Goal: Information Seeking & Learning: Learn about a topic

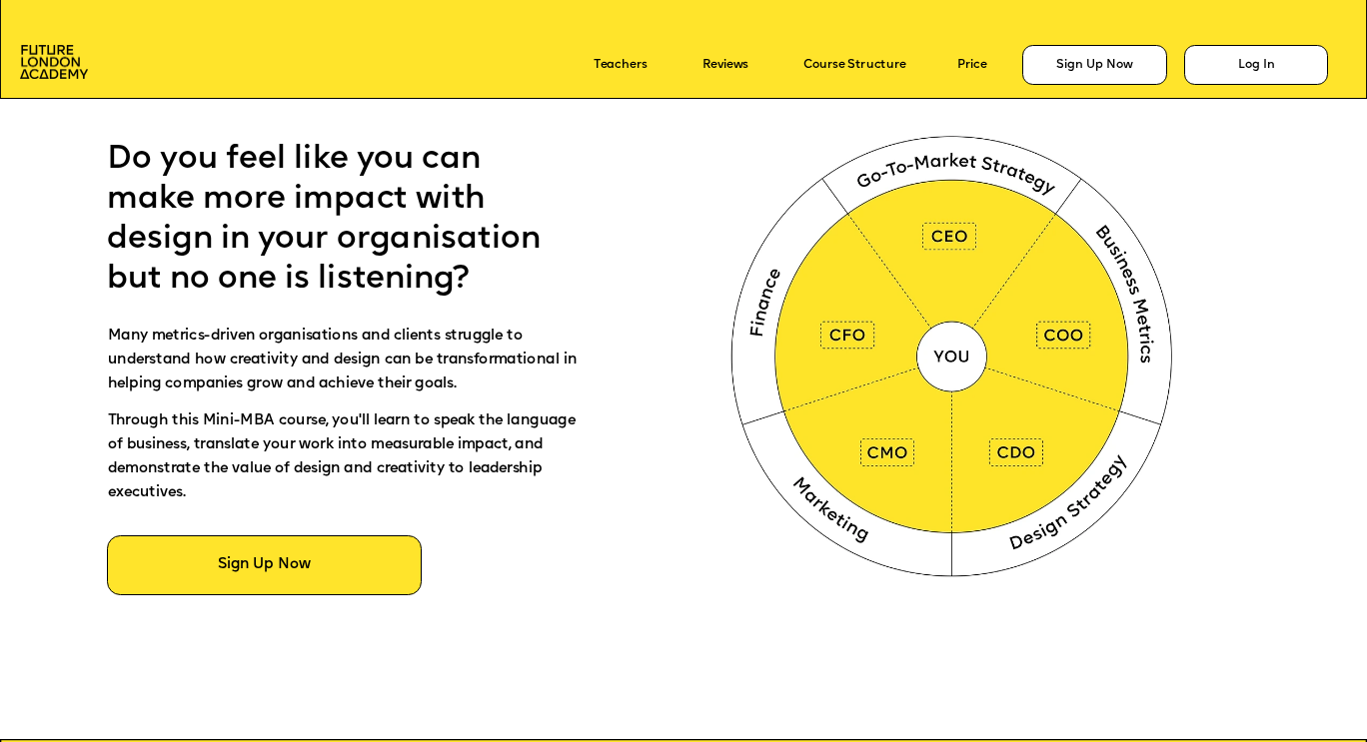
scroll to position [843, 0]
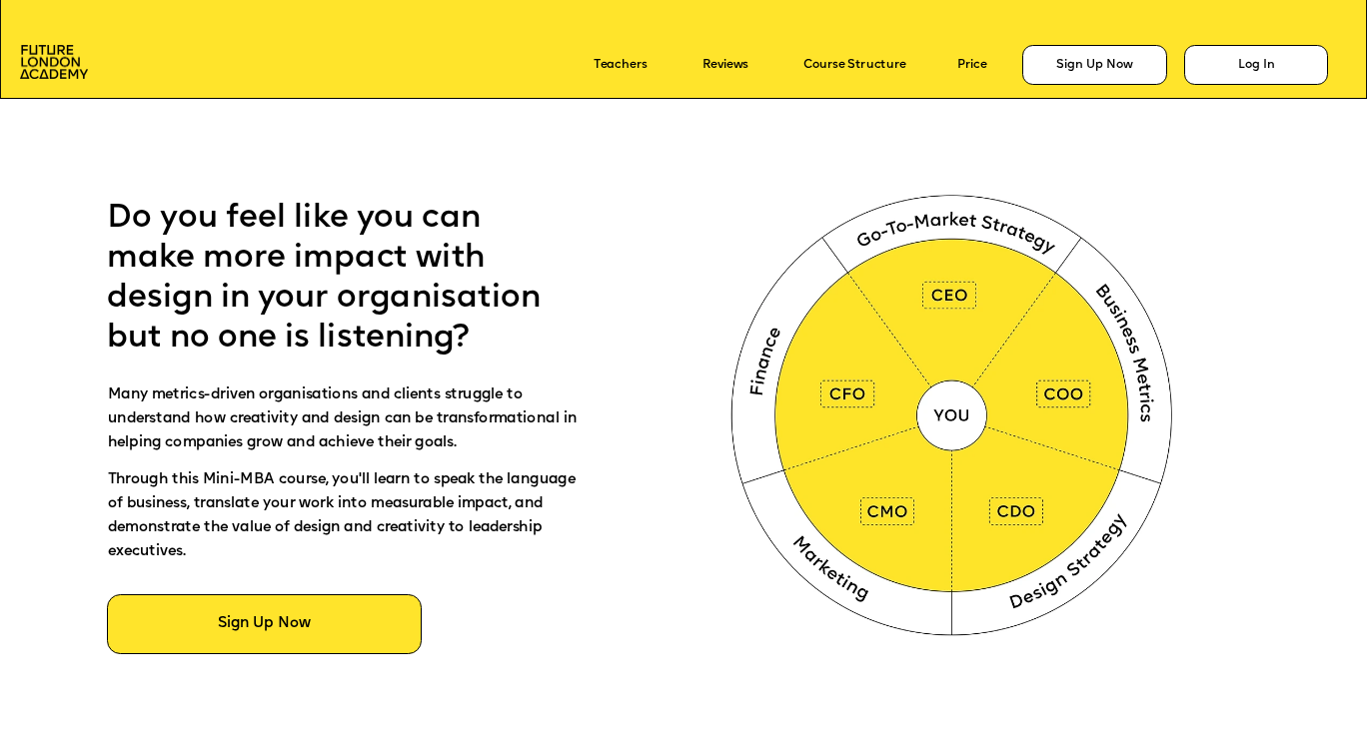
click at [258, 241] on span "Do you feel like you can make more impact with design in your organisation but …" at bounding box center [328, 279] width 442 height 152
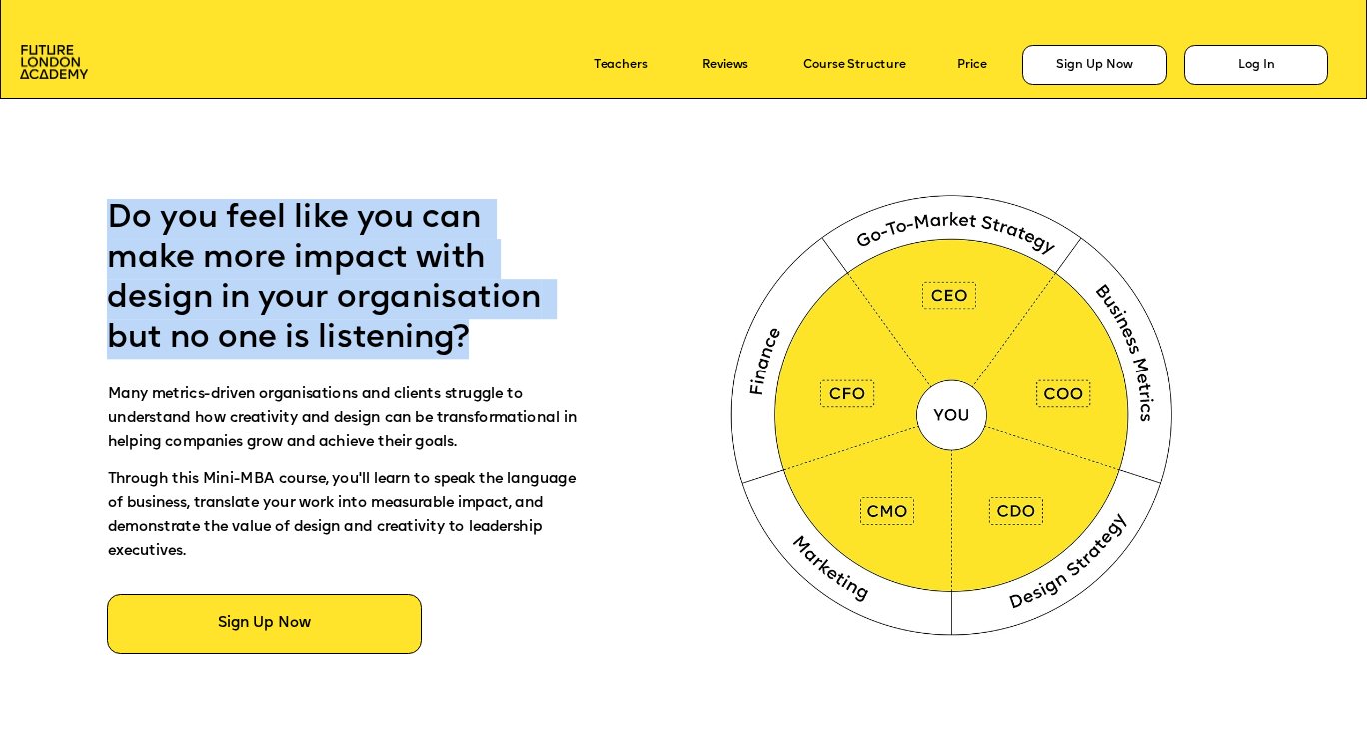
click at [258, 241] on span "Do you feel like you can make more impact with design in your organisation but …" at bounding box center [328, 279] width 442 height 152
click at [261, 297] on span "Do you feel like you can make more impact with design in your organisation but …" at bounding box center [328, 279] width 442 height 152
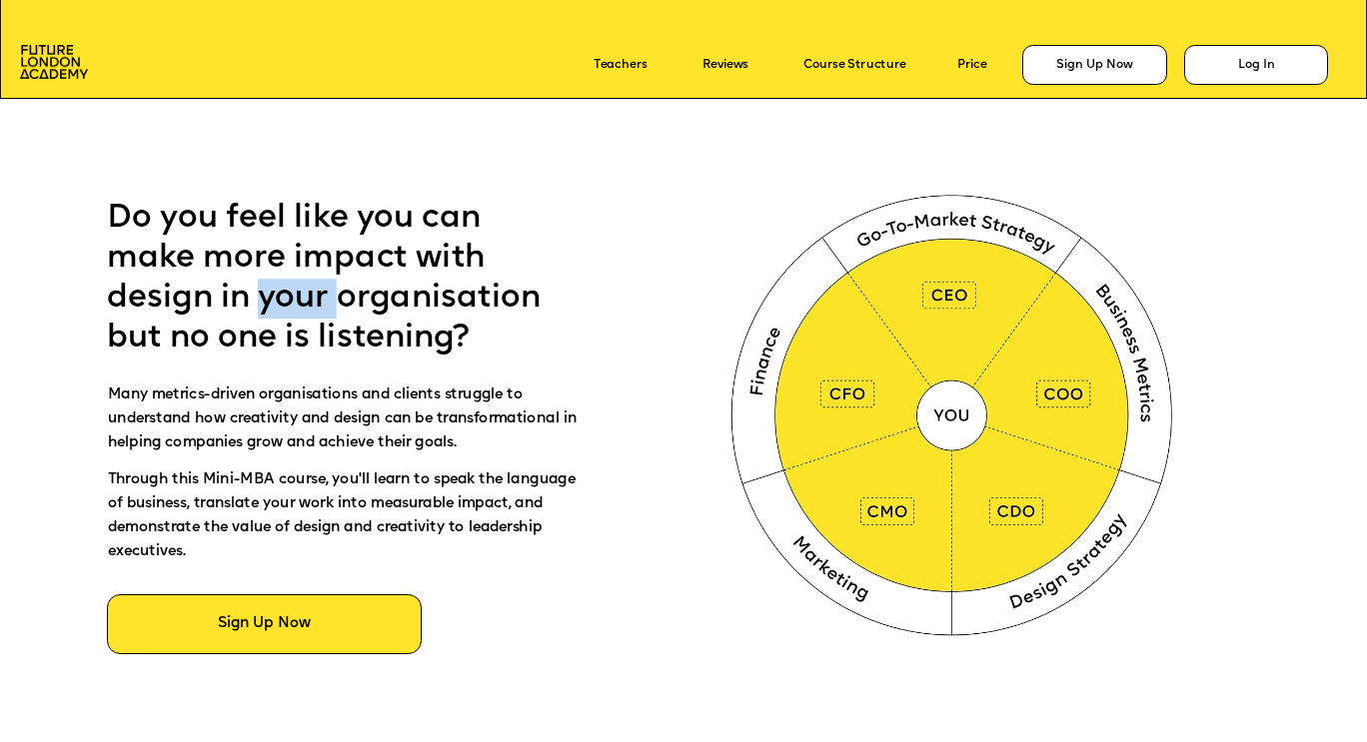
click at [261, 297] on span "Do you feel like you can make more impact with design in your organisation but …" at bounding box center [328, 279] width 442 height 152
click at [252, 327] on span "Do you feel like you can make more impact with design in your organisation but …" at bounding box center [328, 279] width 442 height 152
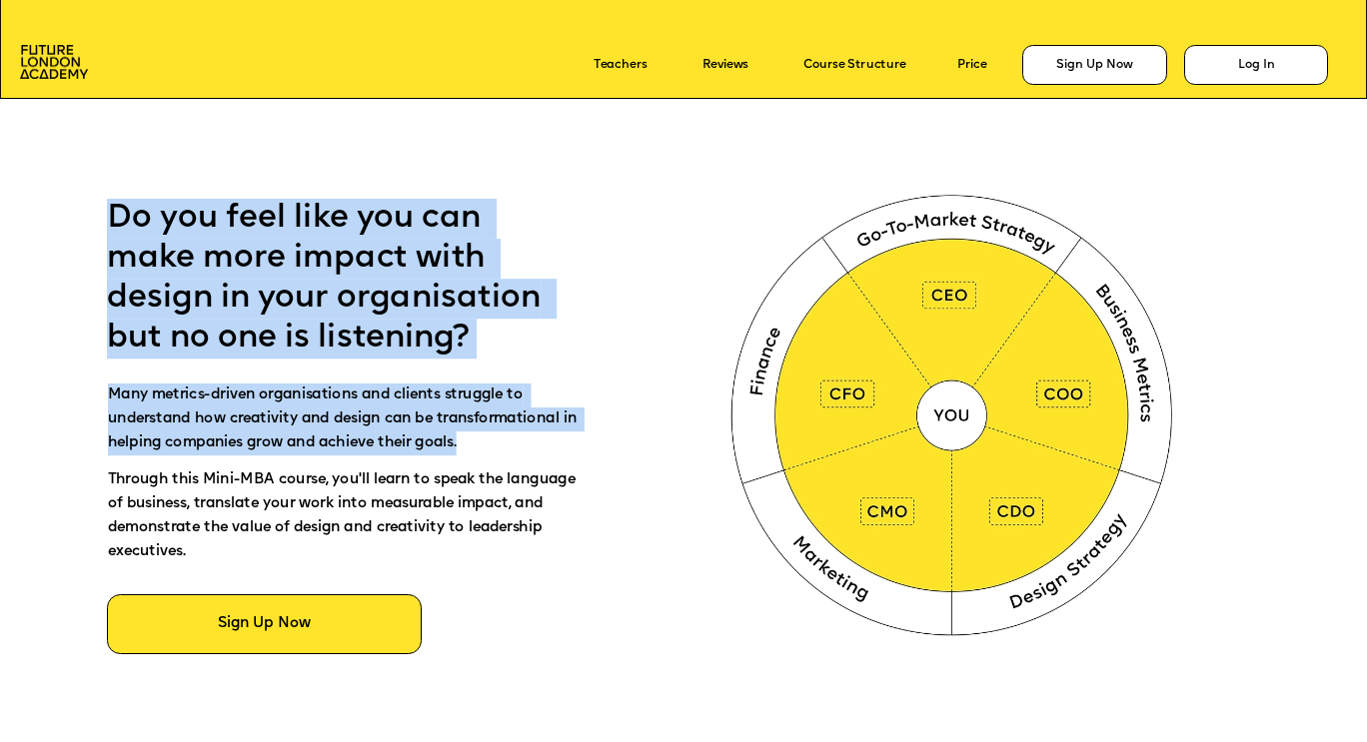
drag, startPoint x: 252, startPoint y: 327, endPoint x: 266, endPoint y: 405, distance: 79.2
click at [266, 405] on p "Many metrics-driven organisations and clients struggle to understand how creati…" at bounding box center [343, 427] width 470 height 86
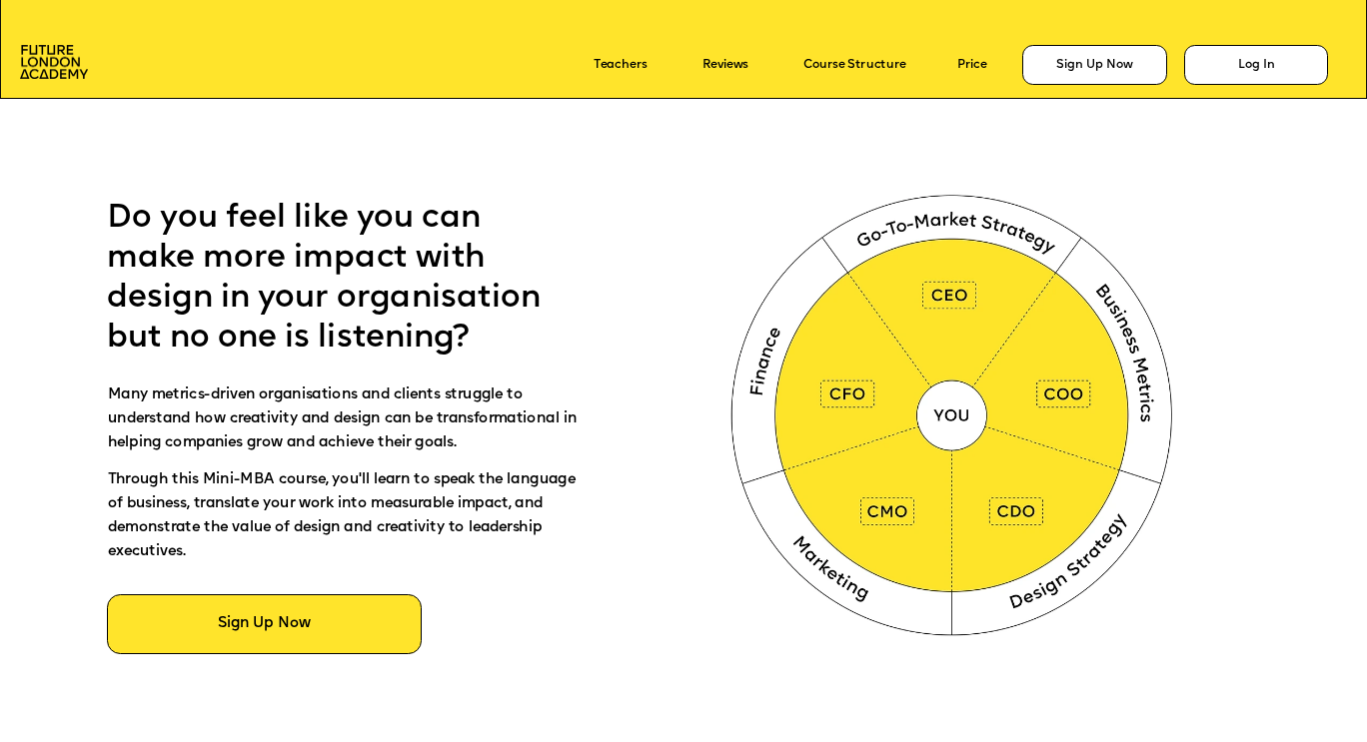
click at [266, 405] on p "Many metrics-driven organisations and clients struggle to understand how creati…" at bounding box center [343, 427] width 470 height 86
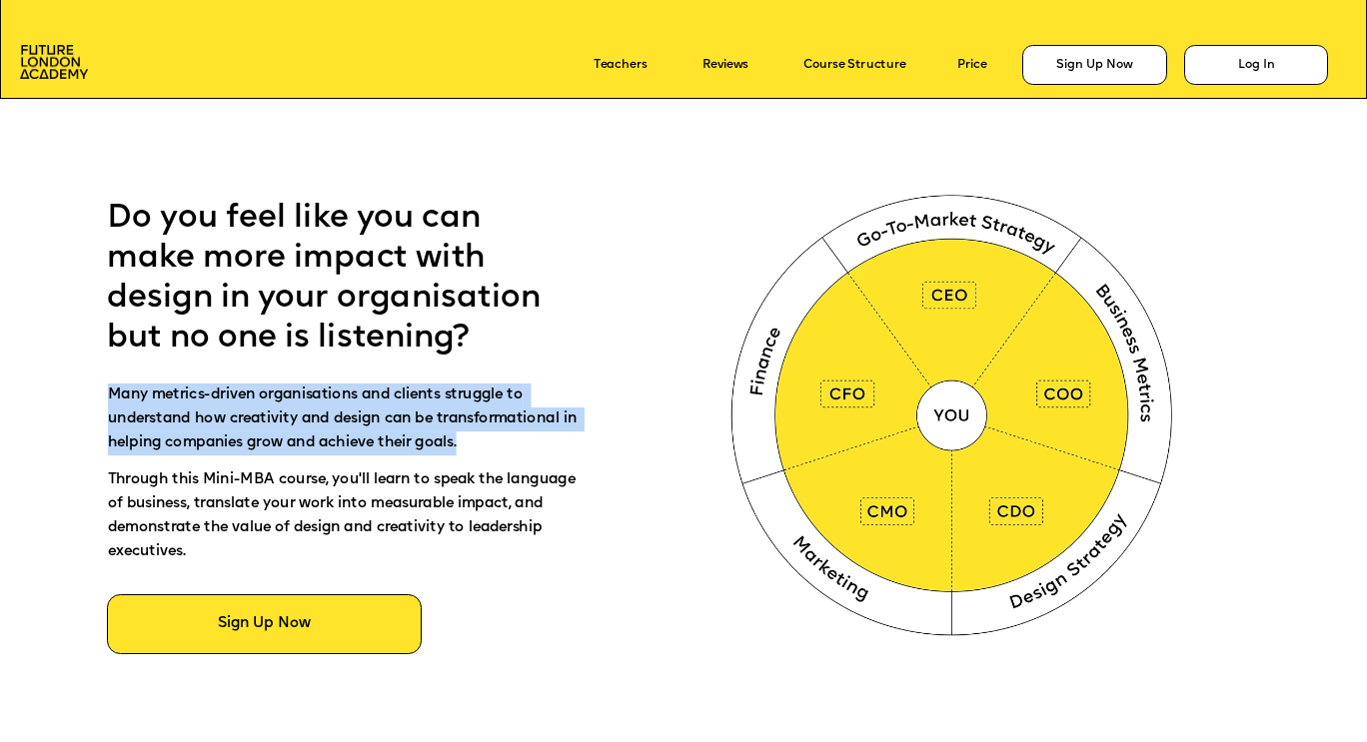
click at [266, 405] on p "Many metrics-driven organisations and clients struggle to understand how creati…" at bounding box center [343, 427] width 470 height 86
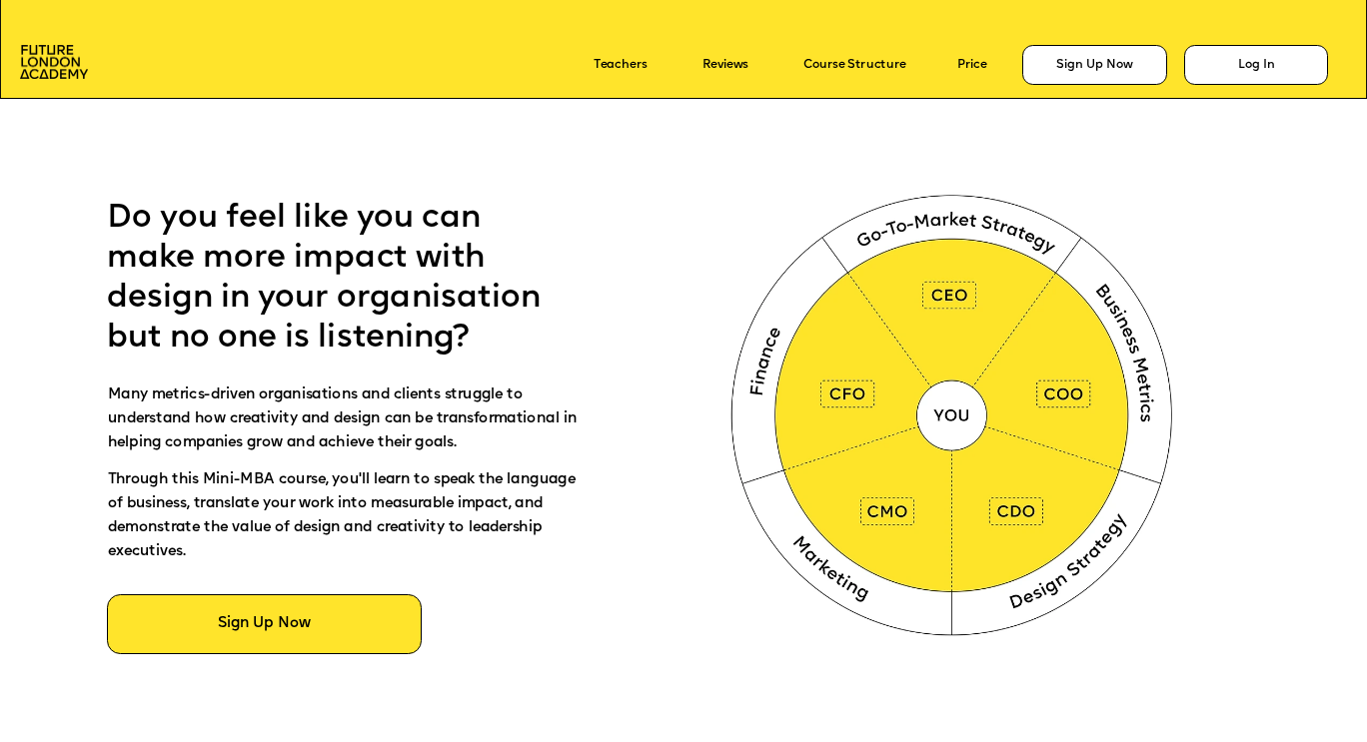
click at [292, 491] on p "Through this Mini-MBA course, you'll learn to speak the language of business, t…" at bounding box center [343, 525] width 470 height 110
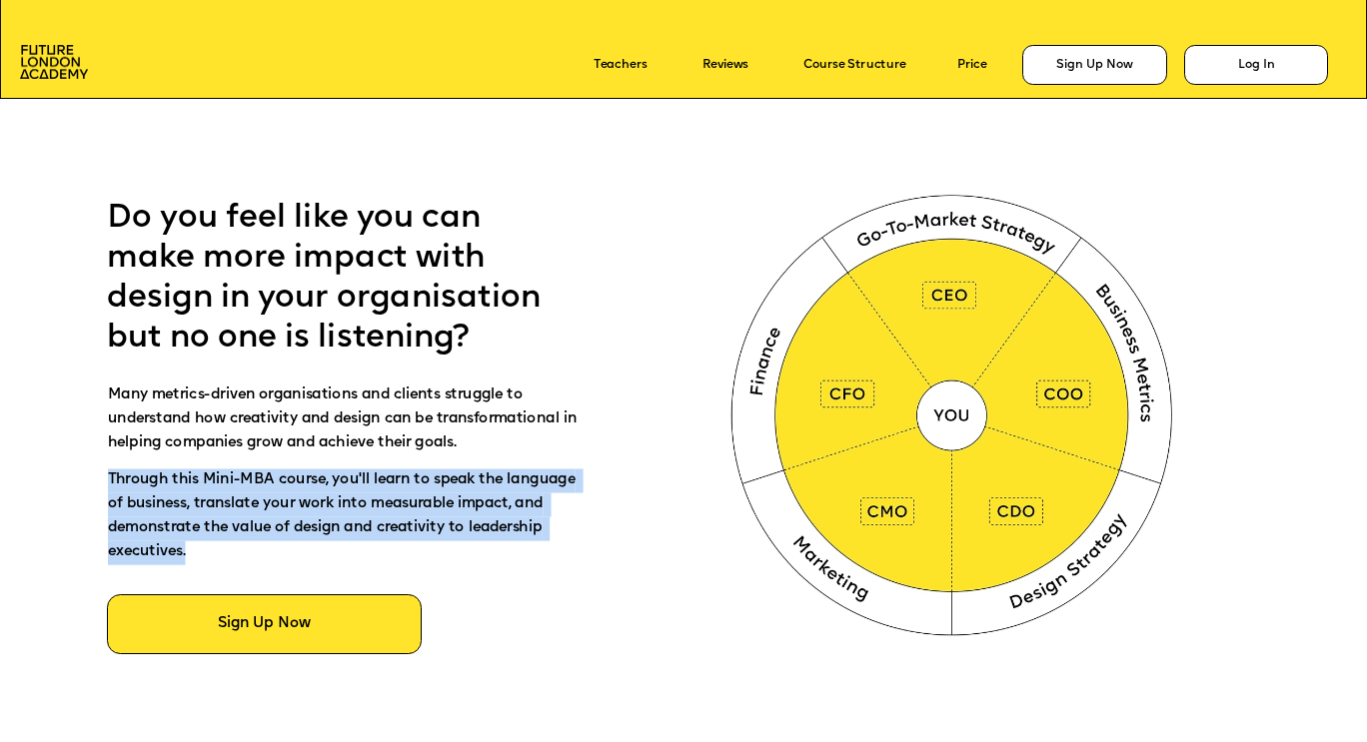
click at [292, 491] on p "Through this Mini-MBA course, you'll learn to speak the language of business, t…" at bounding box center [343, 525] width 470 height 110
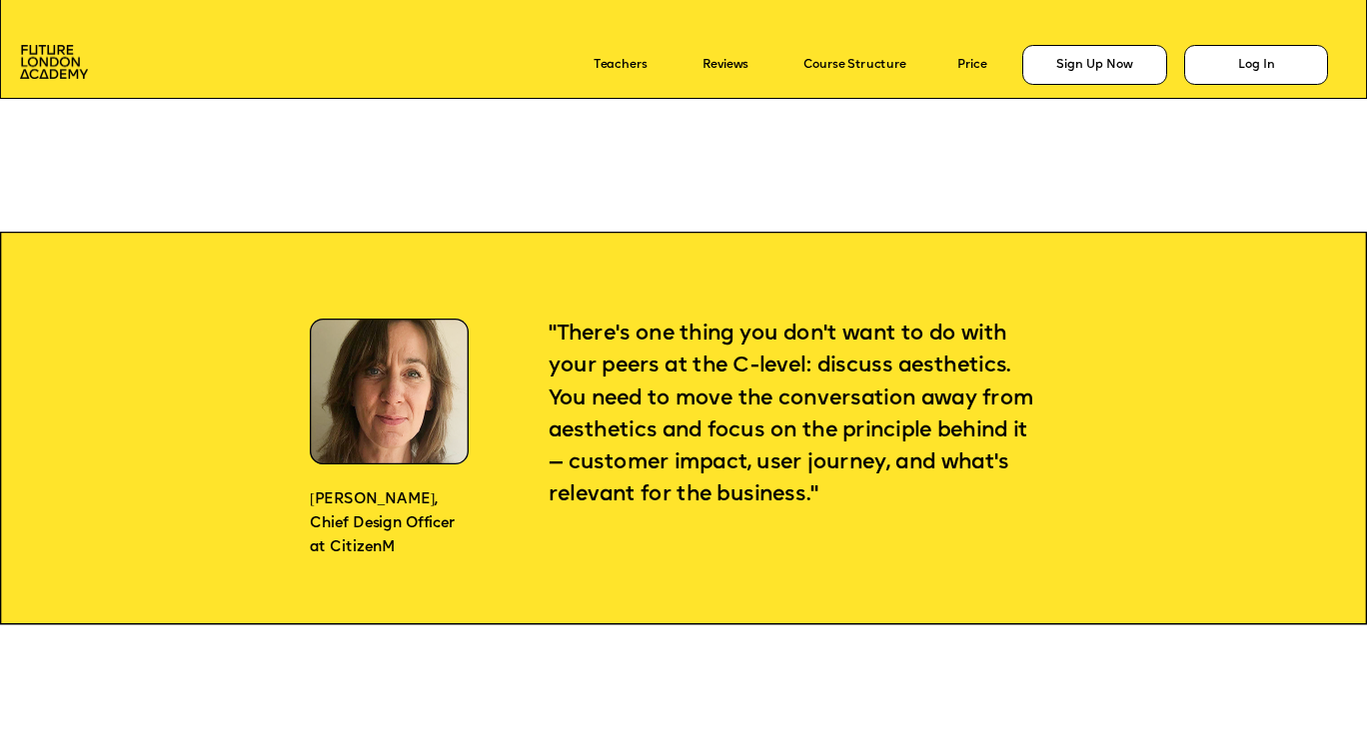
scroll to position [1411, 0]
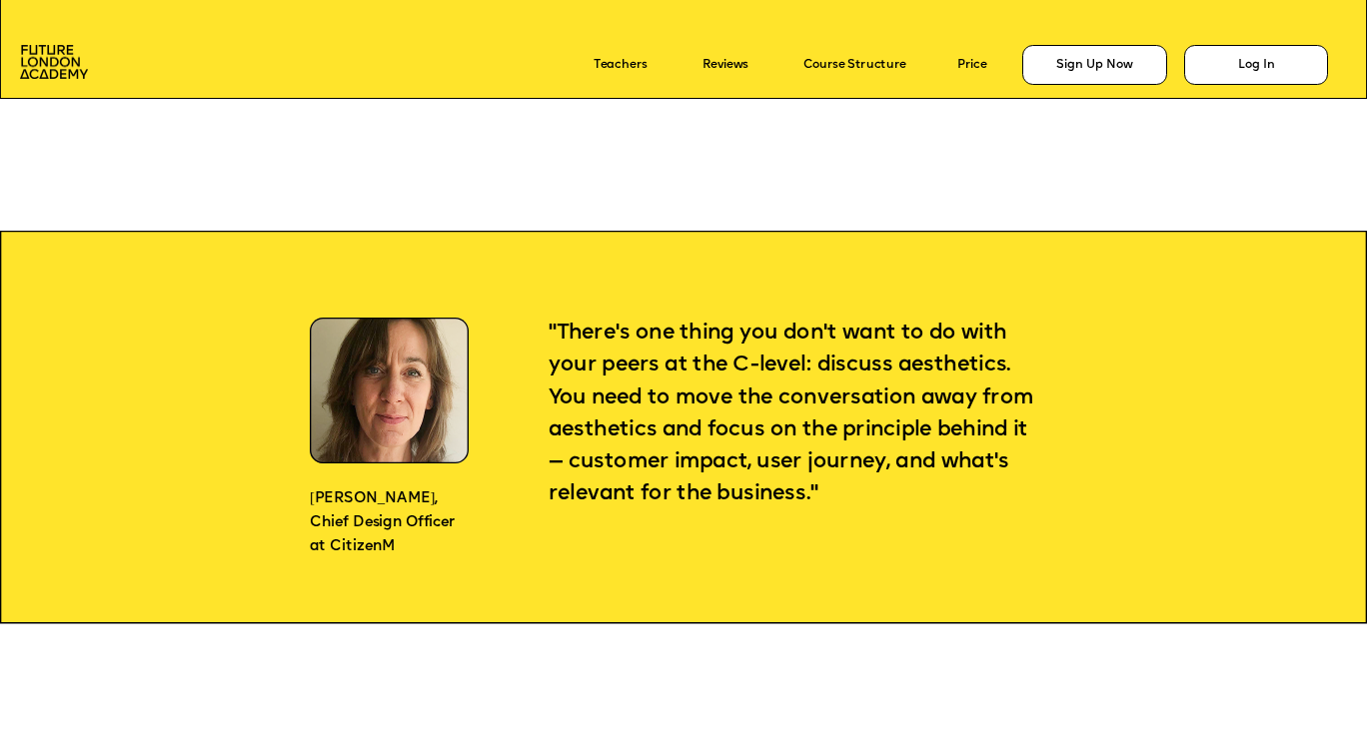
click at [597, 372] on span ""There's one thing you don't want to do with your peers at the C-level: discuss…" at bounding box center [793, 414] width 490 height 182
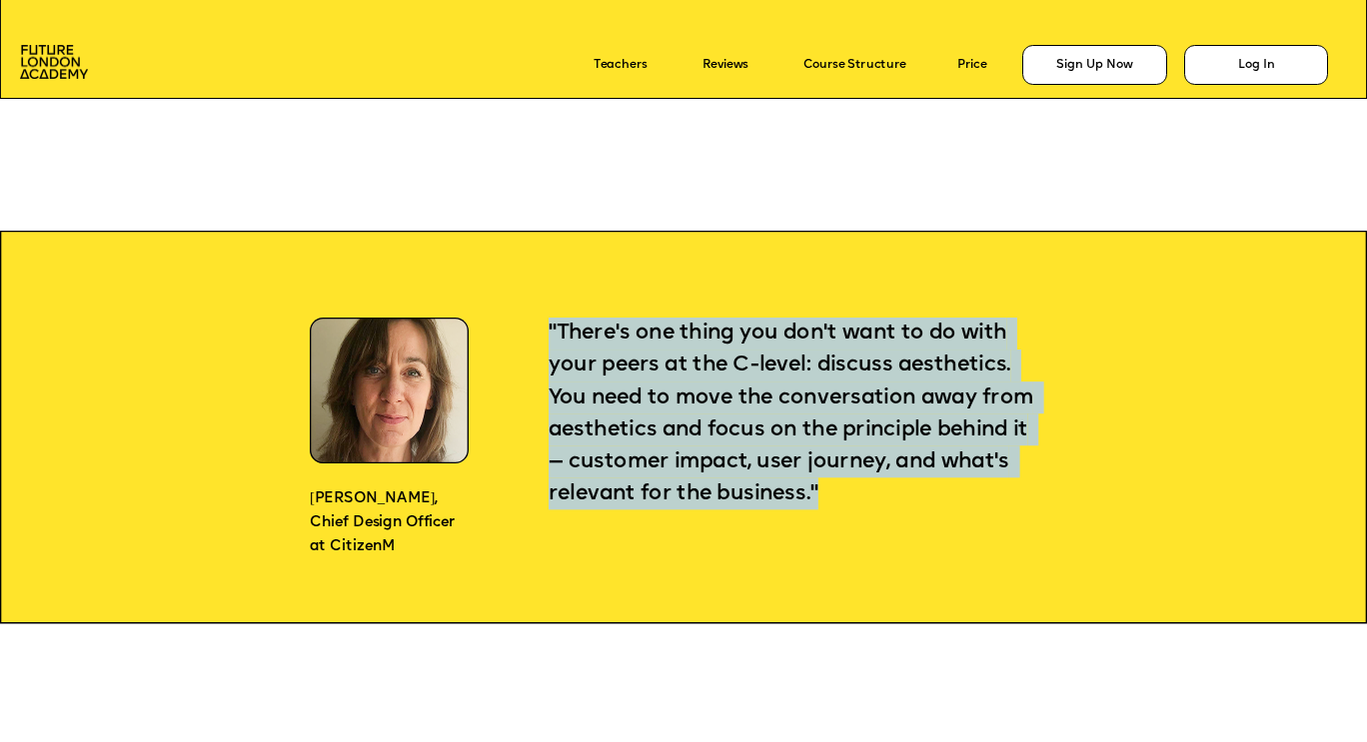
click at [597, 372] on span ""There's one thing you don't want to do with your peers at the C-level: discuss…" at bounding box center [793, 414] width 490 height 182
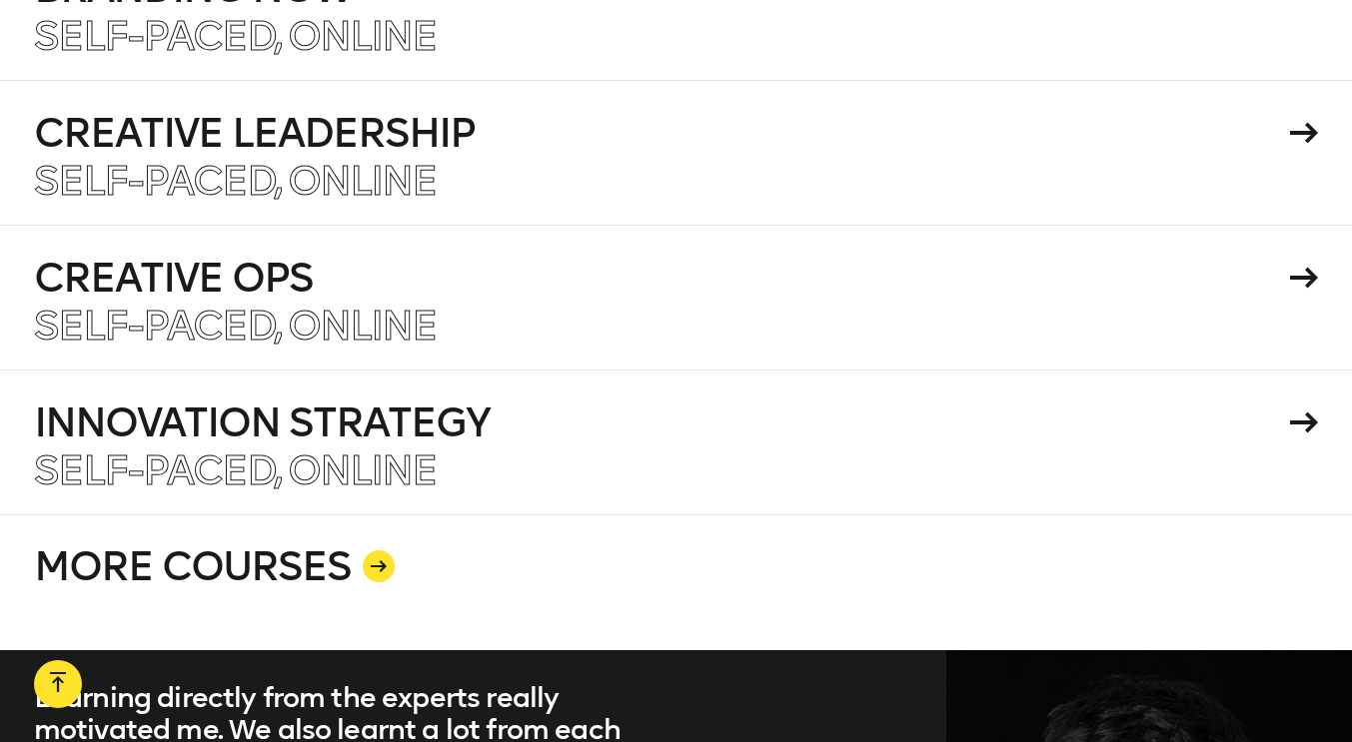
scroll to position [3538, 0]
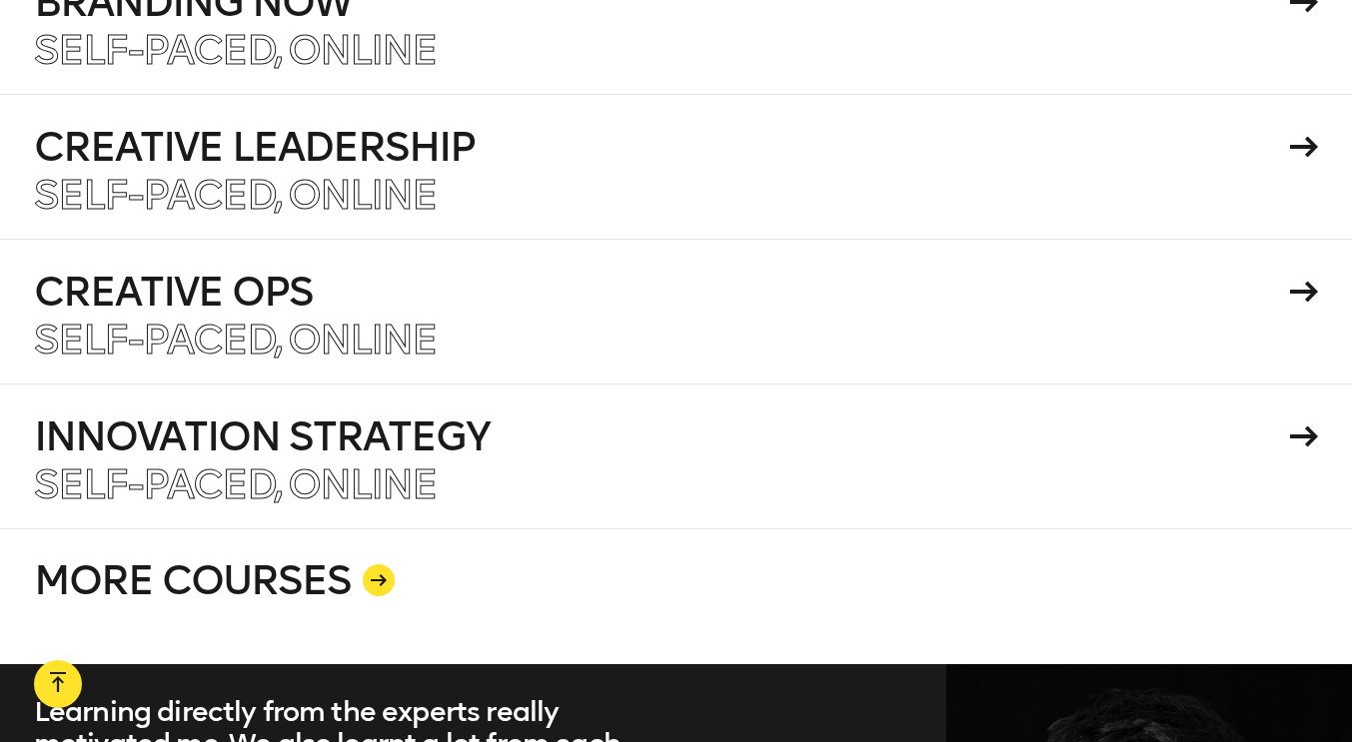
click at [372, 574] on icon at bounding box center [379, 580] width 16 height 12
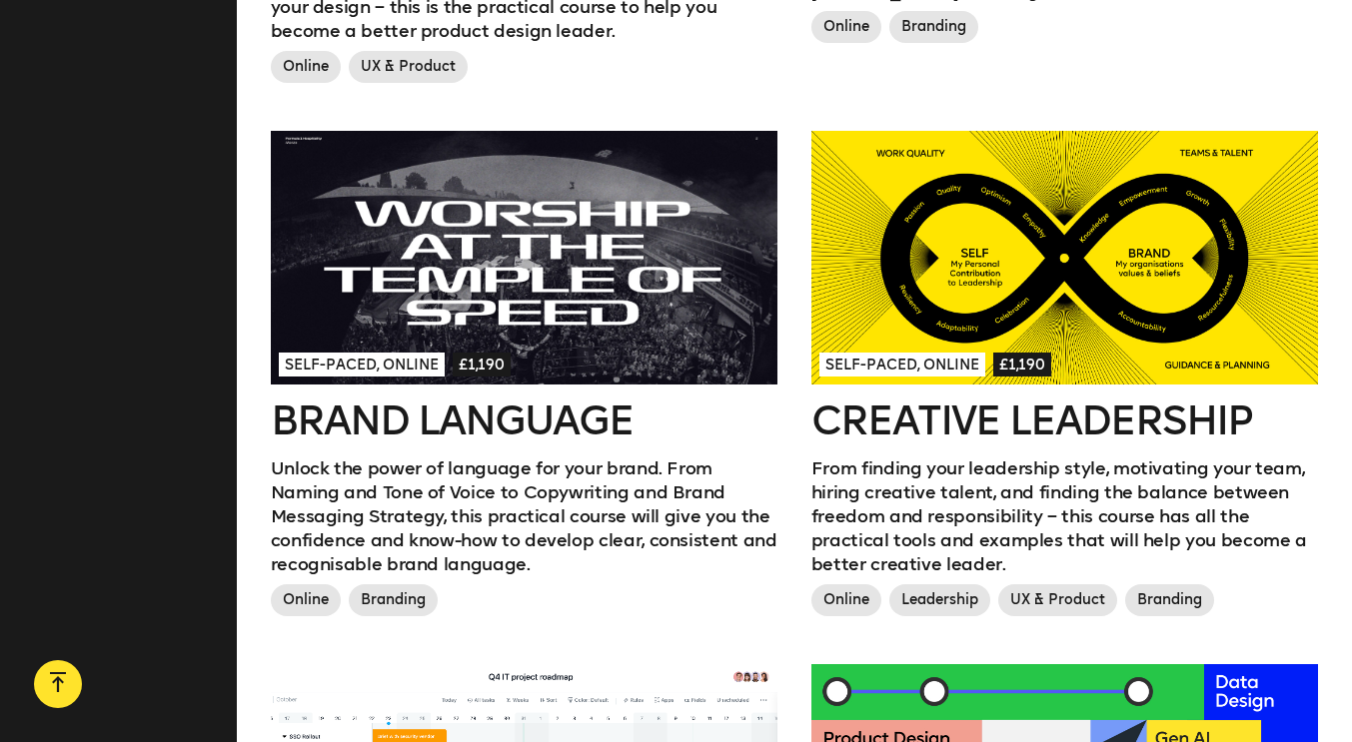
scroll to position [1648, 0]
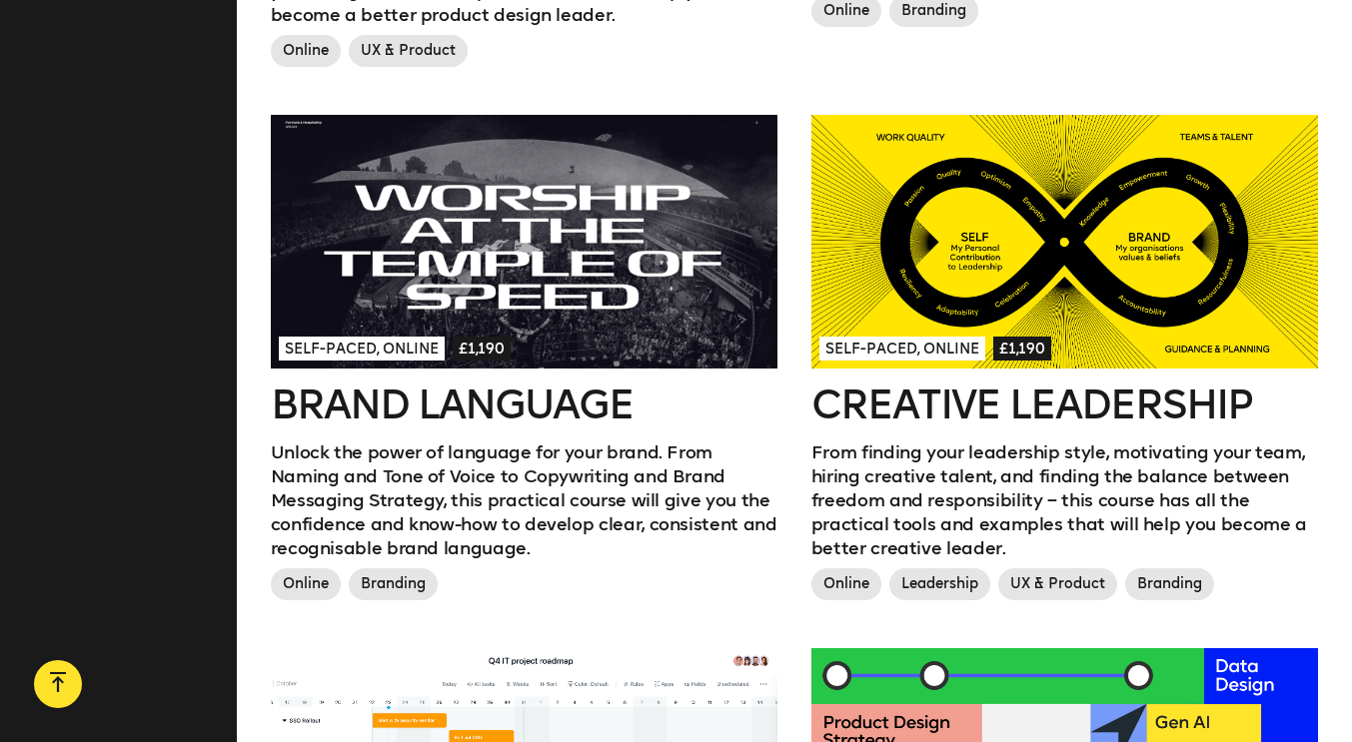
click at [247, 537] on div "Next Cohort Starts in July 2026, London & California £45,000 MBA for Design Lea…" at bounding box center [794, 99] width 1115 height 2341
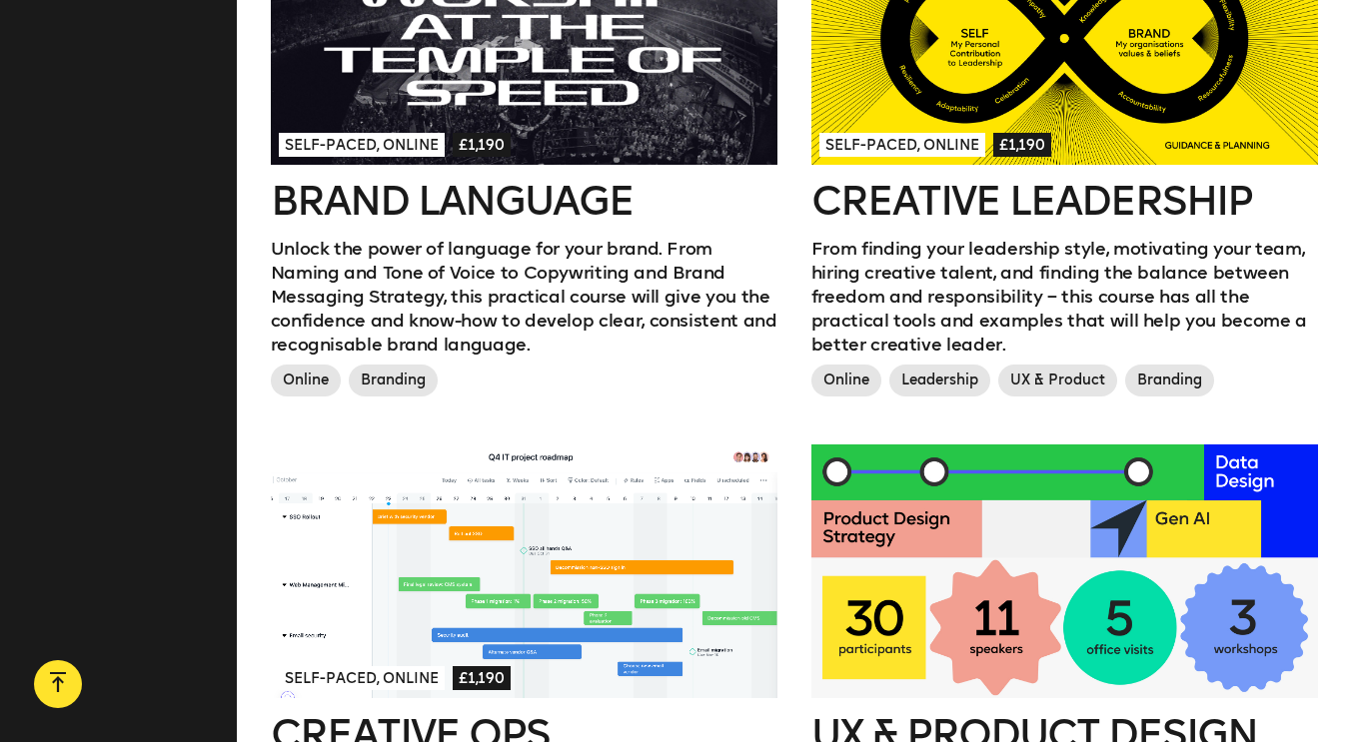
scroll to position [2058, 0]
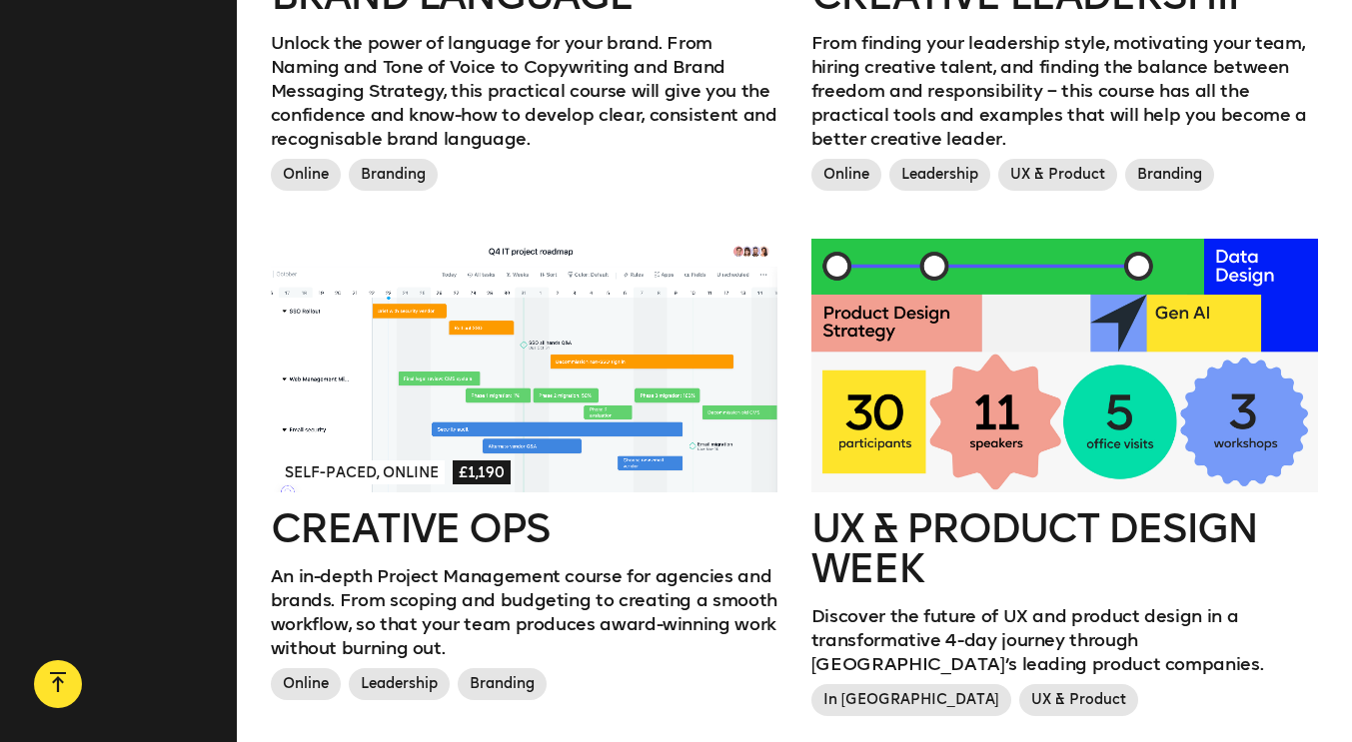
click at [412, 599] on p "An in-depth Project Management course for agencies and brands. From scoping and…" at bounding box center [524, 612] width 506 height 96
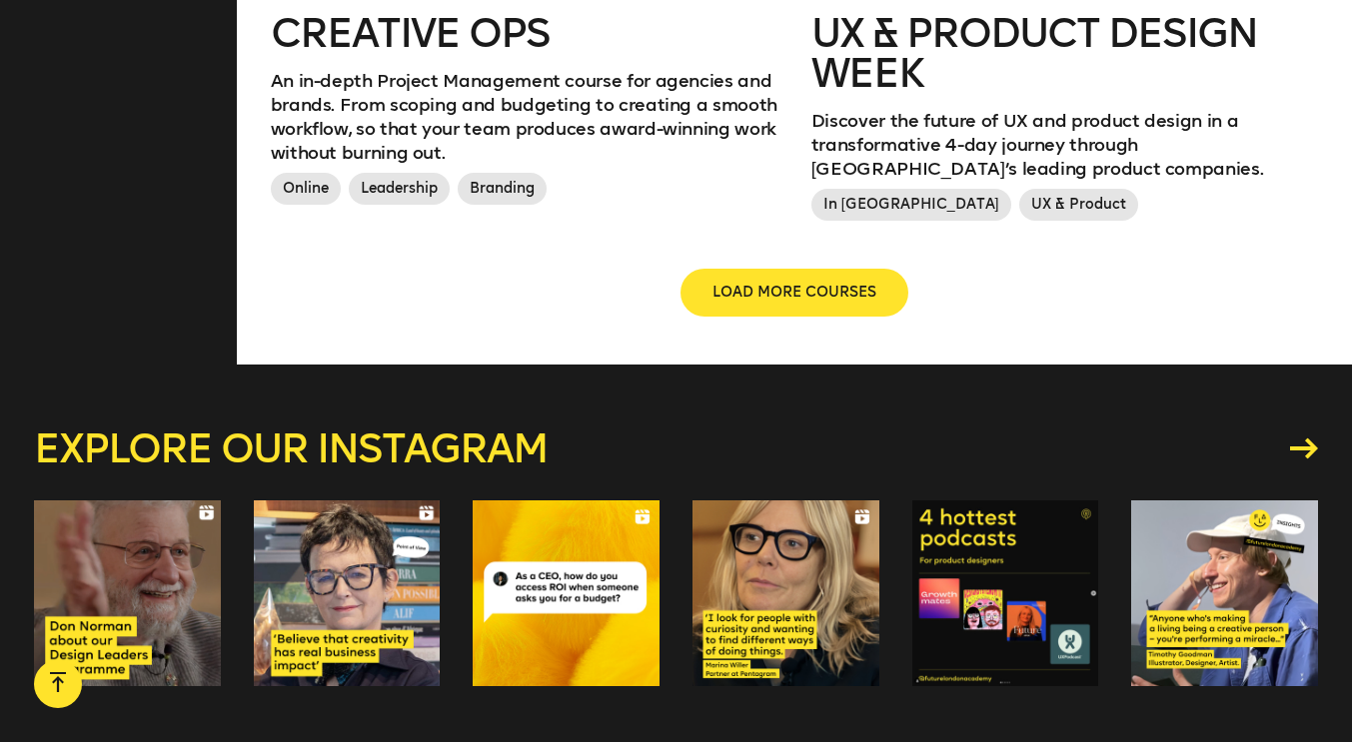
scroll to position [2554, 0]
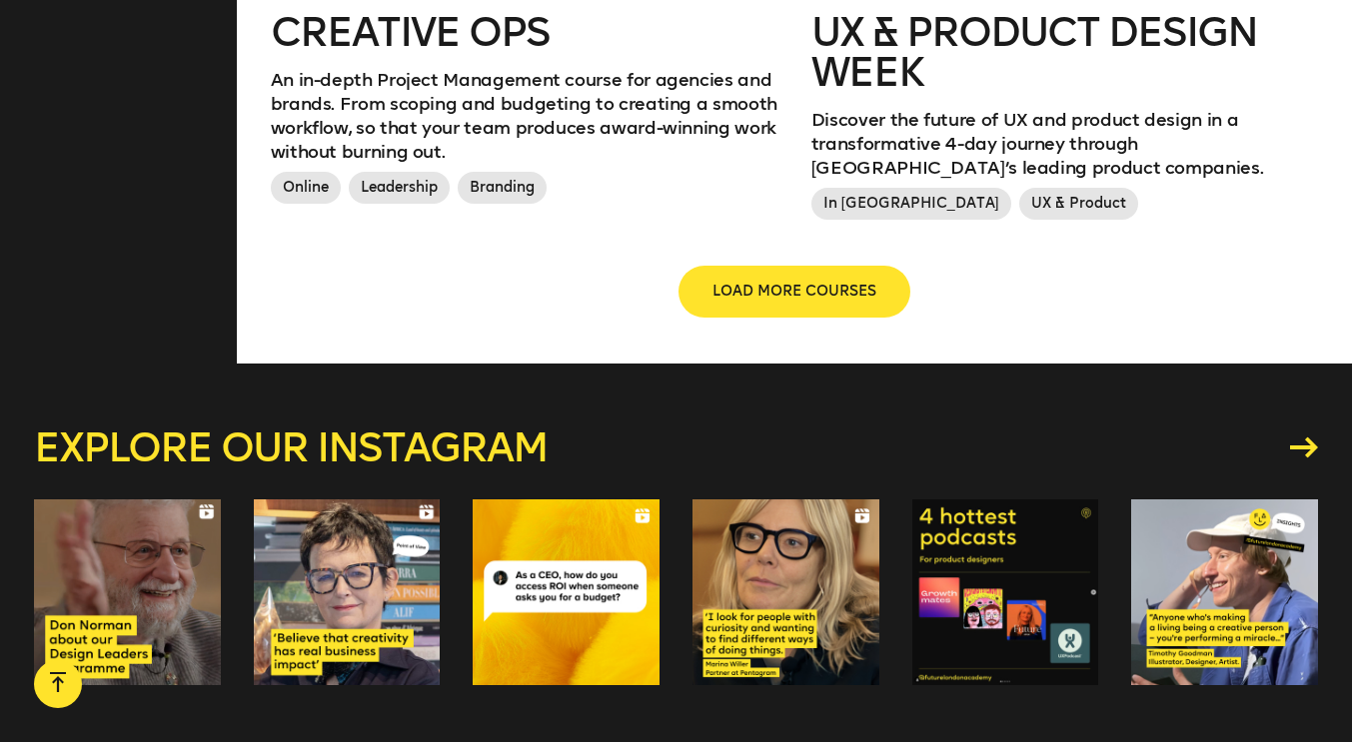
click at [759, 295] on span "LOAD MORE COURSES" at bounding box center [794, 292] width 164 height 20
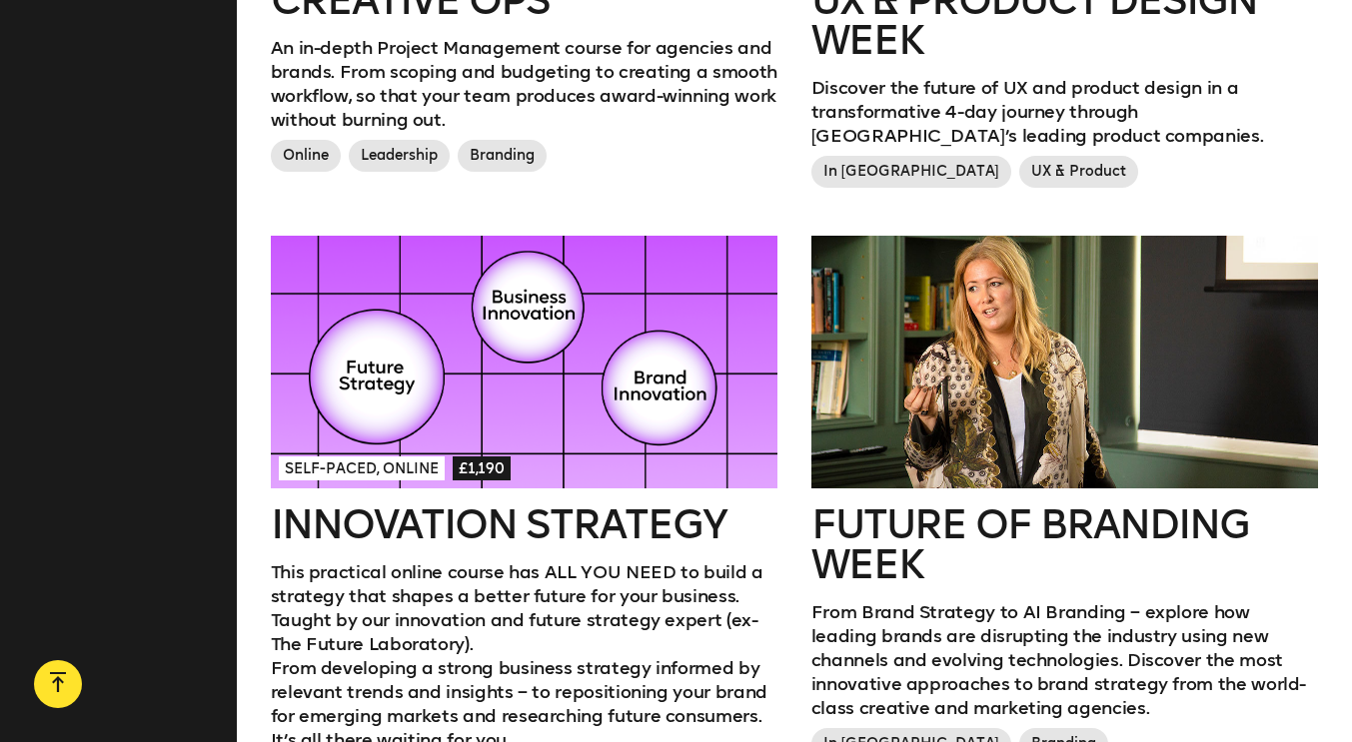
scroll to position [2769, 0]
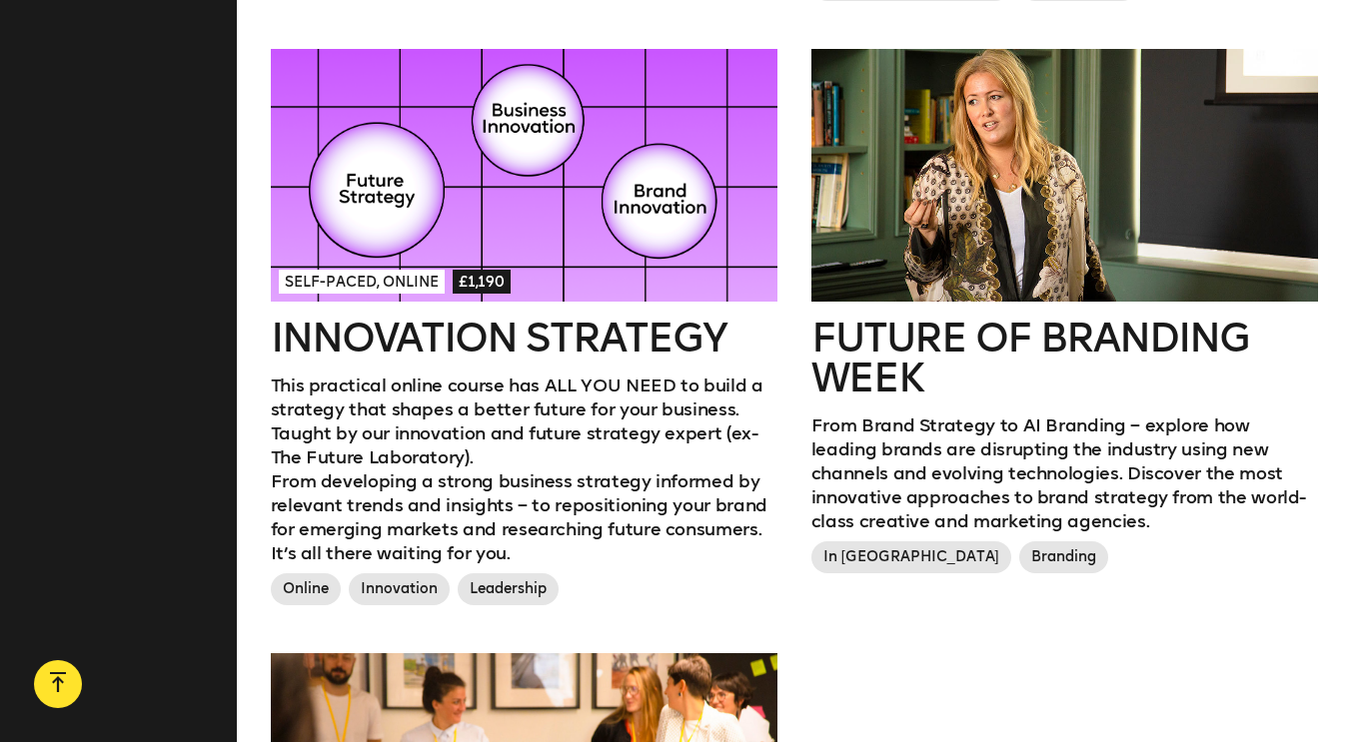
scroll to position [2772, 0]
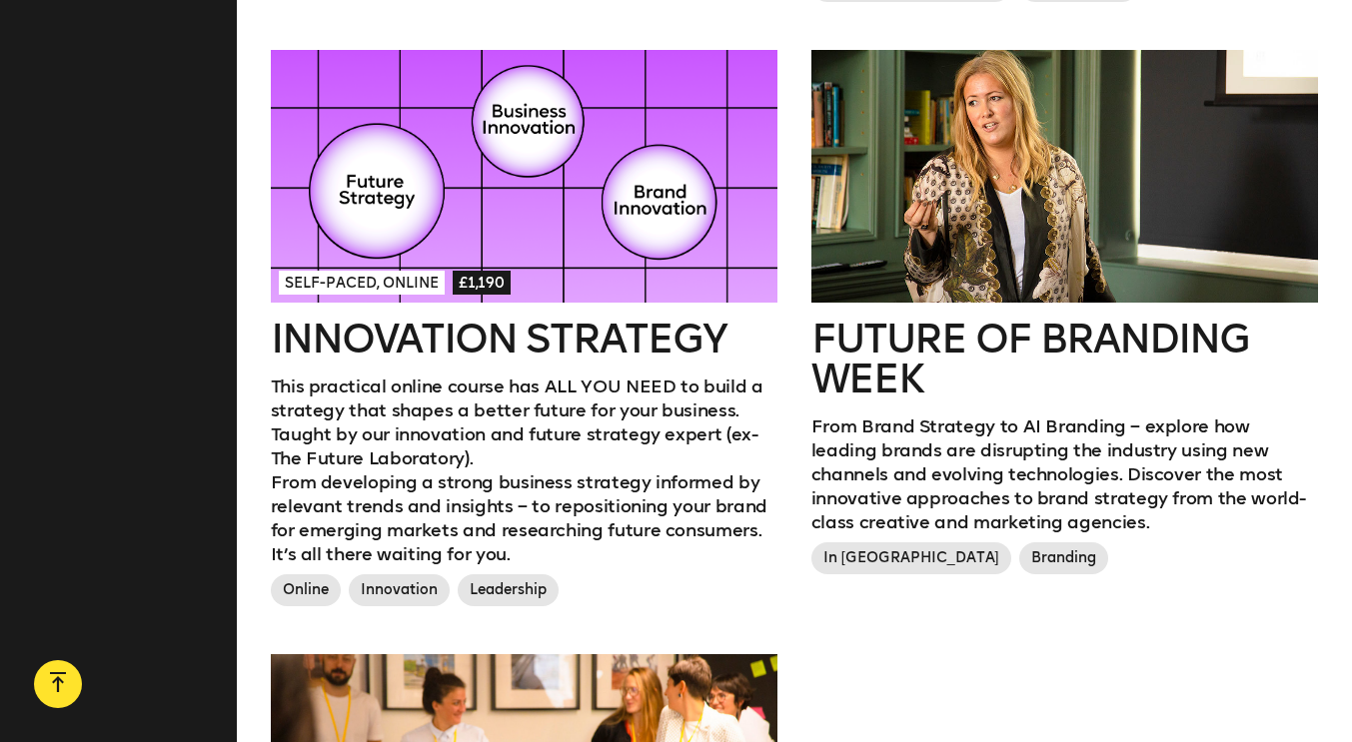
click at [380, 459] on p "This practical online course has ALL YOU NEED to build a strategy that shapes a…" at bounding box center [524, 423] width 506 height 96
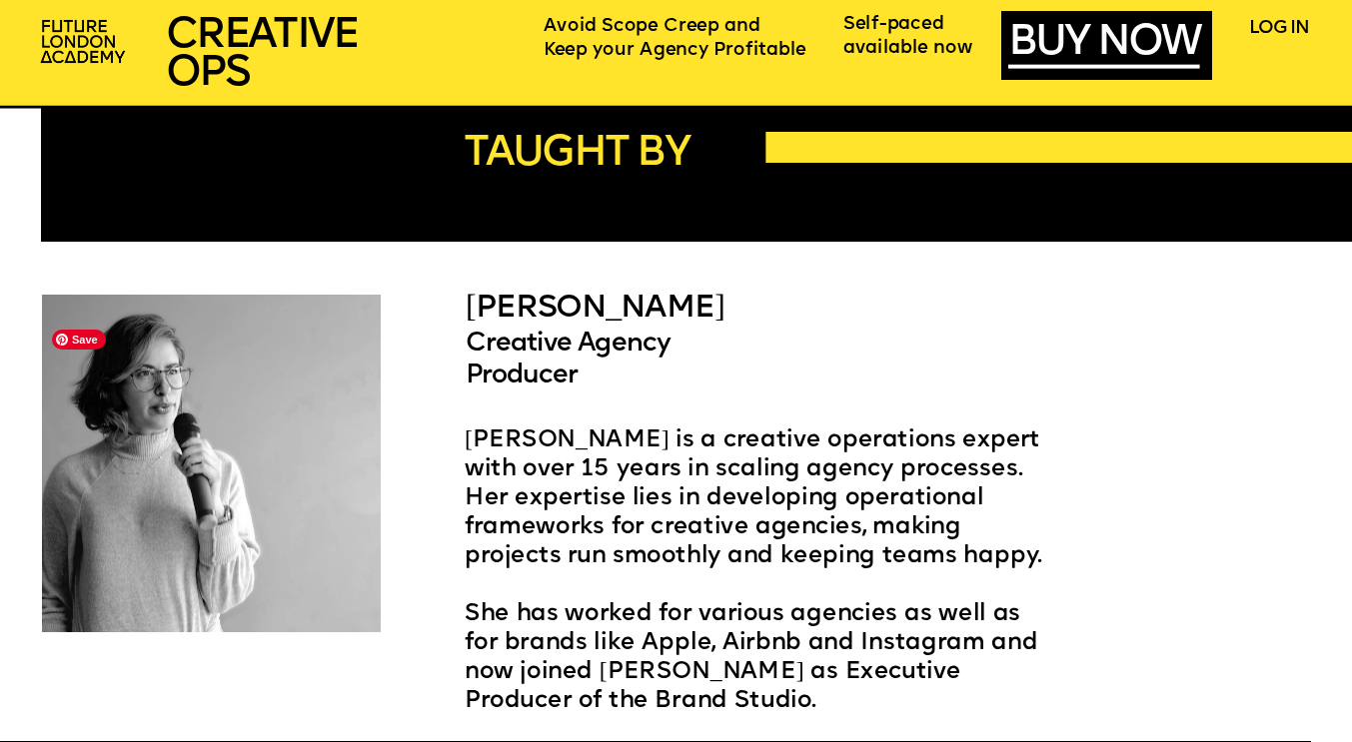
scroll to position [3576, 0]
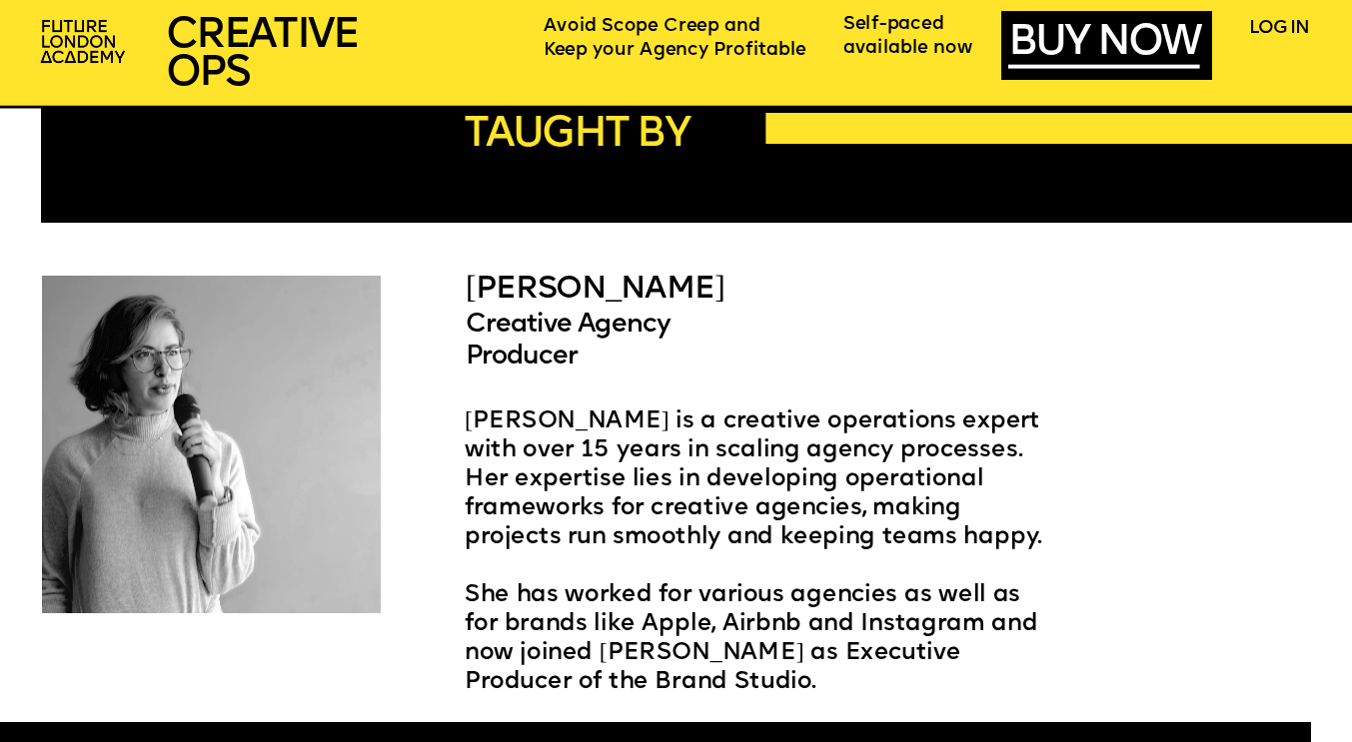
click at [501, 420] on span "Ariel Ross is a creative operations expert with over 15 years in scaling agency…" at bounding box center [756, 480] width 582 height 140
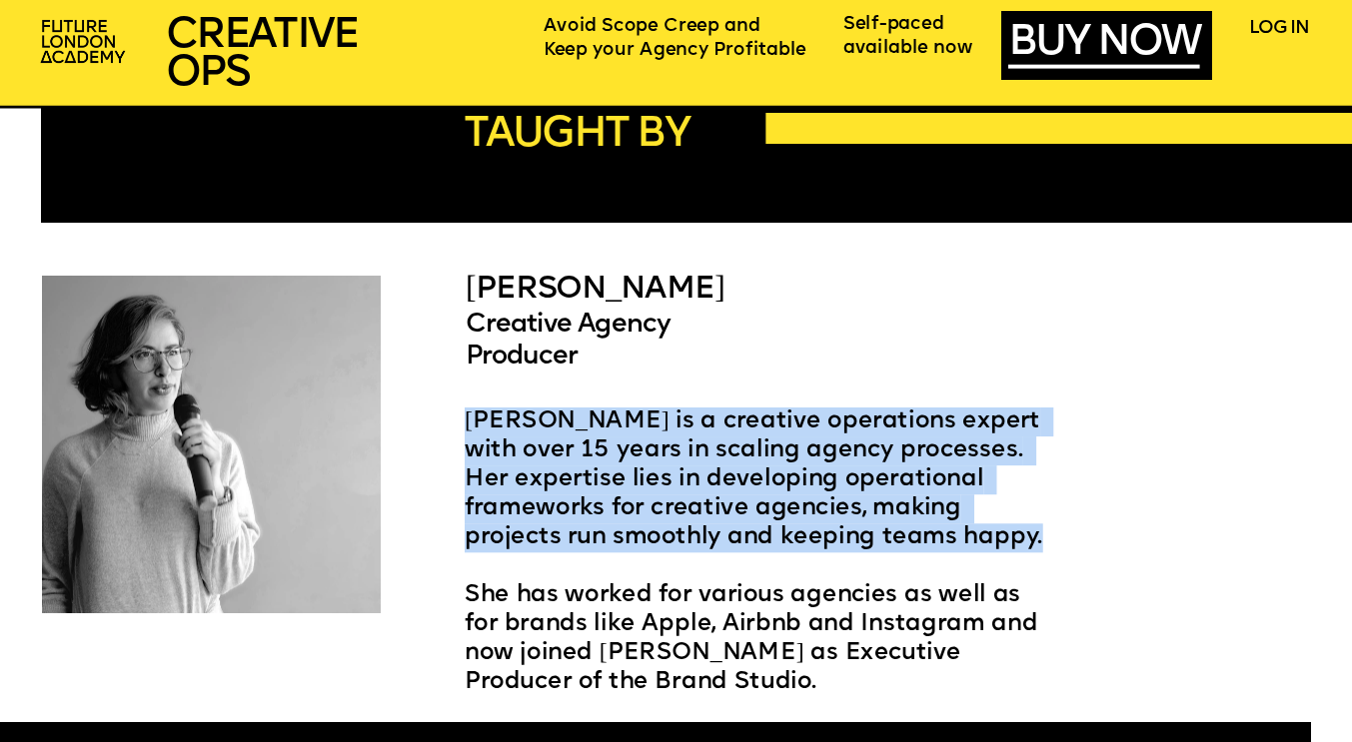
click at [501, 420] on span "Ariel Ross is a creative operations expert with over 15 years in scaling agency…" at bounding box center [756, 480] width 582 height 140
click at [508, 469] on span "Ariel Ross is a creative operations expert with over 15 years in scaling agency…" at bounding box center [756, 480] width 582 height 140
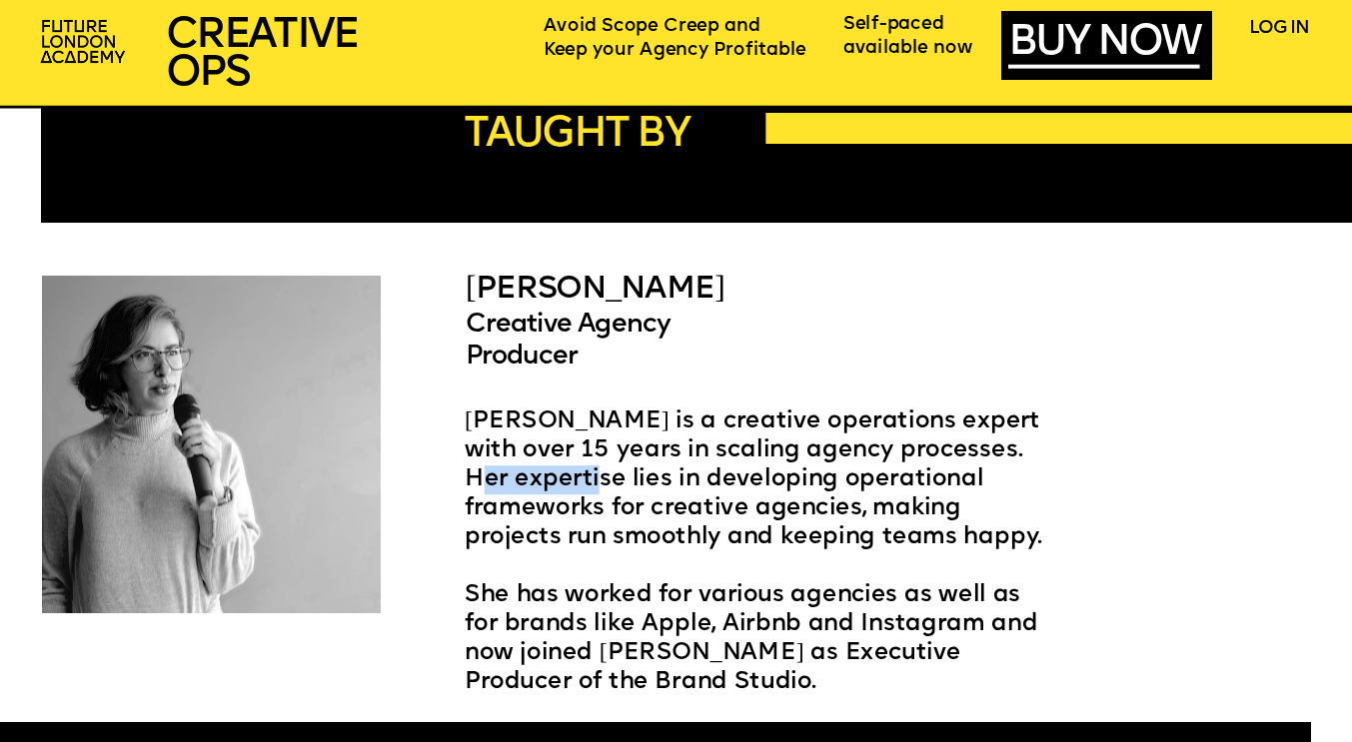
click at [508, 469] on span "Ariel Ross is a creative operations expert with over 15 years in scaling agency…" at bounding box center [756, 480] width 582 height 140
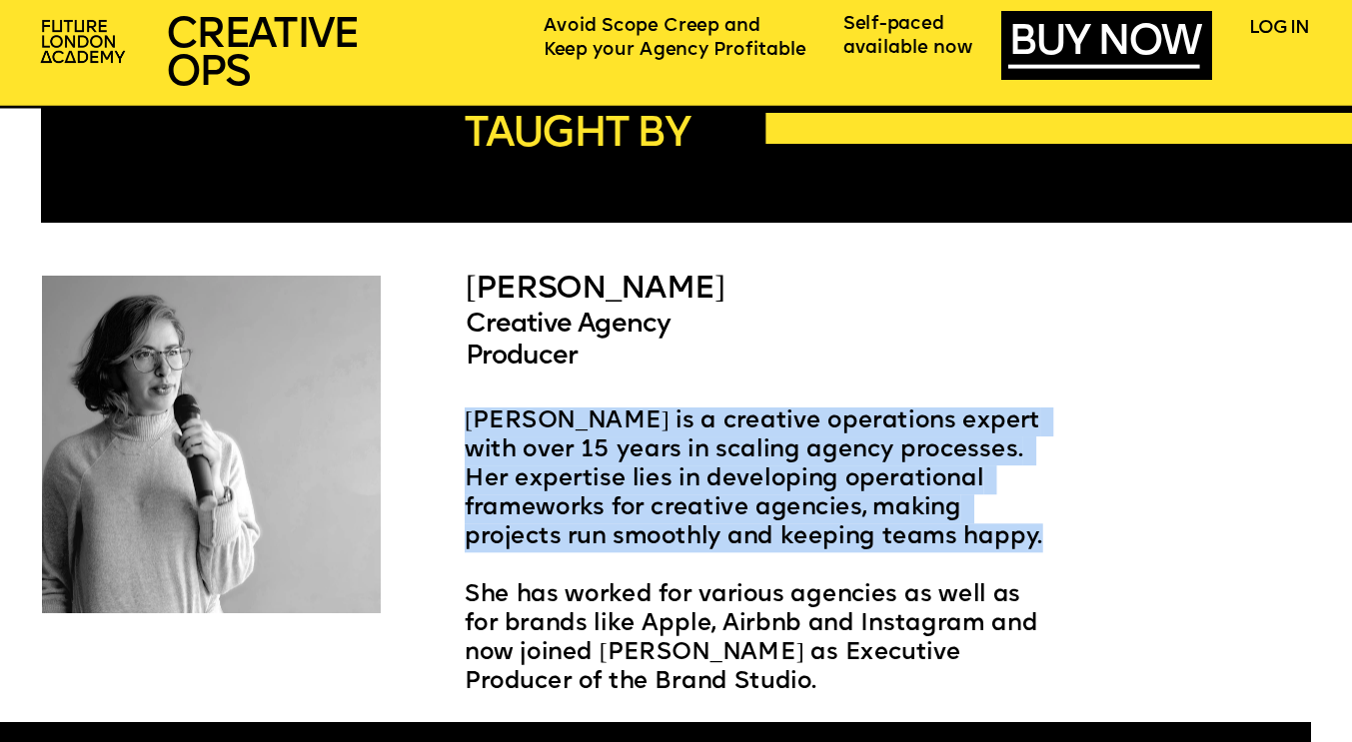
click at [508, 469] on span "Ariel Ross is a creative operations expert with over 15 years in scaling agency…" at bounding box center [756, 480] width 582 height 140
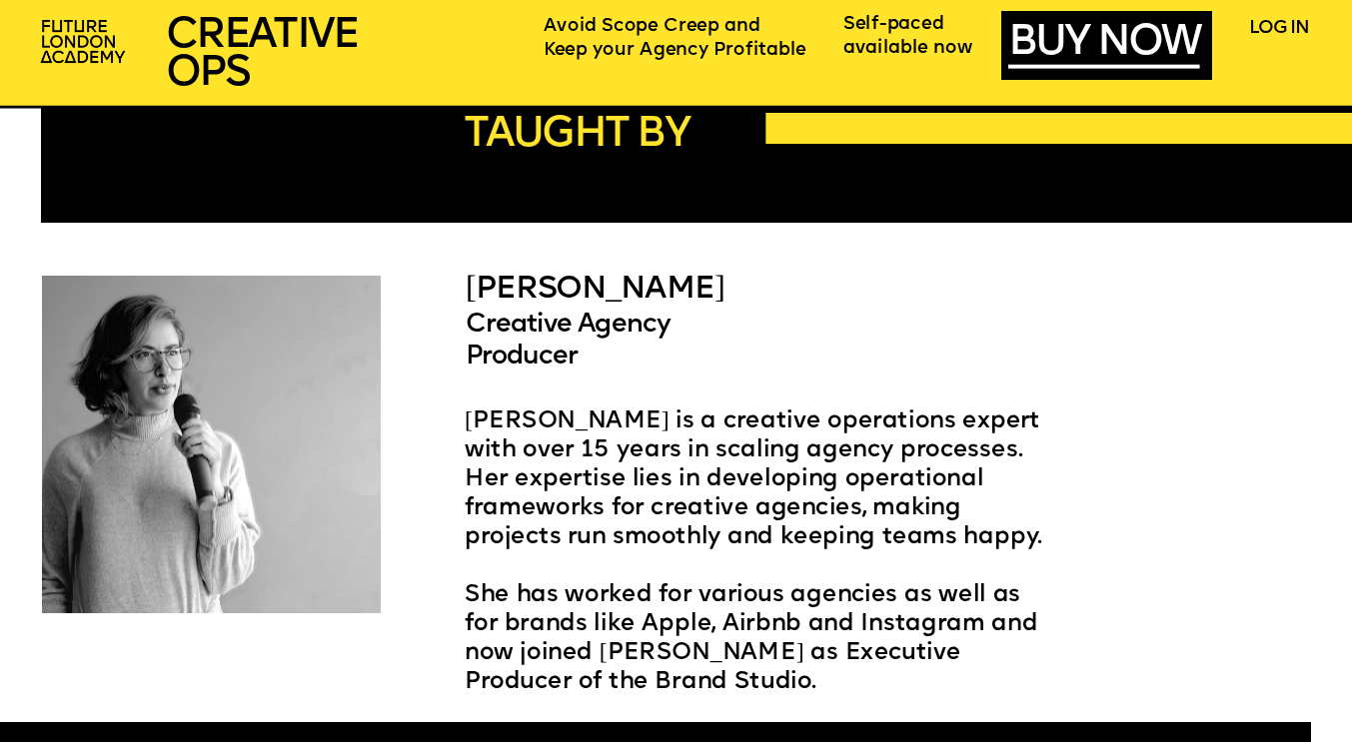
click at [509, 560] on p "‍" at bounding box center [761, 566] width 592 height 29
click at [514, 588] on span "She has worked for various agencies as well as for brands like Apple, Airbnb an…" at bounding box center [754, 639] width 579 height 111
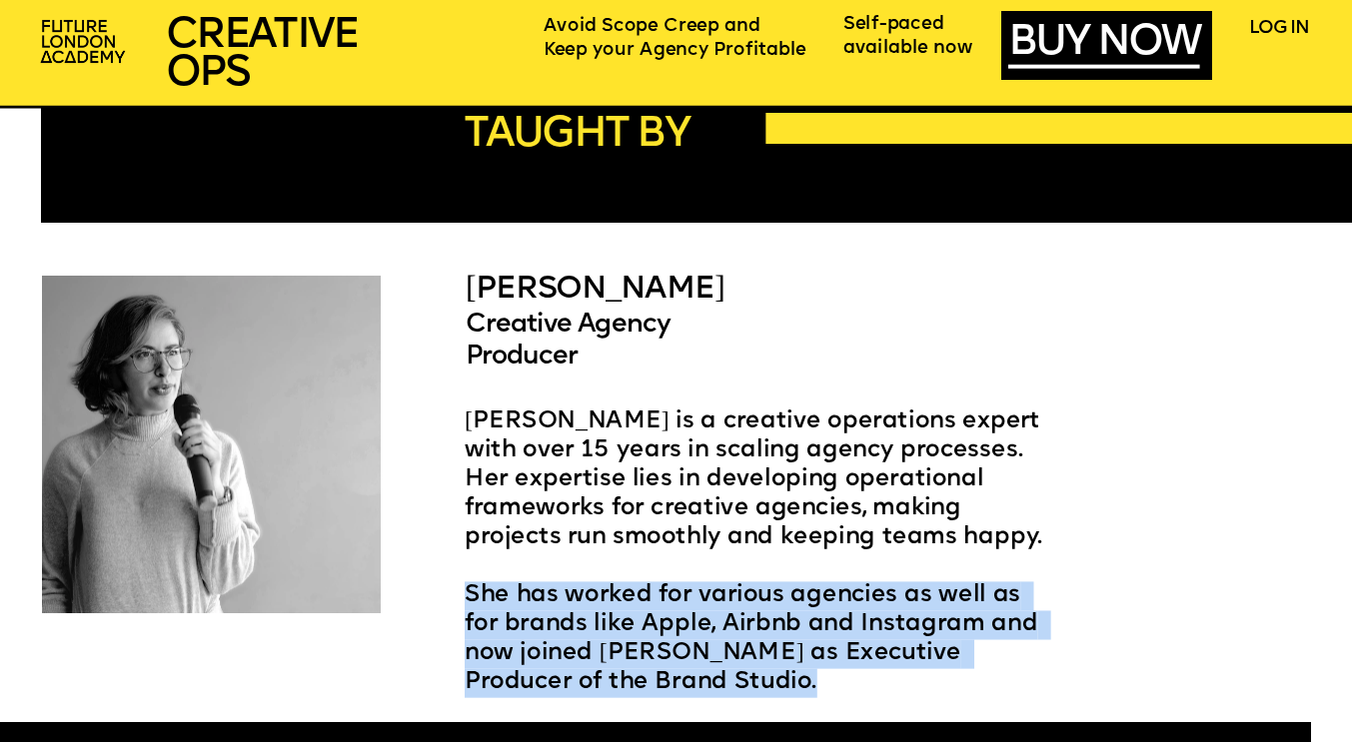
click at [514, 588] on span "She has worked for various agencies as well as for brands like Apple, Airbnb an…" at bounding box center [754, 639] width 579 height 111
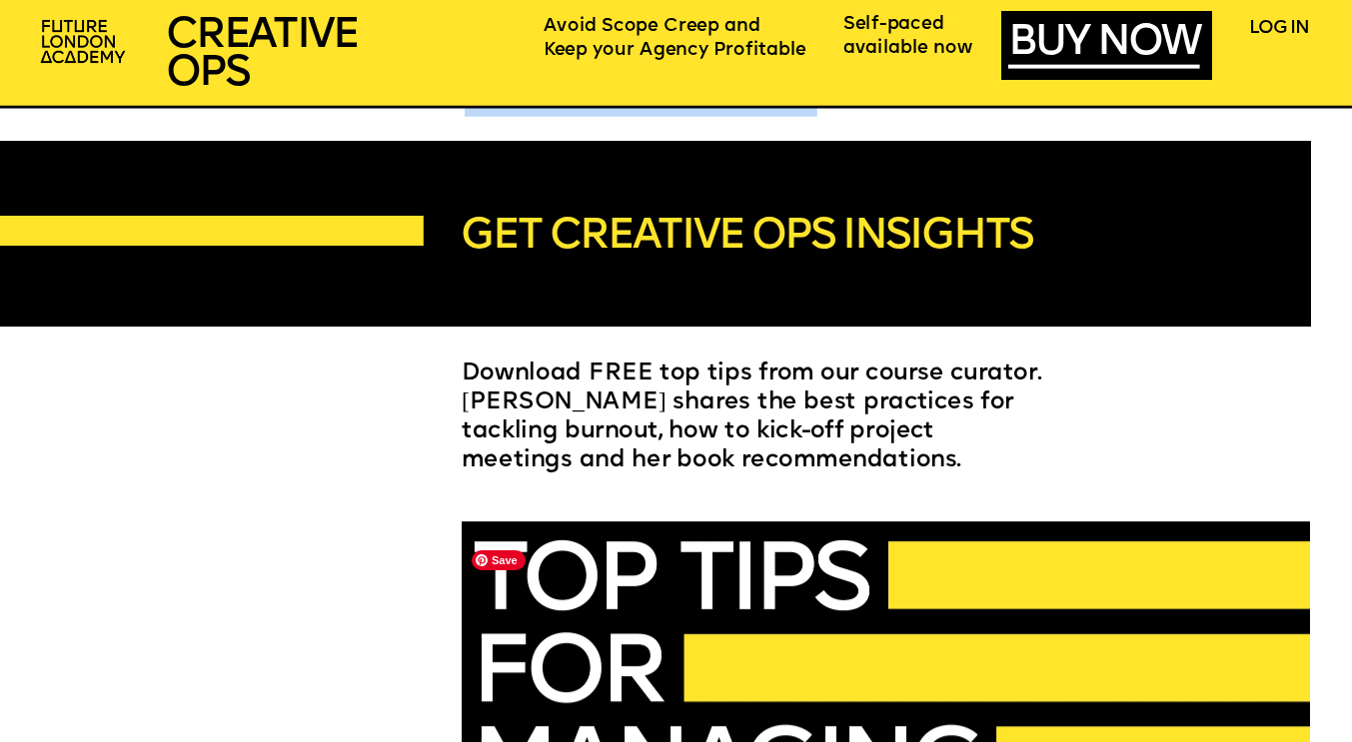
scroll to position [4158, 0]
click at [556, 366] on span "Download FREE top tips from our course curator. Ariel shares the best practices…" at bounding box center [755, 418] width 587 height 111
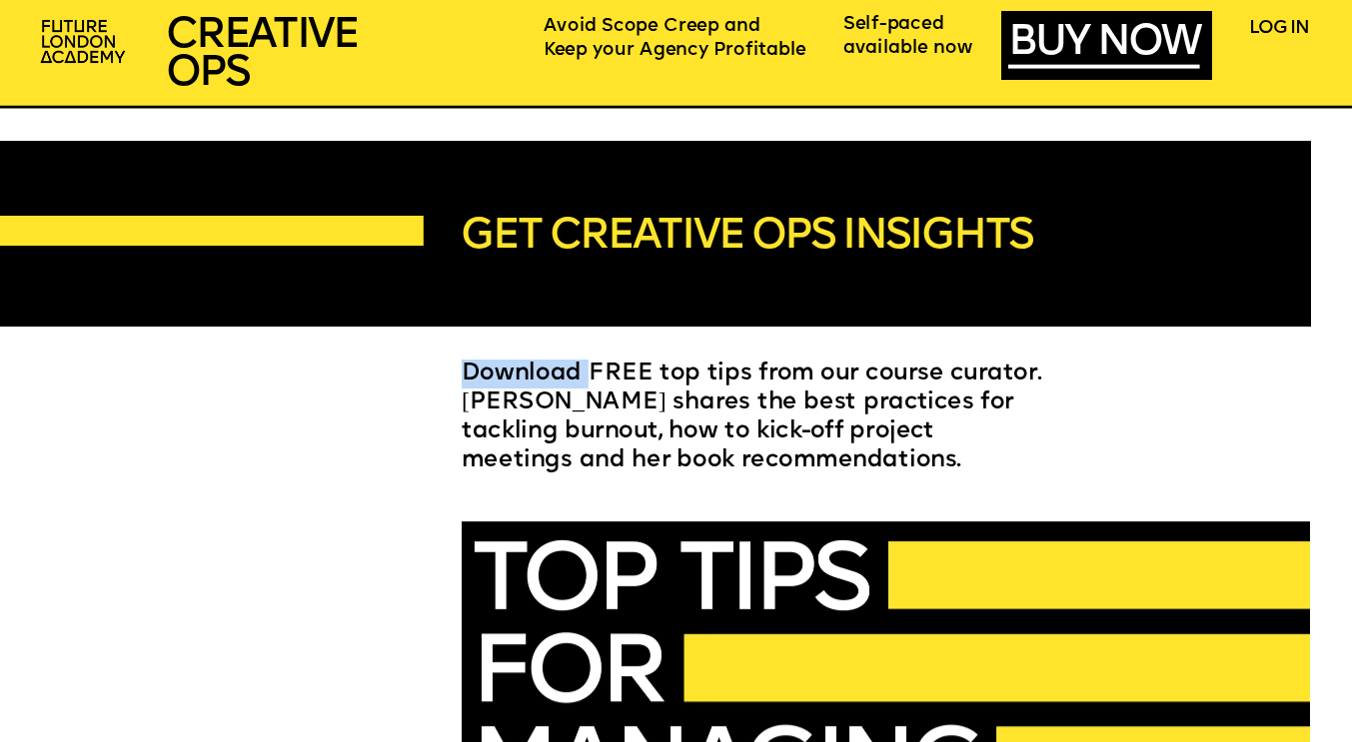
click at [556, 366] on span "Download FREE top tips from our course curator. Ariel shares the best practices…" at bounding box center [755, 418] width 587 height 111
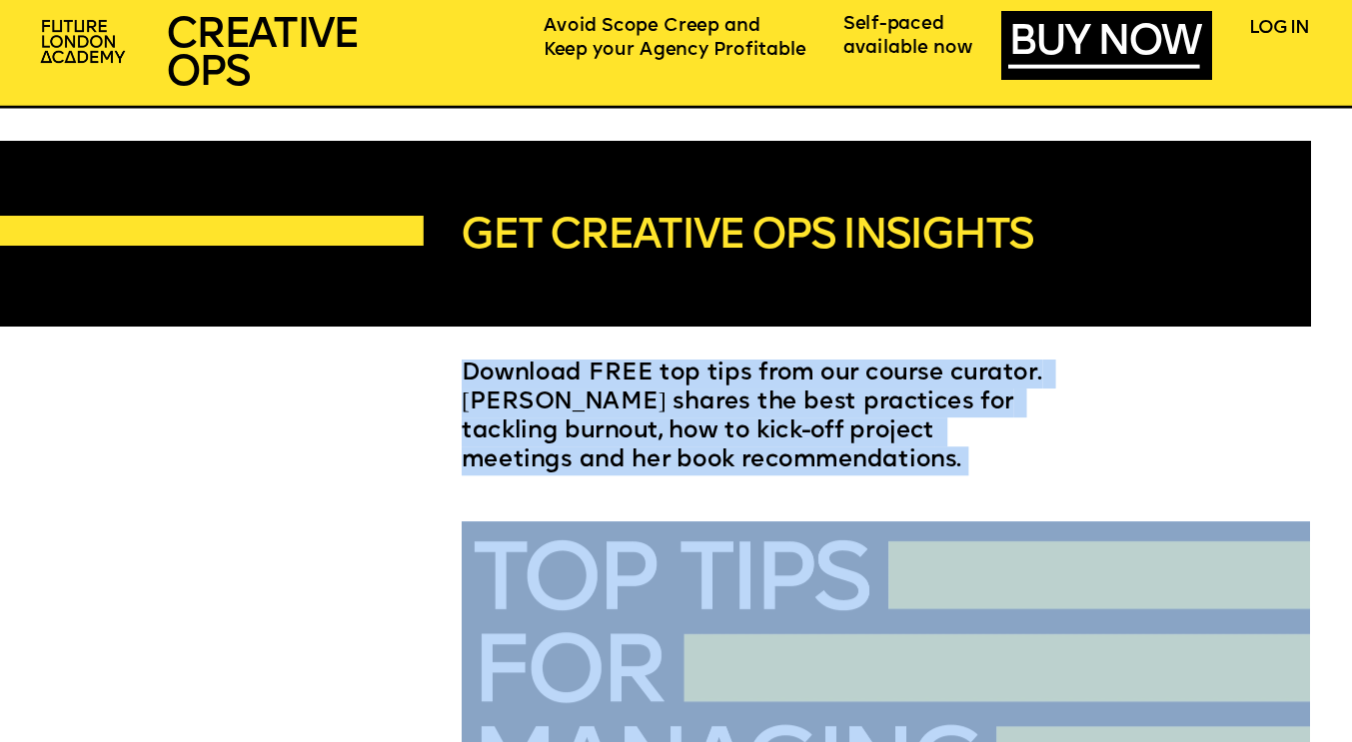
click at [556, 366] on span "Download FREE top tips from our course curator. Ariel shares the best practices…" at bounding box center [755, 418] width 587 height 111
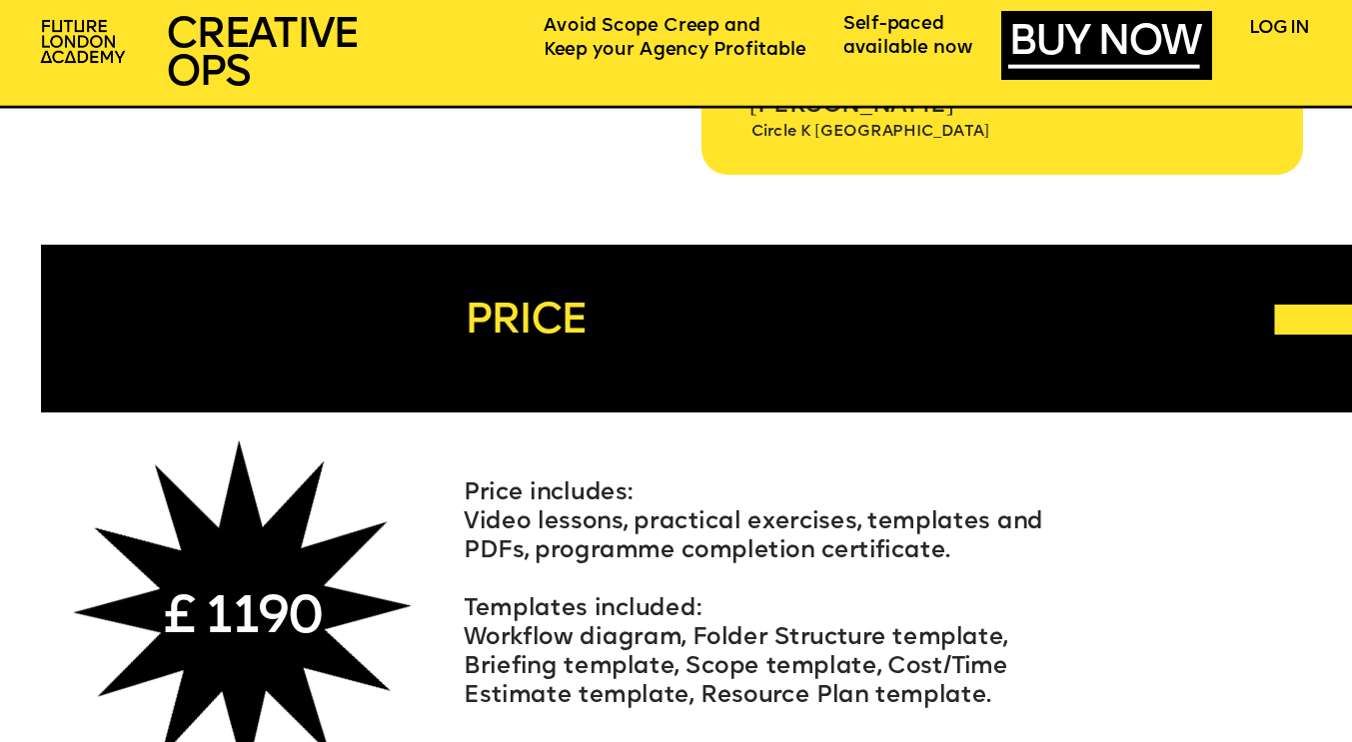
scroll to position [8306, 0]
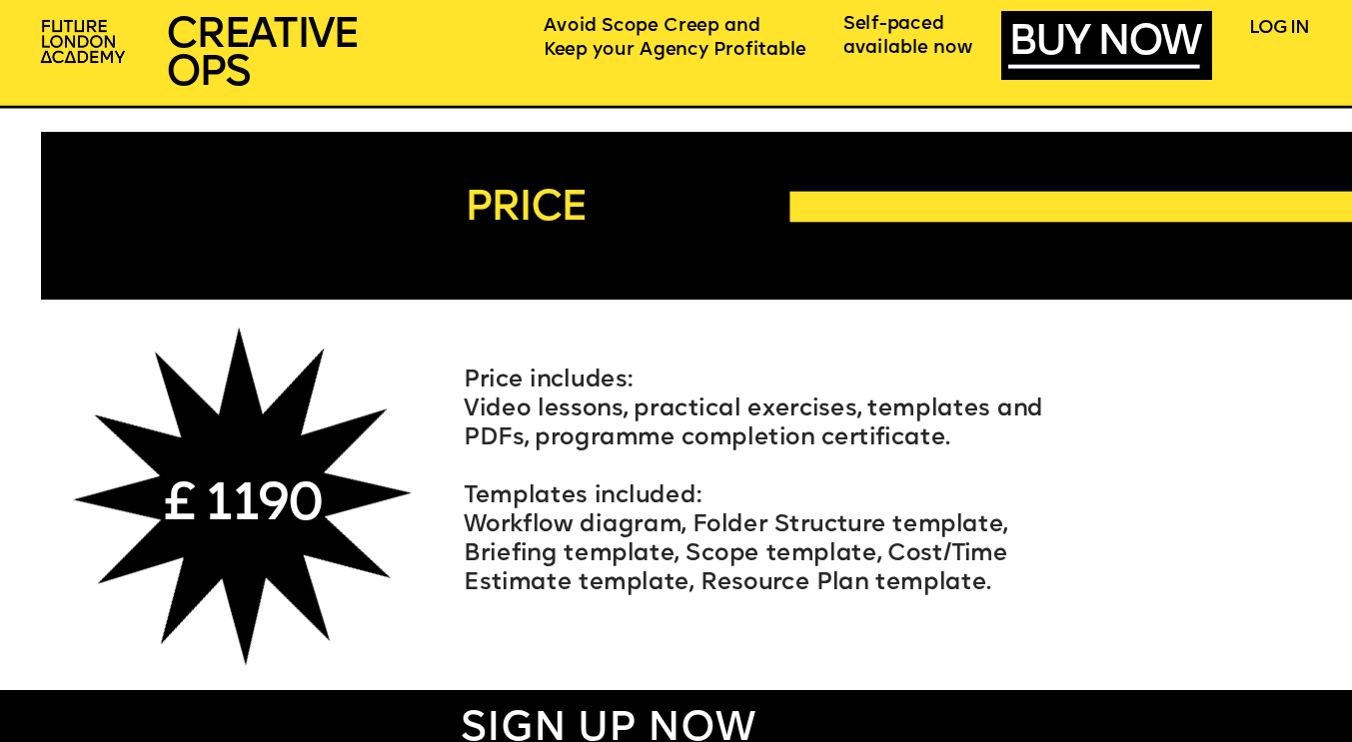
click at [626, 416] on span "Video lessons, practical exercises, templates and PDFs, programme completion ce…" at bounding box center [757, 425] width 586 height 53
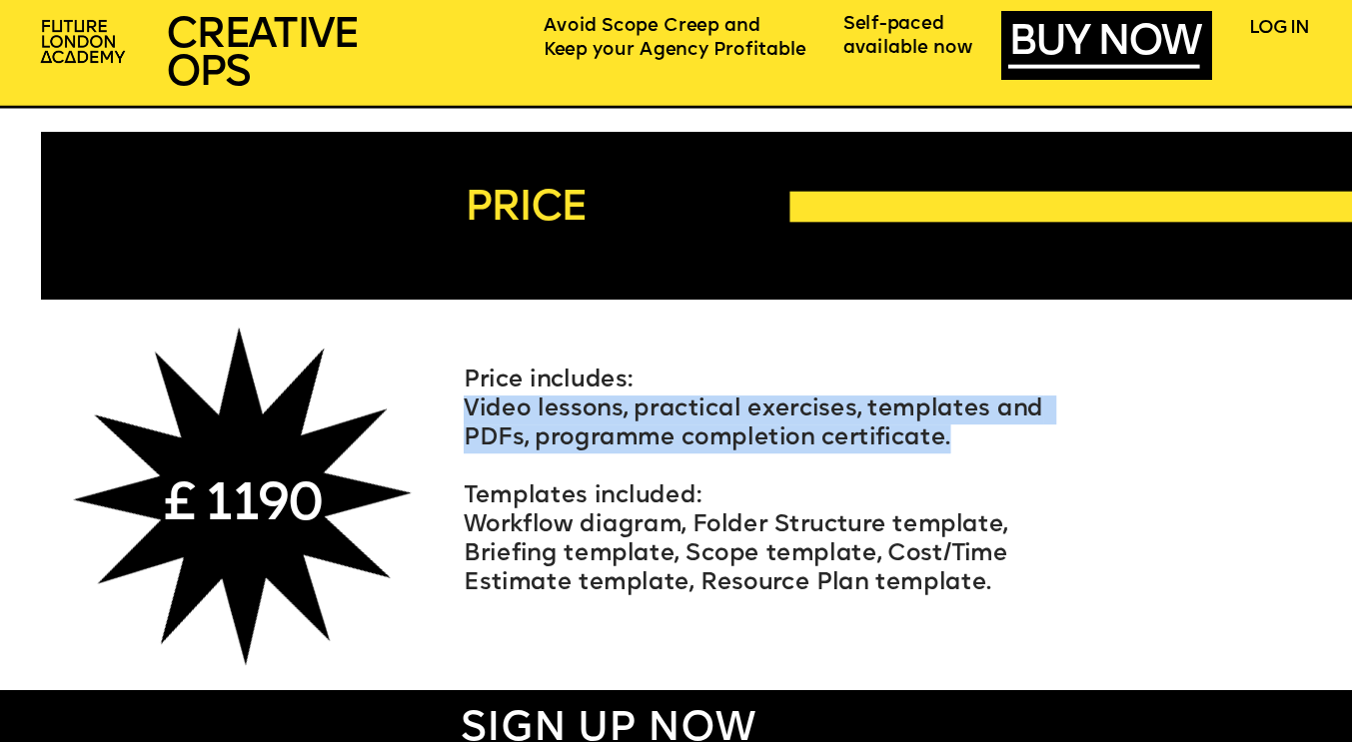
click at [626, 416] on span "Video lessons, practical exercises, templates and PDFs, programme completion ce…" at bounding box center [757, 425] width 586 height 53
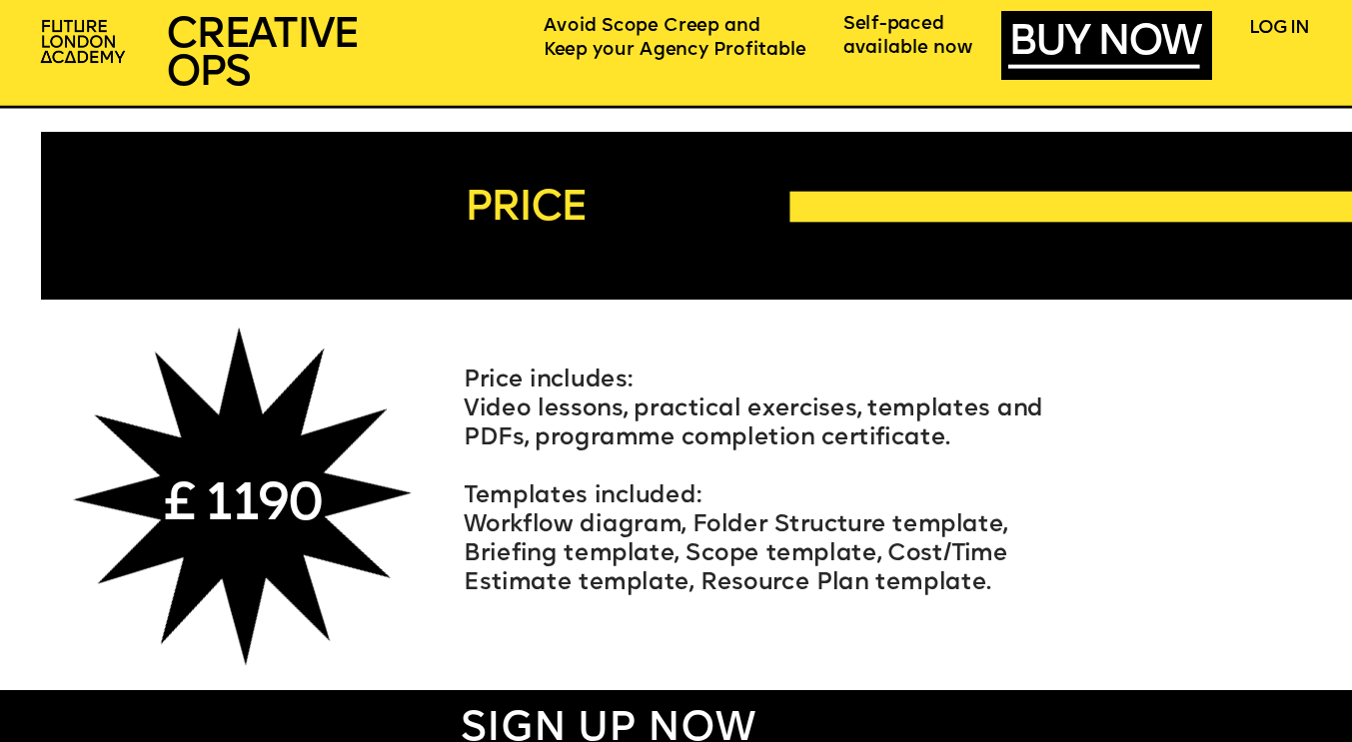
click at [613, 517] on span "Workflow diagram, Folder Structure template, Briefing template, Scope template,…" at bounding box center [739, 555] width 550 height 82
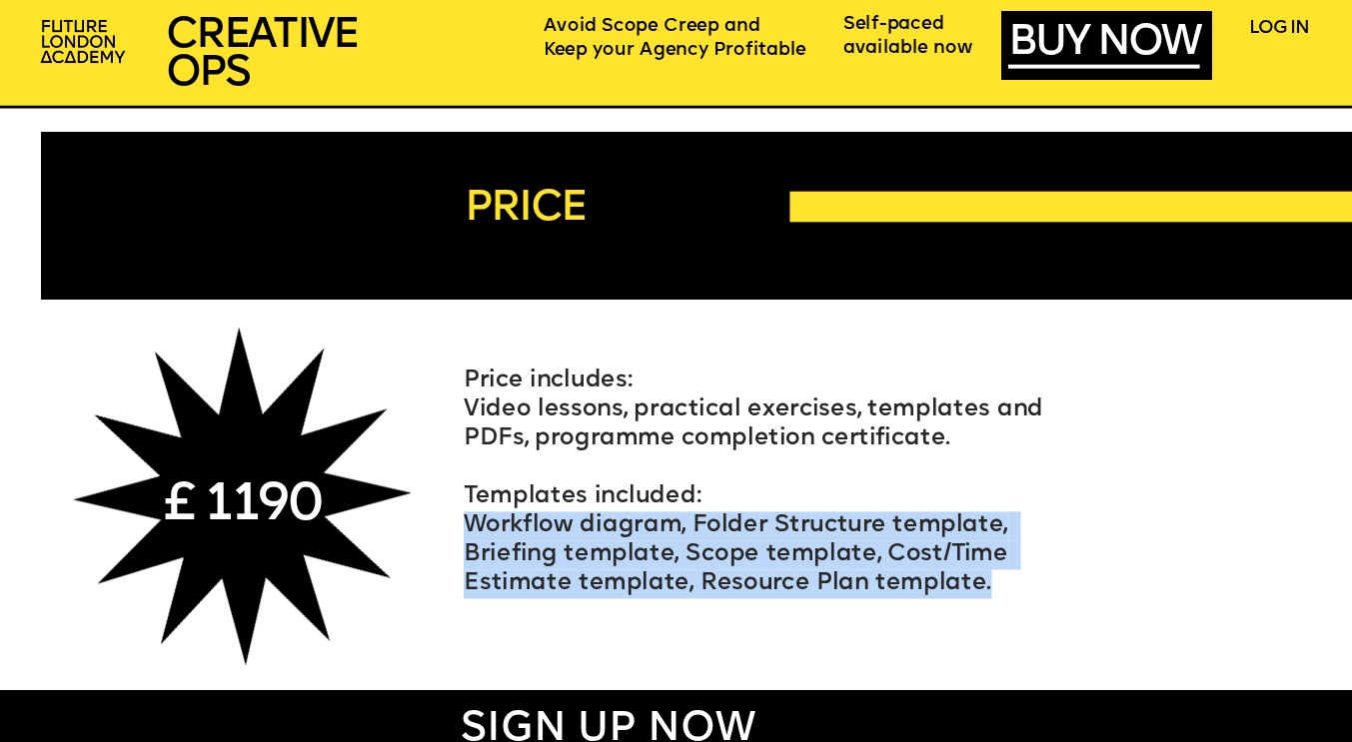
click at [613, 517] on span "Workflow diagram, Folder Structure template, Briefing template, Scope template,…" at bounding box center [739, 555] width 550 height 82
click at [613, 537] on span "Workflow diagram, Folder Structure template, Briefing template, Scope template,…" at bounding box center [739, 555] width 550 height 82
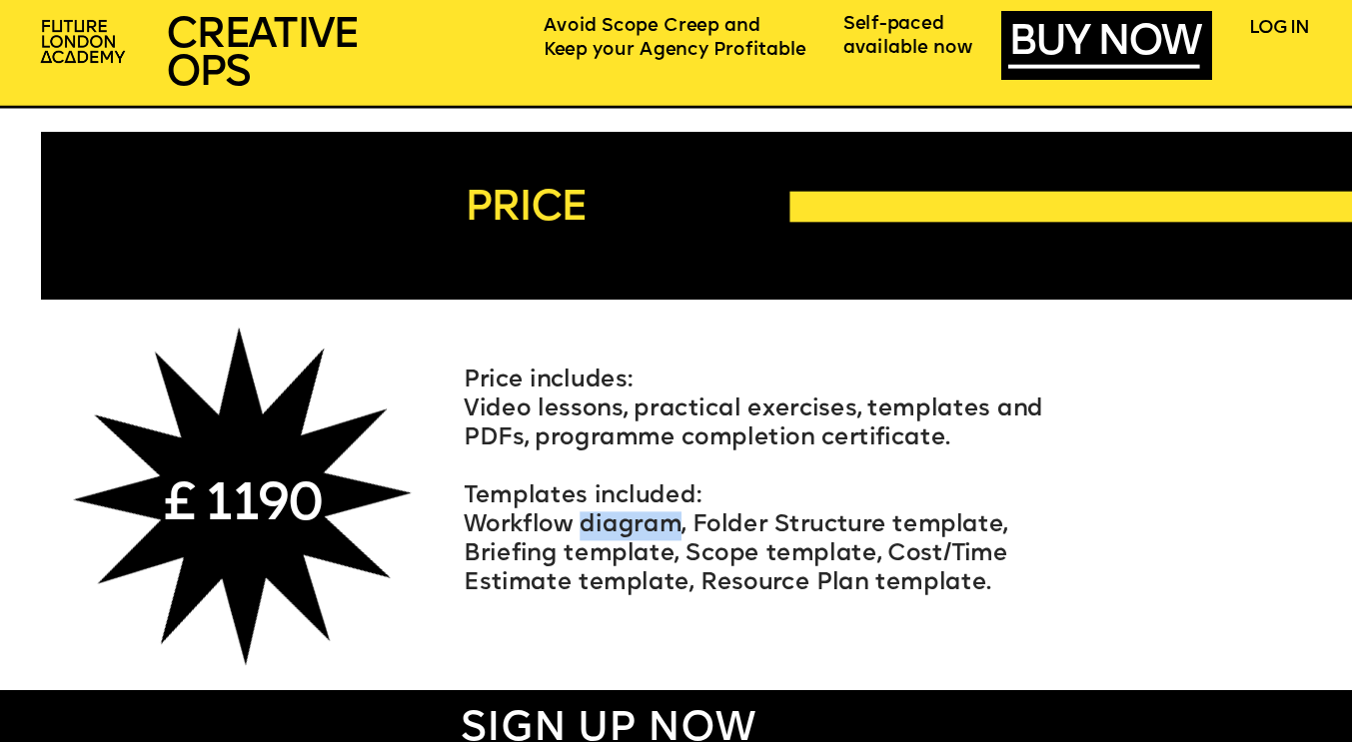
click at [613, 537] on span "Workflow diagram, Folder Structure template, Briefing template, Scope template,…" at bounding box center [739, 555] width 550 height 82
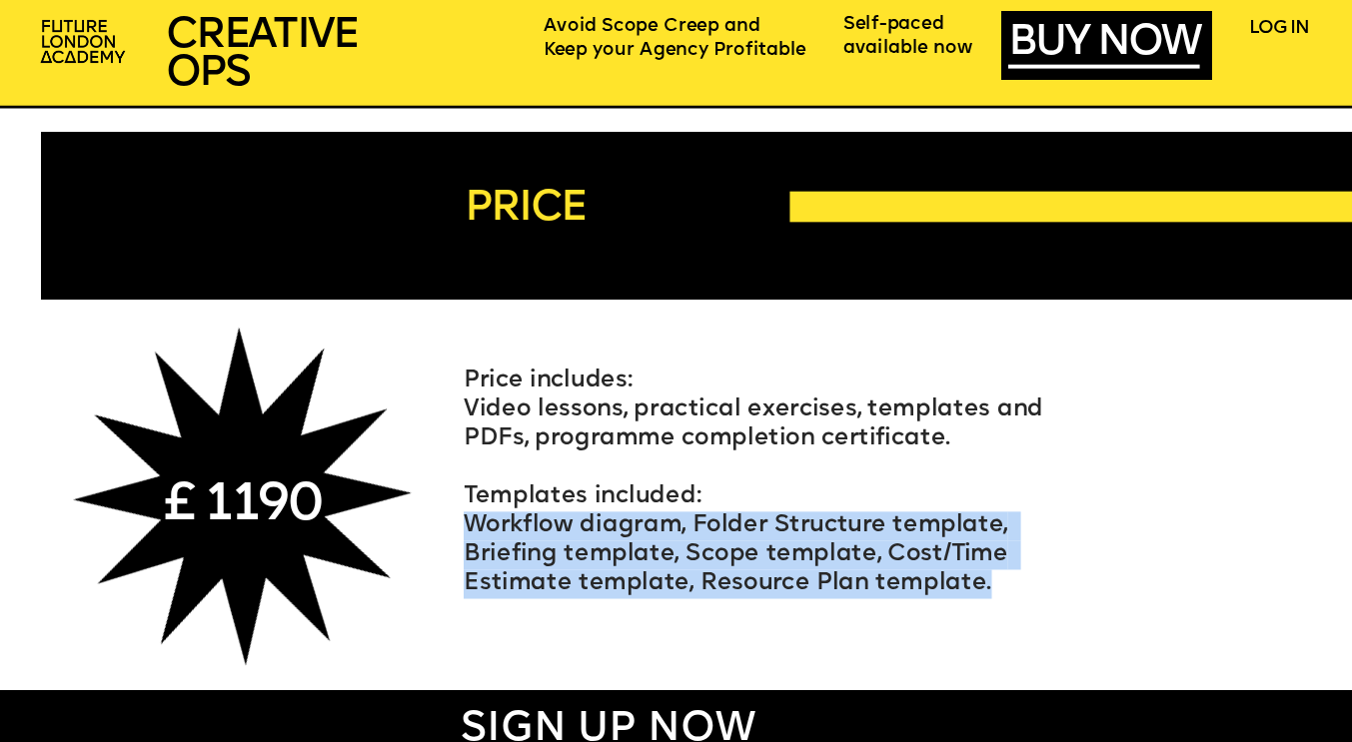
click at [613, 537] on span "Workflow diagram, Folder Structure template, Briefing template, Scope template,…" at bounding box center [739, 555] width 550 height 82
click at [614, 557] on span "Workflow diagram, Folder Structure template, Briefing template, Scope template,…" at bounding box center [739, 555] width 550 height 82
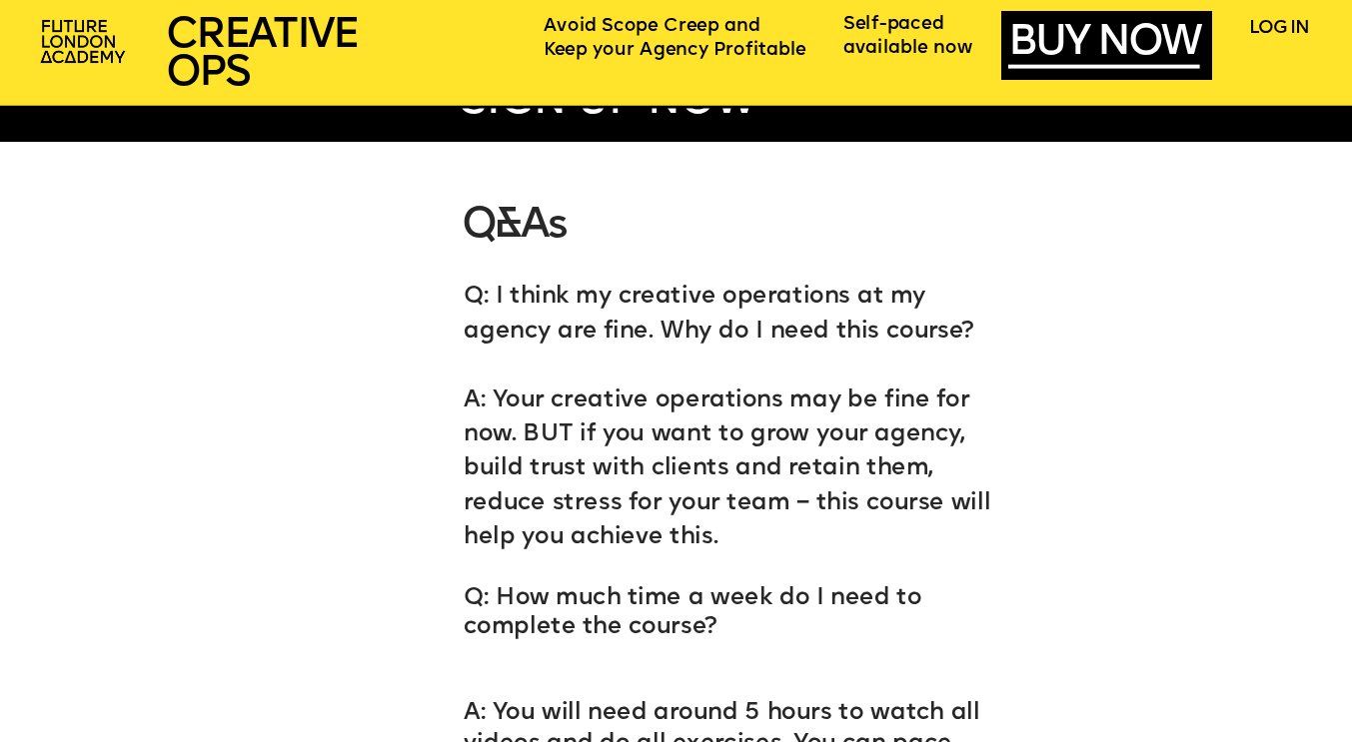
scroll to position [8934, 0]
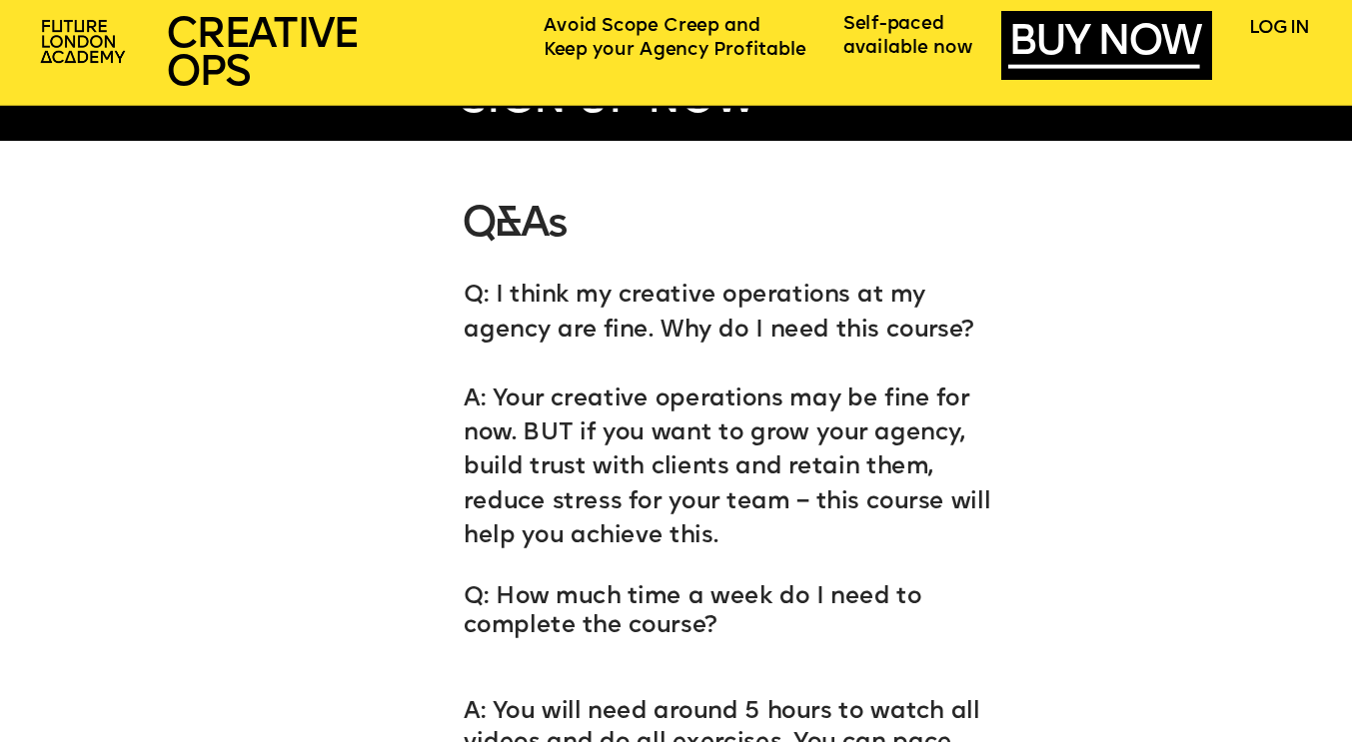
click at [605, 356] on p "A: Your creative operations may be fine for now. BUT if you want to grow your a…" at bounding box center [737, 452] width 546 height 206
click at [596, 394] on span "A: Your creative operations may be fine for now. BUT if you want to grow your a…" at bounding box center [730, 468] width 533 height 161
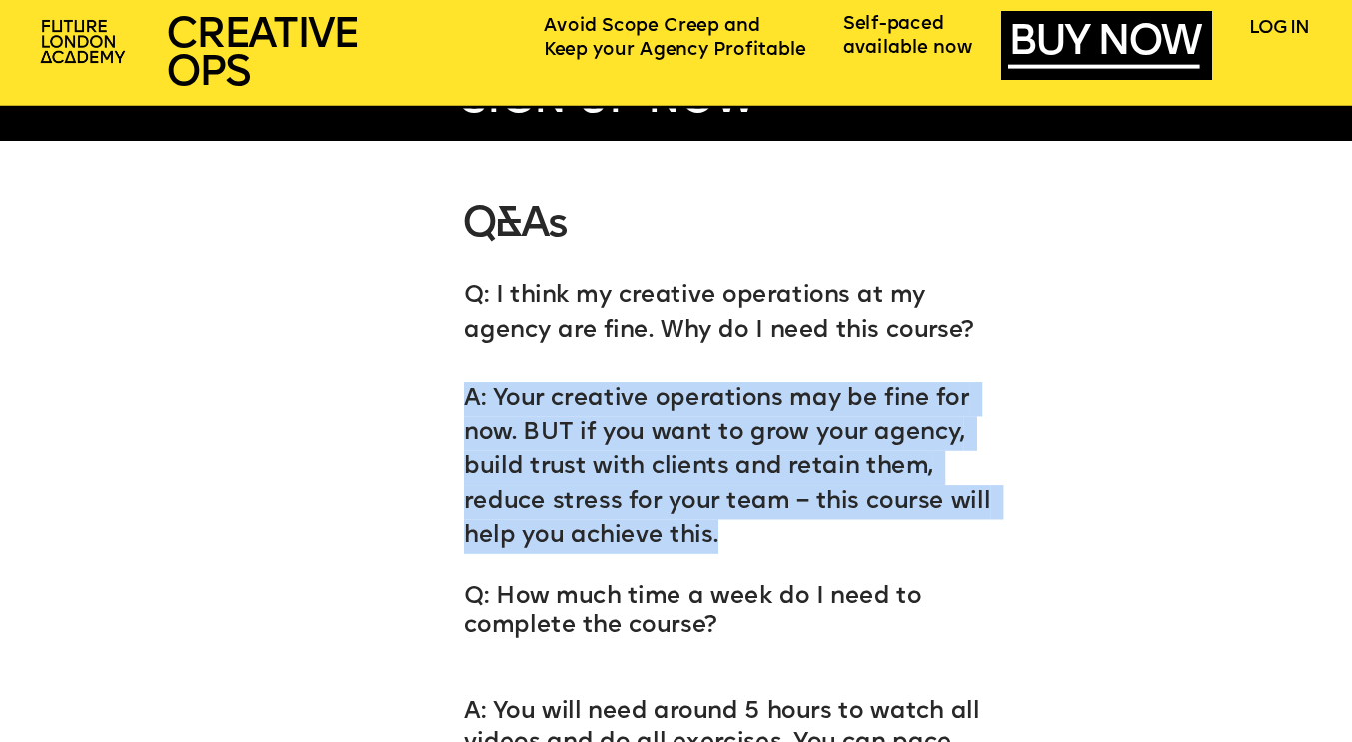
click at [596, 394] on span "A: Your creative operations may be fine for now. BUT if you want to grow your a…" at bounding box center [730, 468] width 533 height 161
click at [588, 438] on span "A: Your creative operations may be fine for now. BUT if you want to grow your a…" at bounding box center [730, 468] width 533 height 161
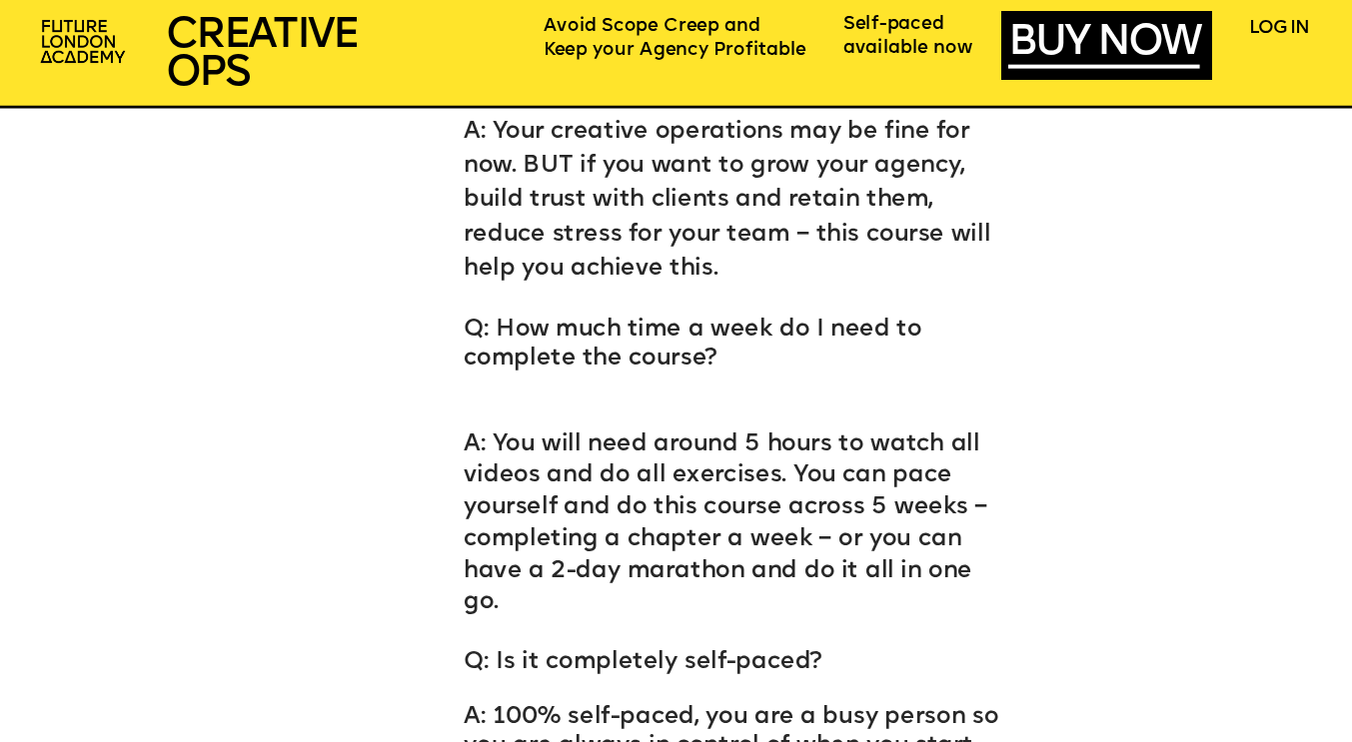
scroll to position [9317, 0]
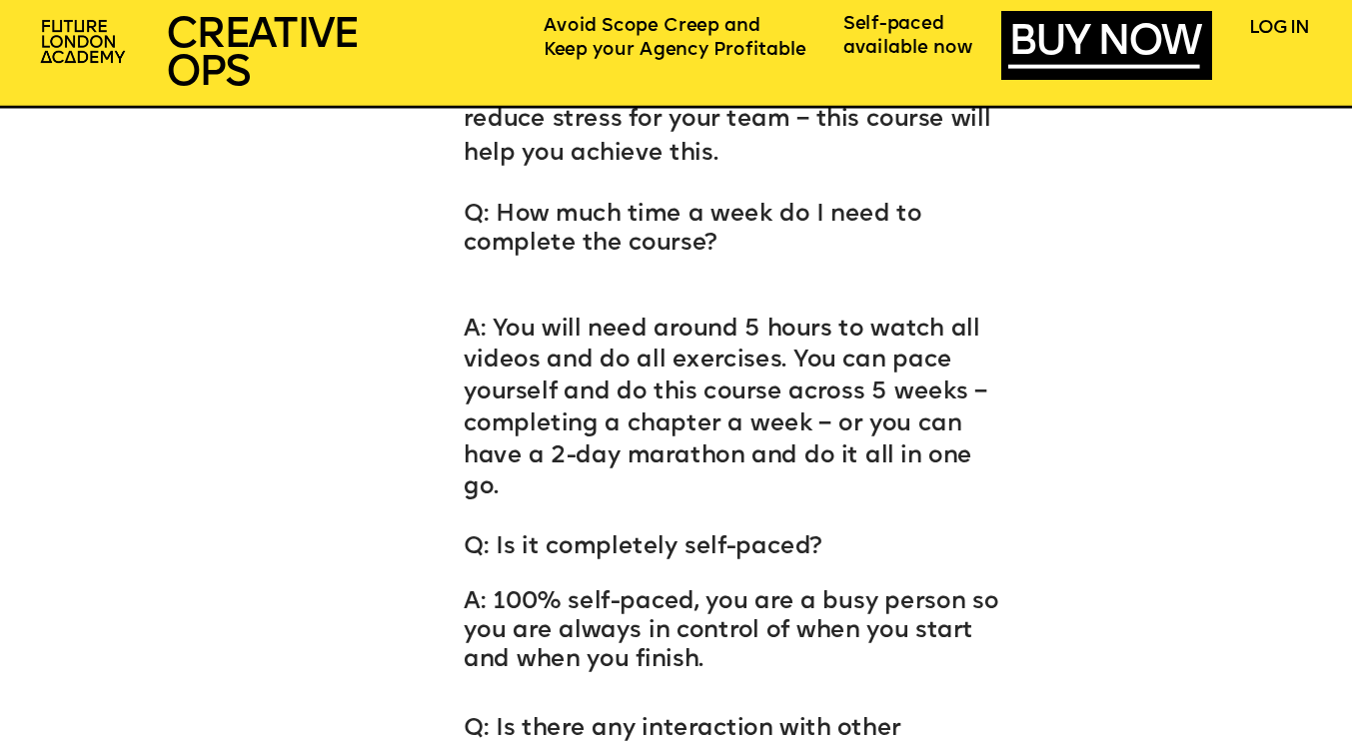
click at [520, 358] on span "A: You will need around 5 hours to watch all videos and do all exercises. You c…" at bounding box center [726, 409] width 524 height 182
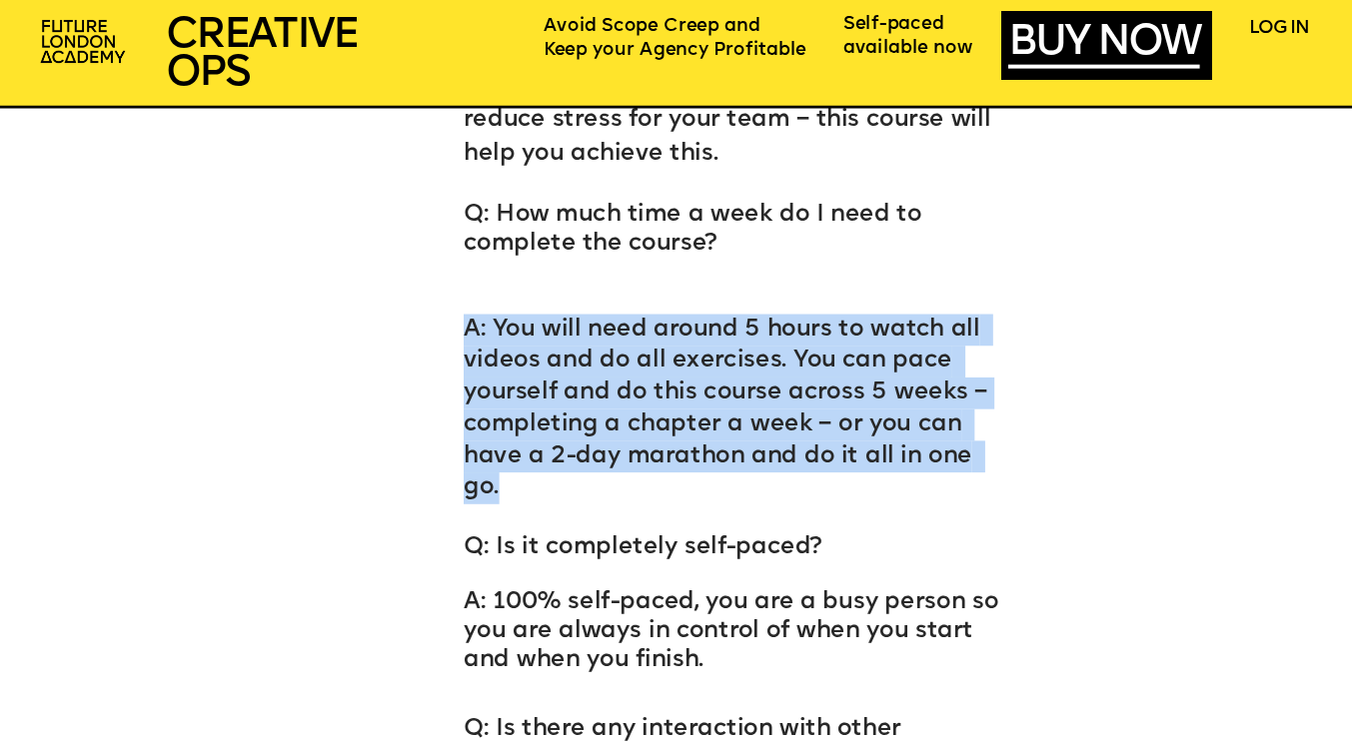
click at [520, 358] on span "A: You will need around 5 hours to watch all videos and do all exercises. You c…" at bounding box center [726, 409] width 524 height 182
click at [504, 384] on span "A: You will need around 5 hours to watch all videos and do all exercises. You c…" at bounding box center [726, 409] width 524 height 182
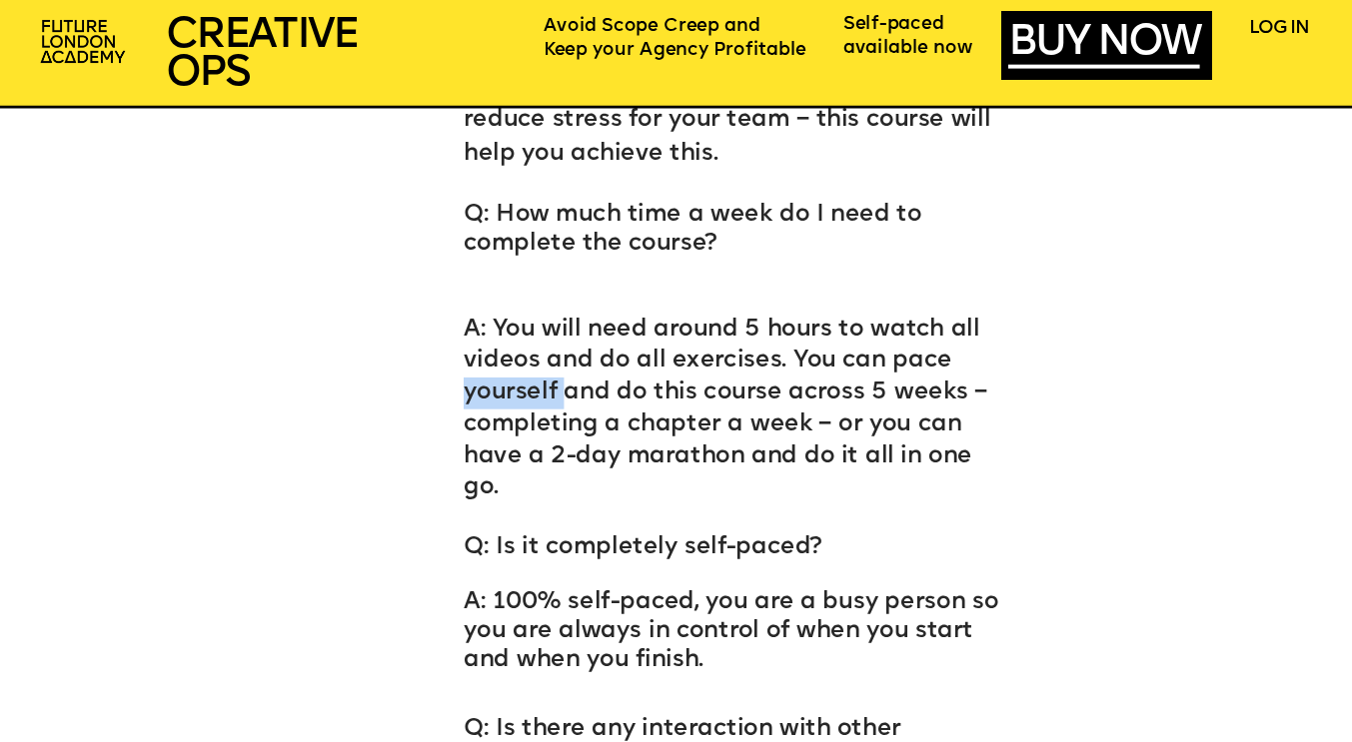
click at [504, 384] on span "A: You will need around 5 hours to watch all videos and do all exercises. You c…" at bounding box center [726, 409] width 524 height 182
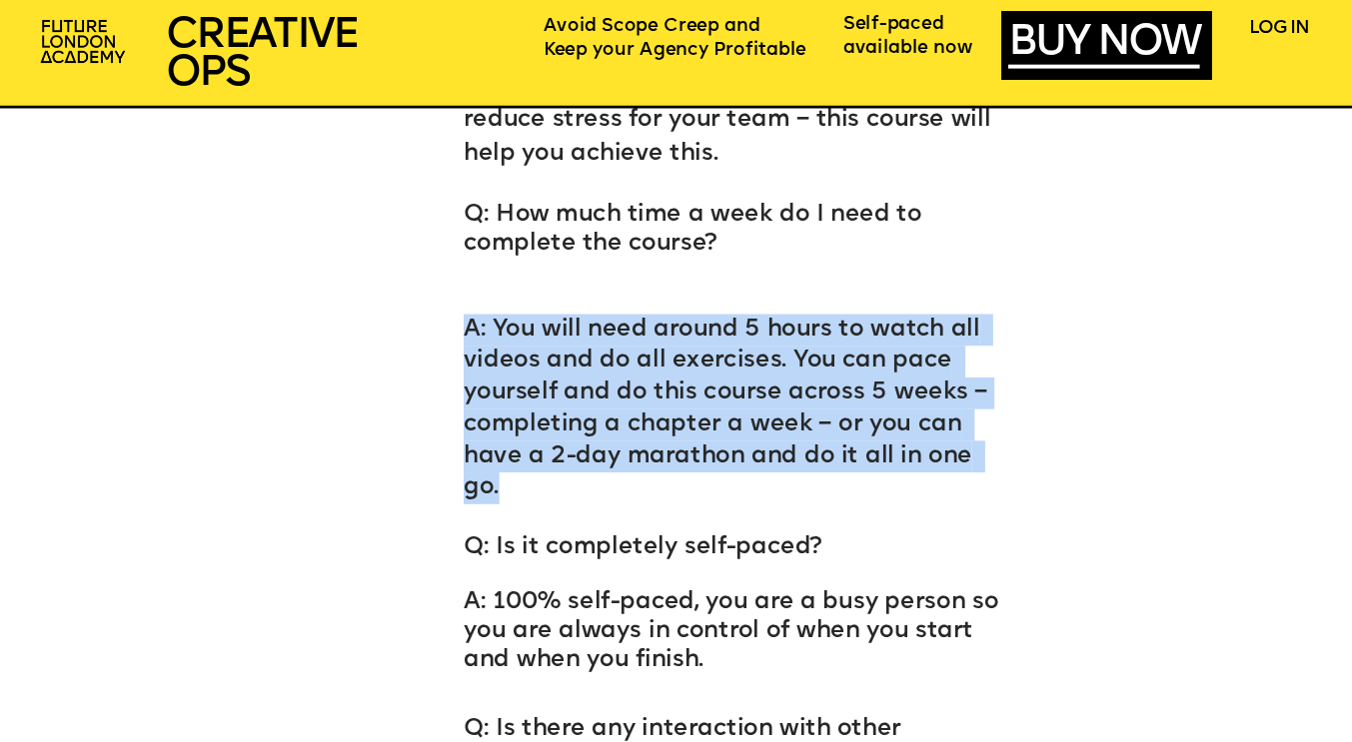
click at [504, 384] on span "A: You will need around 5 hours to watch all videos and do all exercises. You c…" at bounding box center [726, 409] width 524 height 182
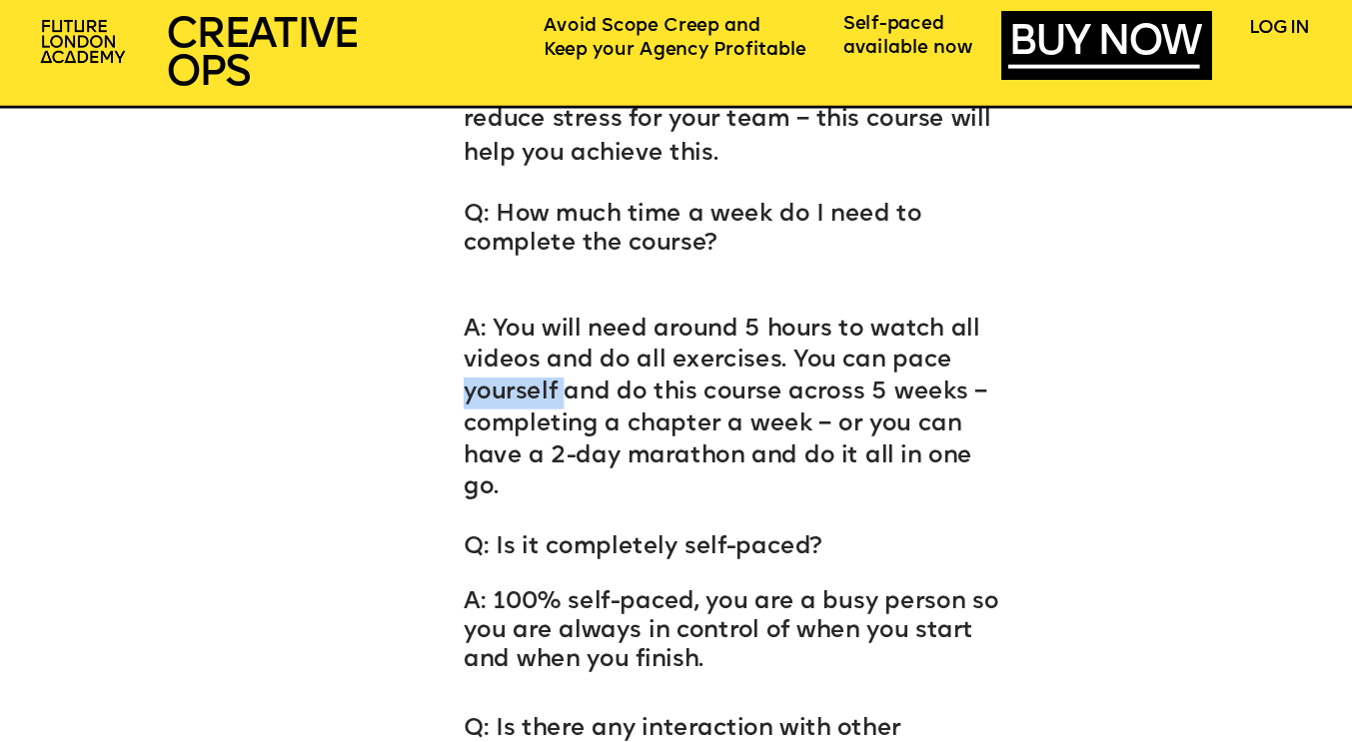
click at [504, 384] on span "A: You will need around 5 hours to watch all videos and do all exercises. You c…" at bounding box center [726, 409] width 524 height 182
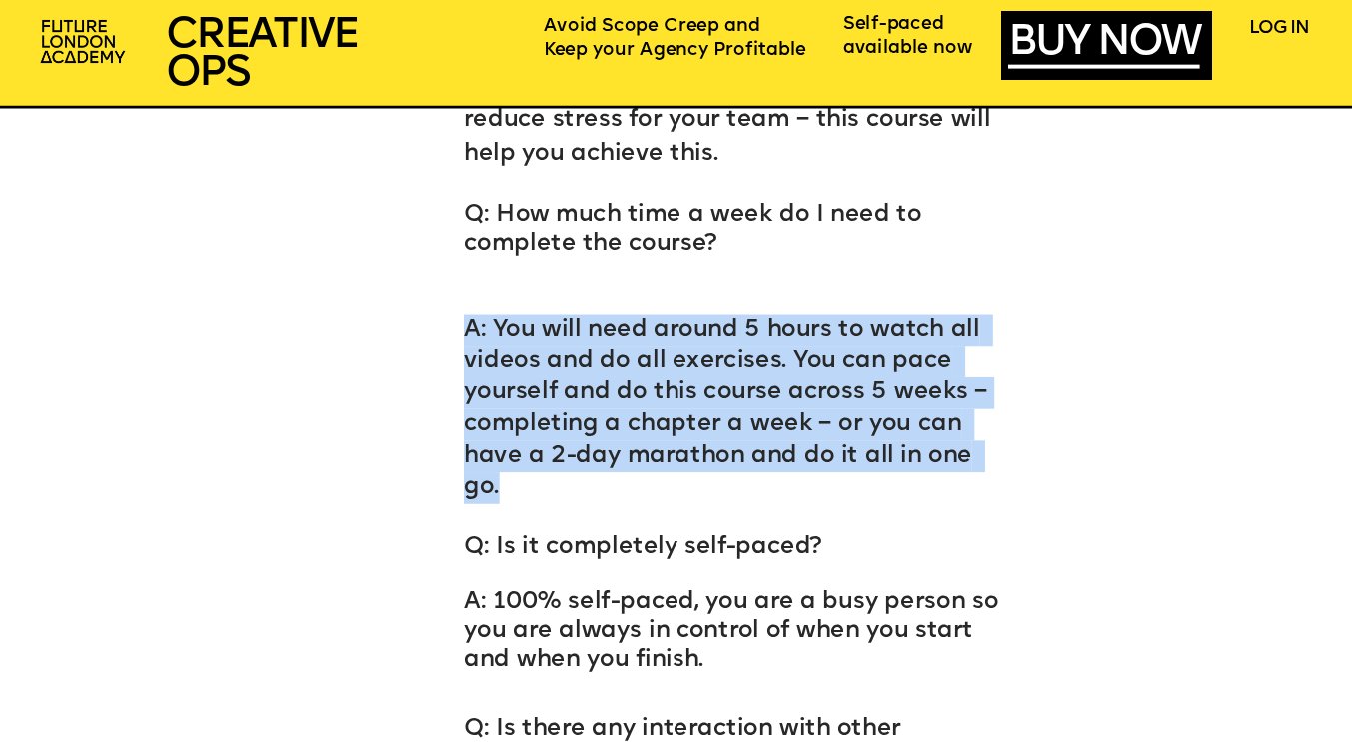
click at [504, 384] on span "A: You will need around 5 hours to watch all videos and do all exercises. You c…" at bounding box center [726, 409] width 524 height 182
click at [468, 435] on span "A: You will need around 5 hours to watch all videos and do all exercises. You c…" at bounding box center [726, 409] width 524 height 182
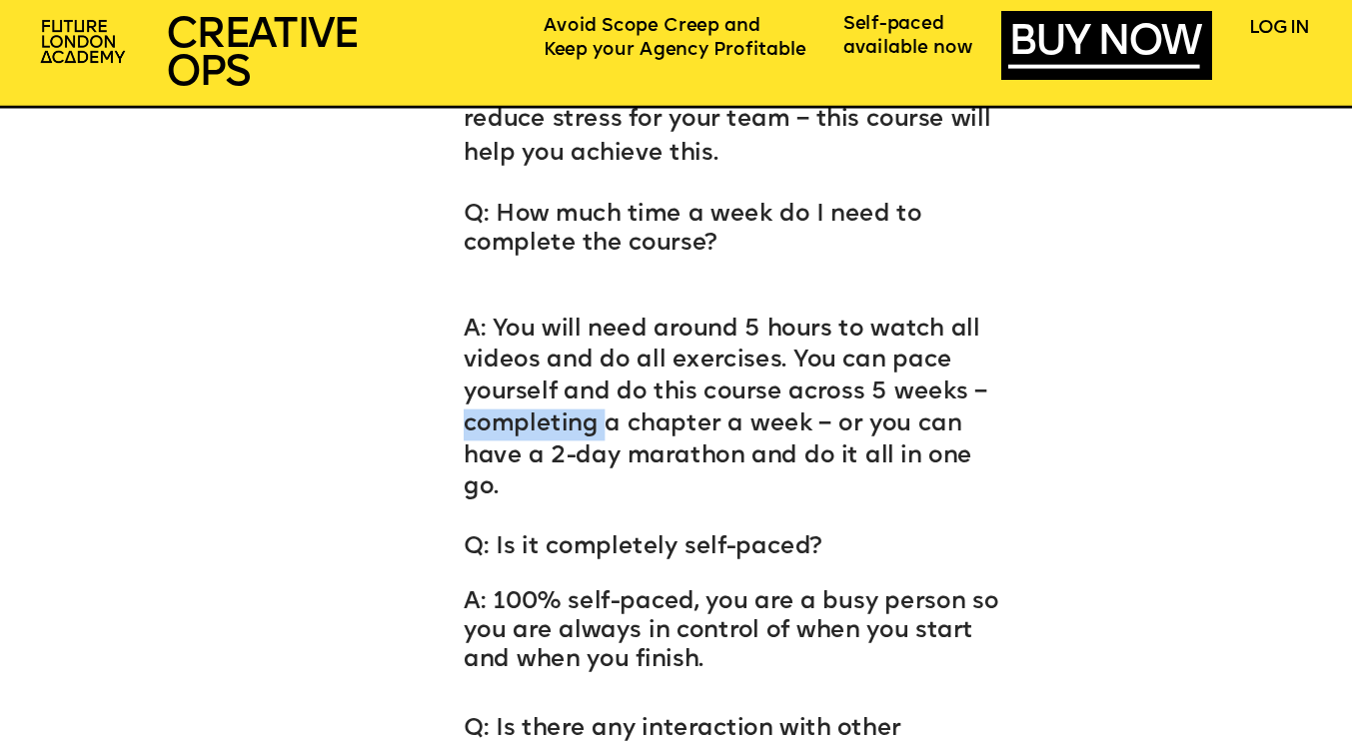
click at [468, 435] on span "A: You will need around 5 hours to watch all videos and do all exercises. You c…" at bounding box center [726, 409] width 524 height 182
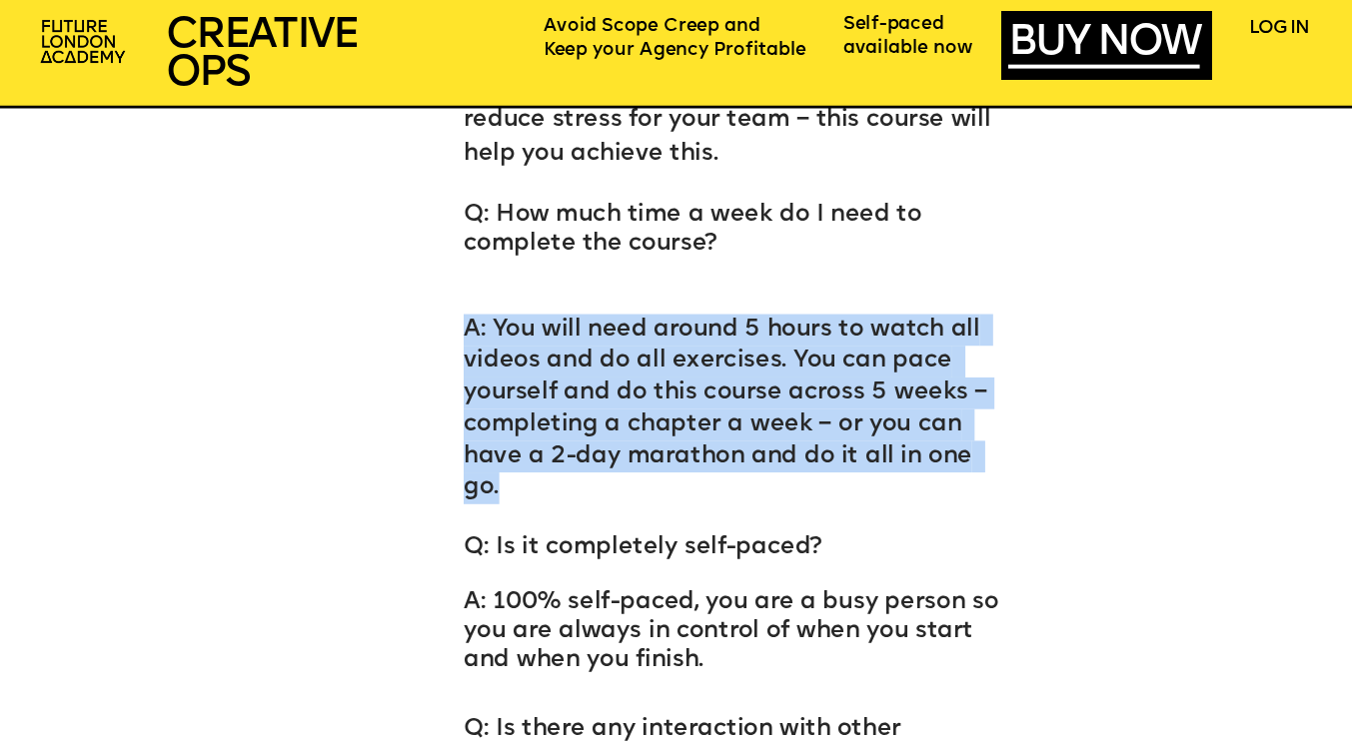
click at [468, 435] on span "A: You will need around 5 hours to watch all videos and do all exercises. You c…" at bounding box center [726, 409] width 524 height 182
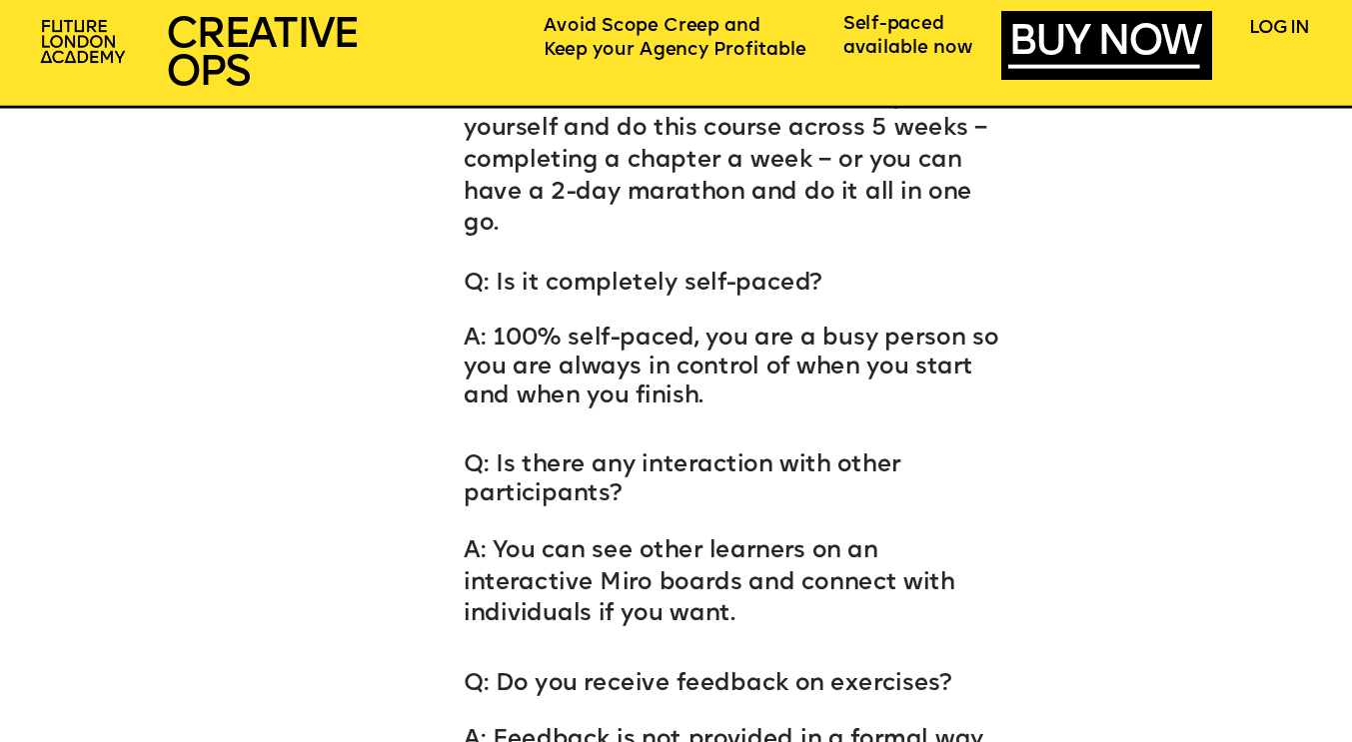
scroll to position [9580, 0]
click at [515, 333] on span "A: 100% self-paced, you are a busy person so you are always in control of when …" at bounding box center [734, 369] width 541 height 82
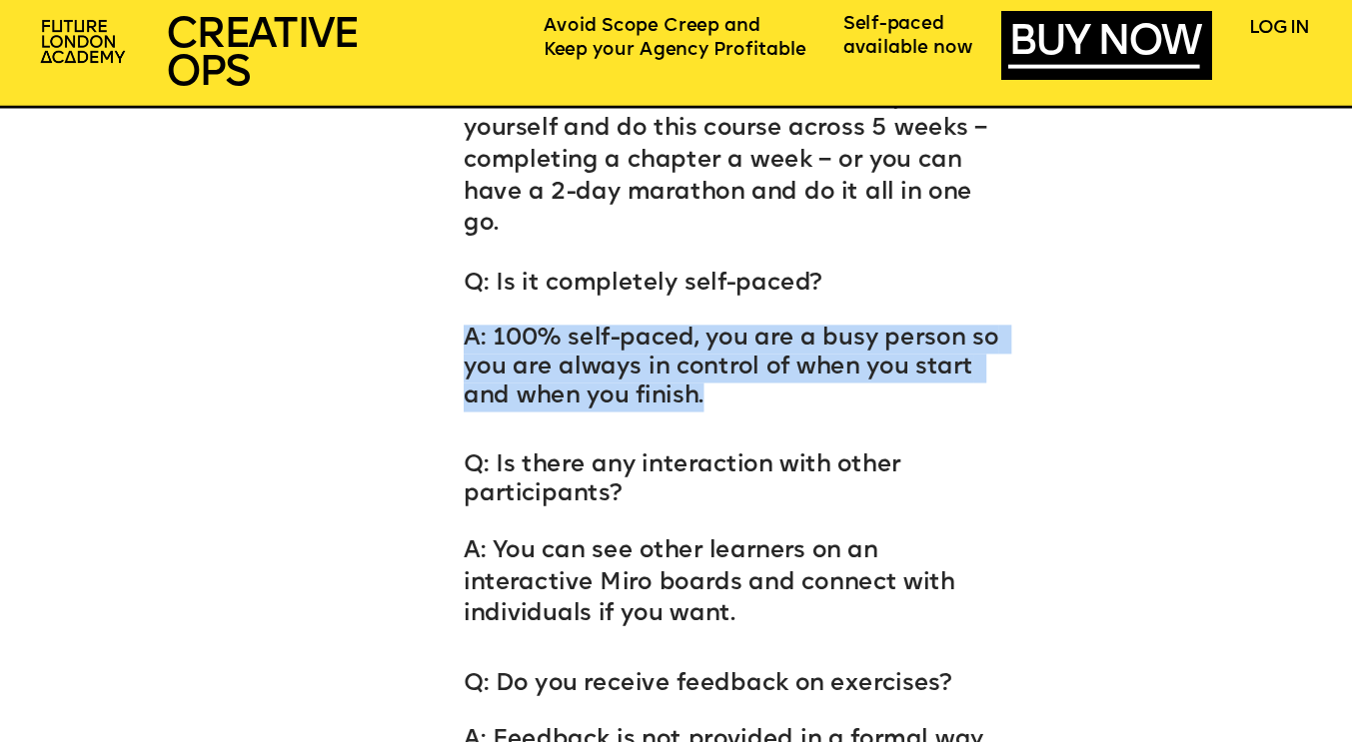
click at [515, 333] on span "A: 100% self-paced, you are a busy person so you are always in control of when …" at bounding box center [734, 369] width 541 height 82
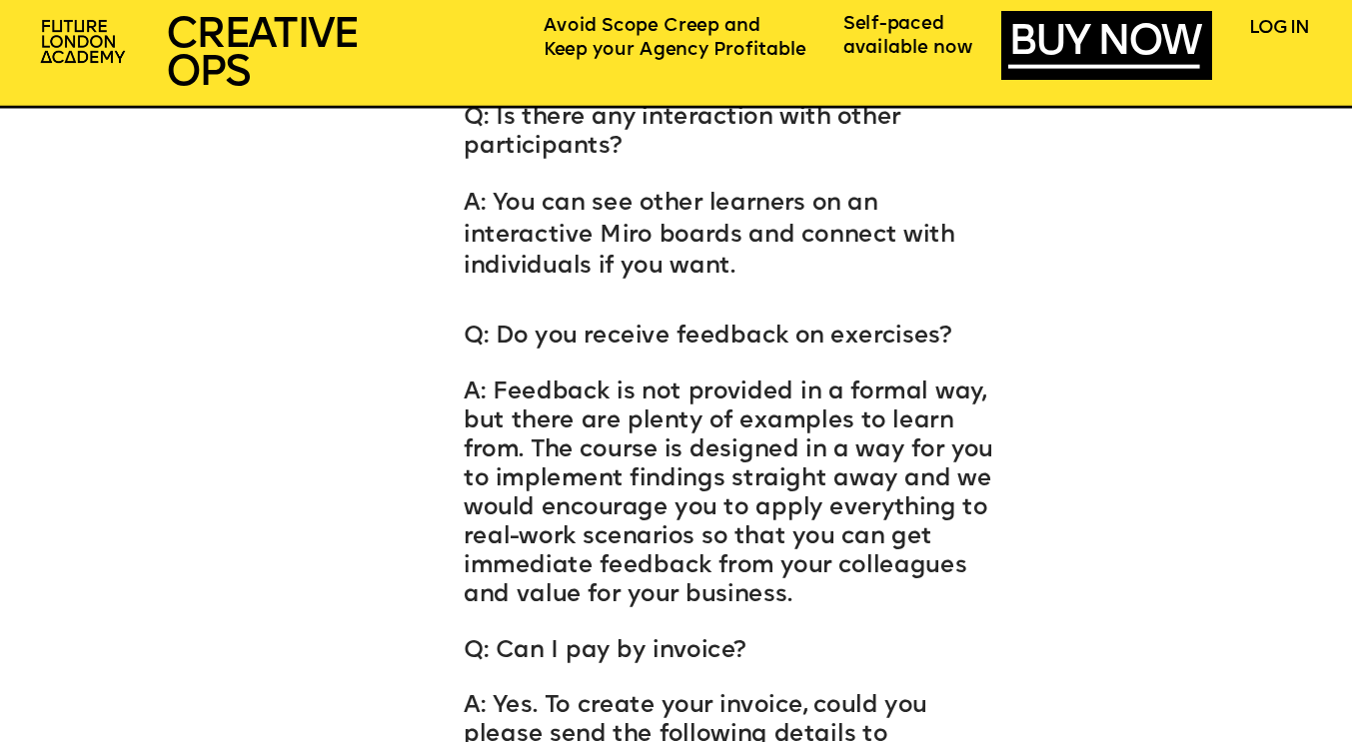
scroll to position [9927, 0]
click at [536, 327] on span "Q: Do you receive feedback on exercises?" at bounding box center [708, 339] width 489 height 24
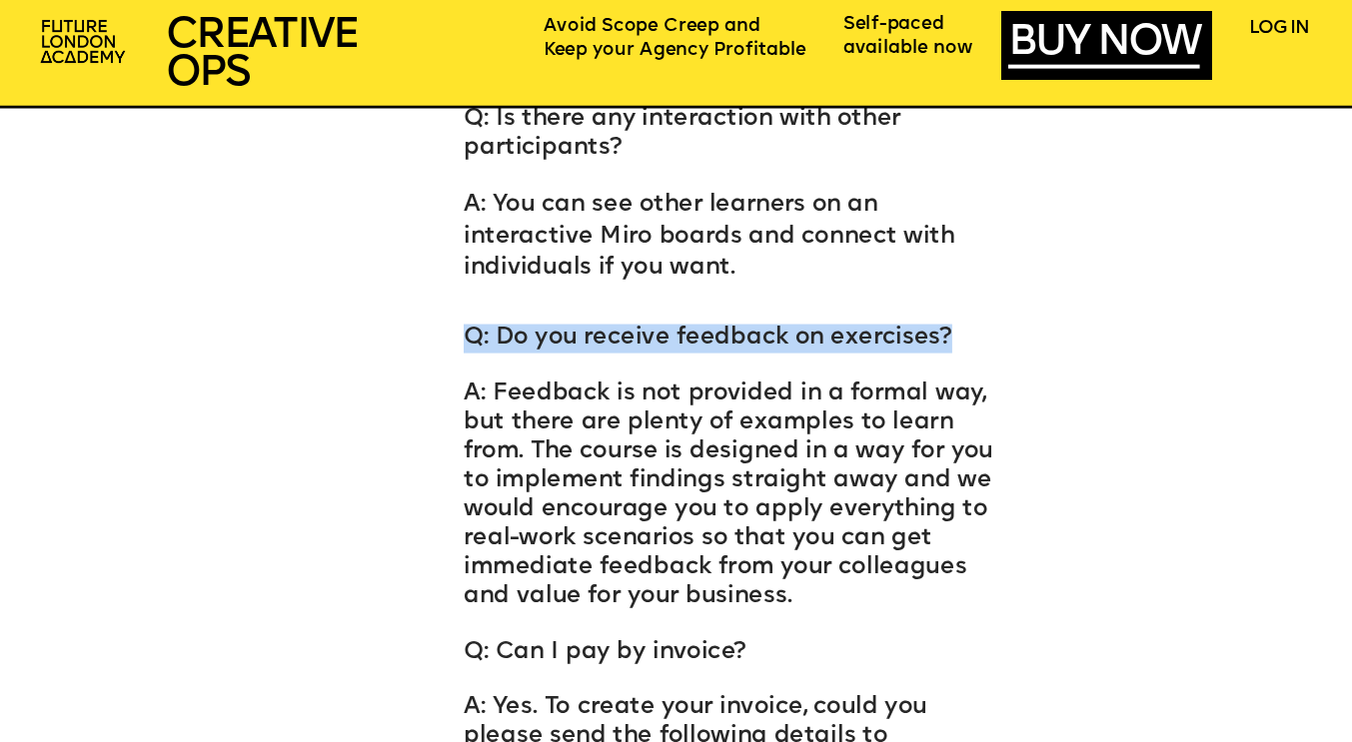
click at [536, 327] on span "Q: Do you receive feedback on exercises?" at bounding box center [708, 339] width 489 height 24
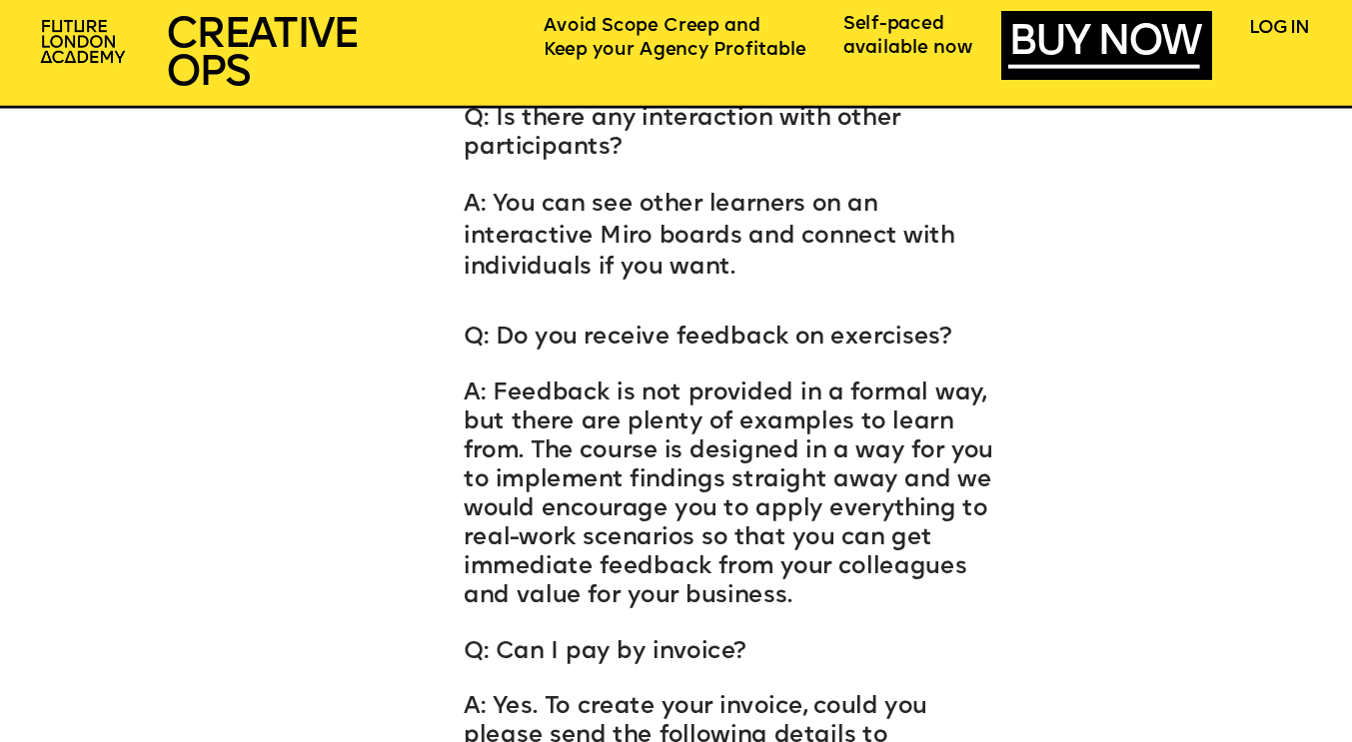
click at [515, 383] on span "A: Feedback is not provided in a formal way, but there are plenty of examples t…" at bounding box center [731, 496] width 535 height 227
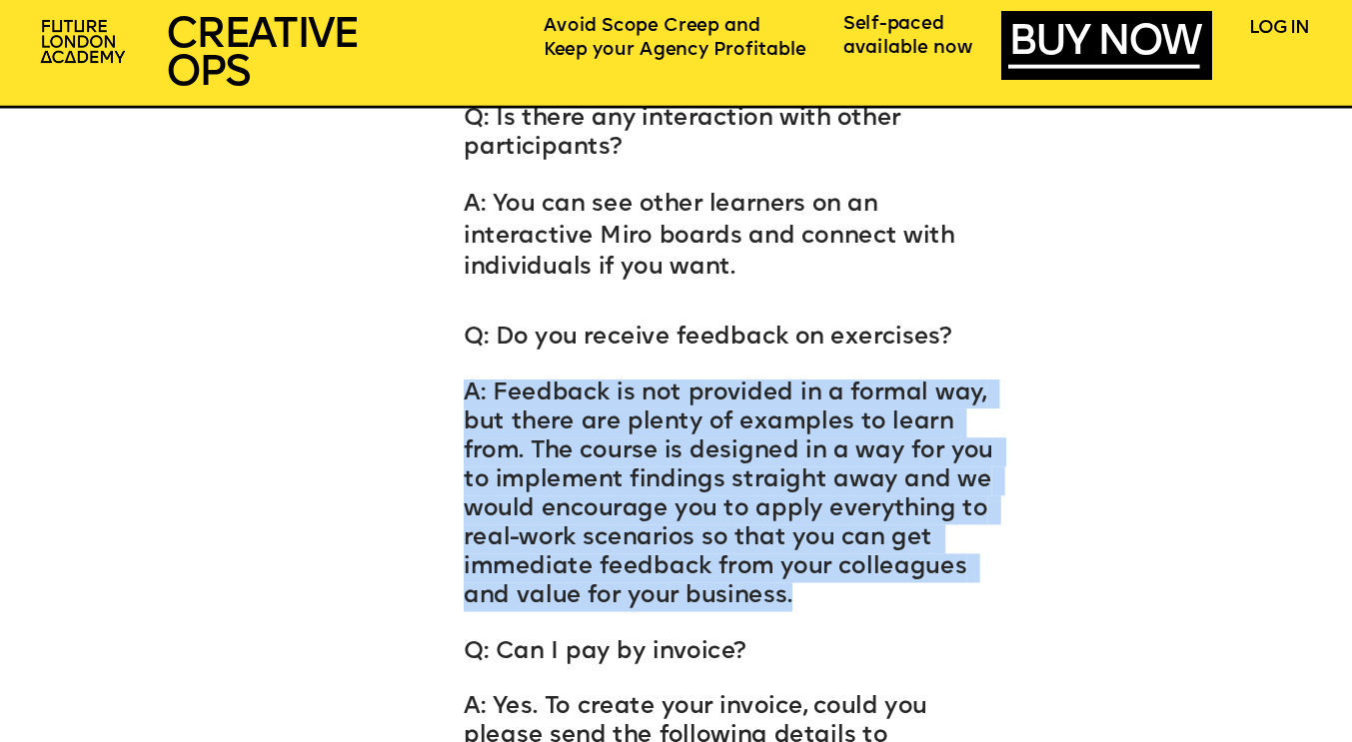
click at [515, 383] on span "A: Feedback is not provided in a formal way, but there are plenty of examples t…" at bounding box center [731, 496] width 535 height 227
click at [511, 392] on span "A: Feedback is not provided in a formal way, but there are plenty of examples t…" at bounding box center [731, 496] width 535 height 227
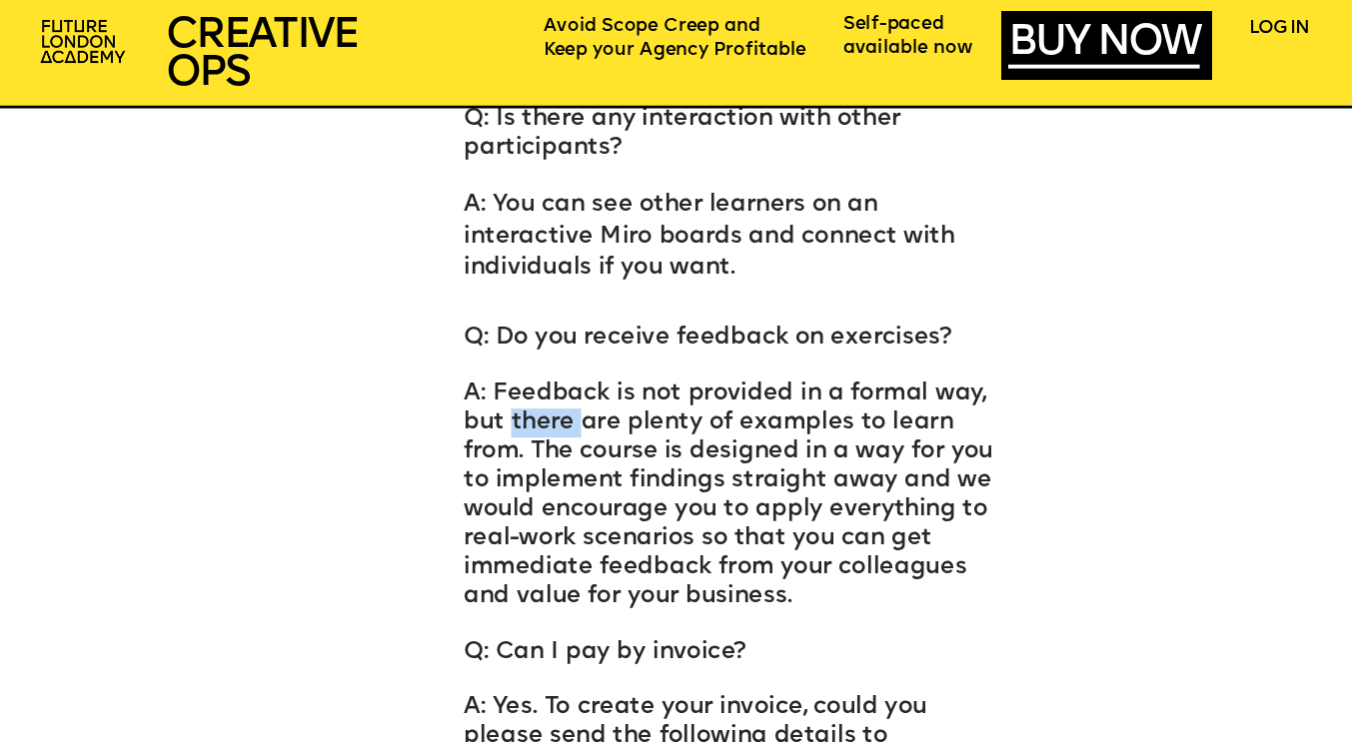
click at [511, 392] on span "A: Feedback is not provided in a formal way, but there are plenty of examples t…" at bounding box center [731, 496] width 535 height 227
click at [499, 432] on span "A: Feedback is not provided in a formal way, but there are plenty of examples t…" at bounding box center [731, 496] width 535 height 227
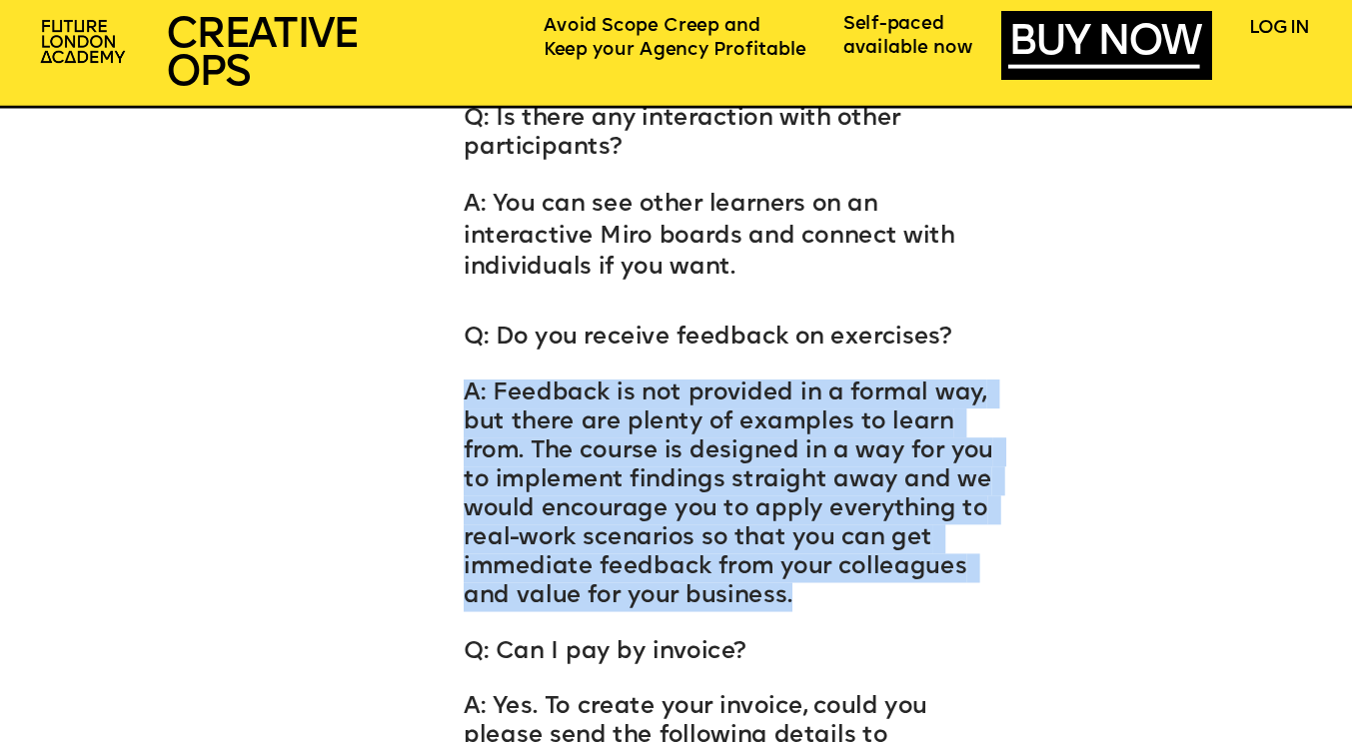
click at [499, 432] on span "A: Feedback is not provided in a formal way, but there are plenty of examples t…" at bounding box center [731, 496] width 535 height 227
click at [464, 535] on span "A: Feedback is not provided in a formal way, but there are plenty of examples t…" at bounding box center [731, 496] width 535 height 227
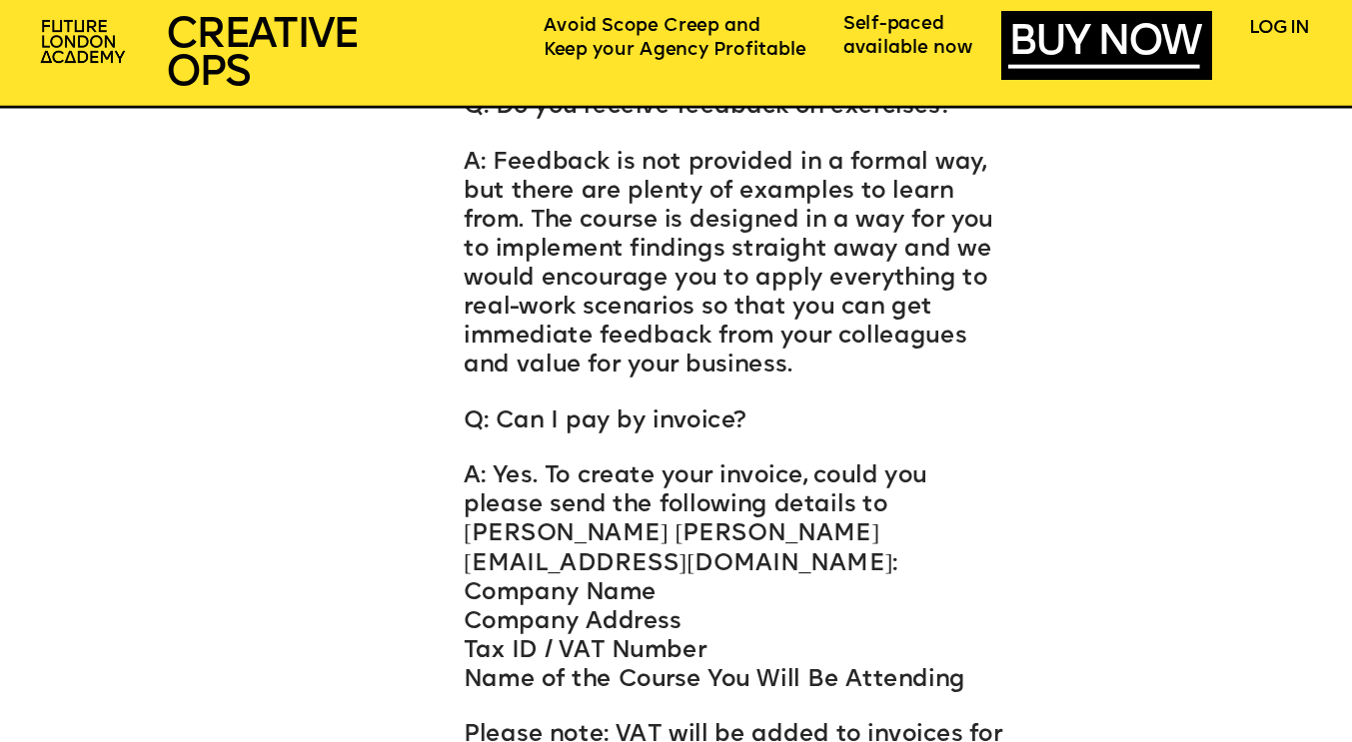
scroll to position [10162, 0]
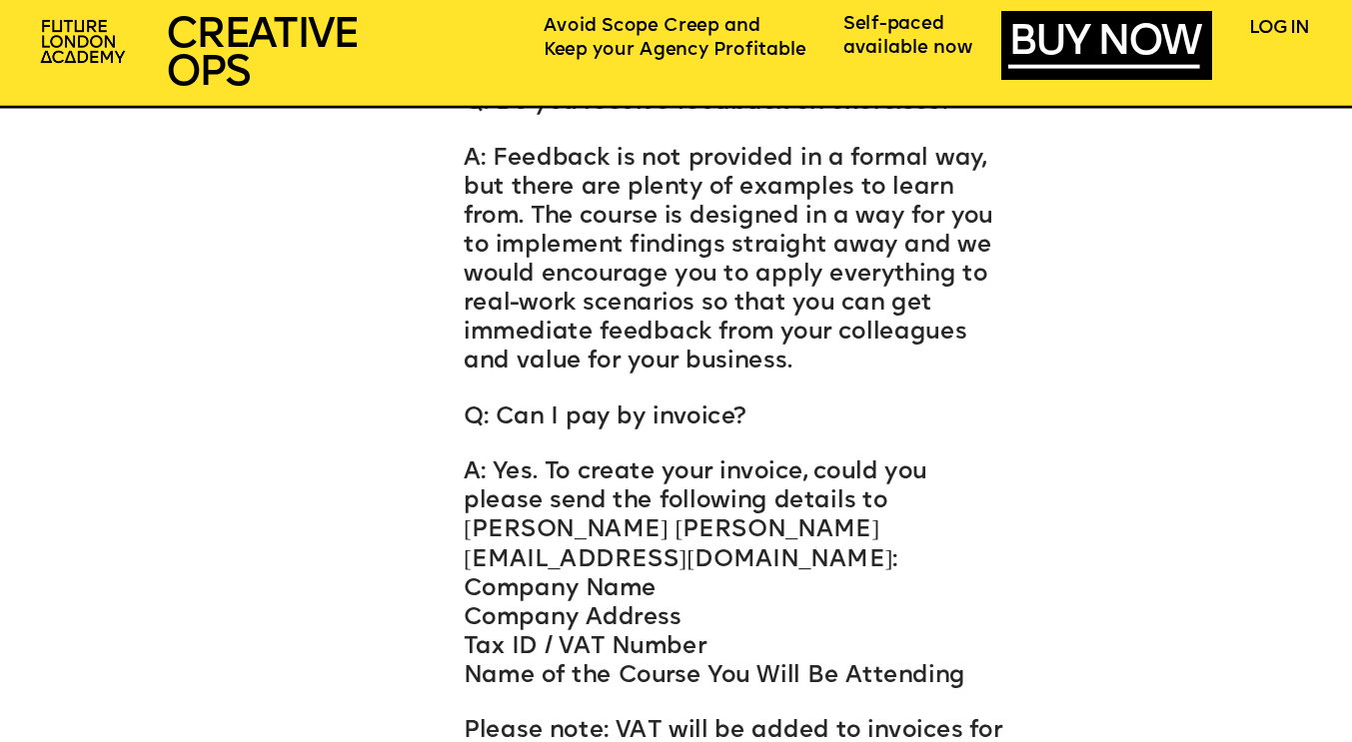
click at [464, 535] on span "A: Yes. To create your invoice, could you please send the following details to …" at bounding box center [714, 575] width 501 height 227
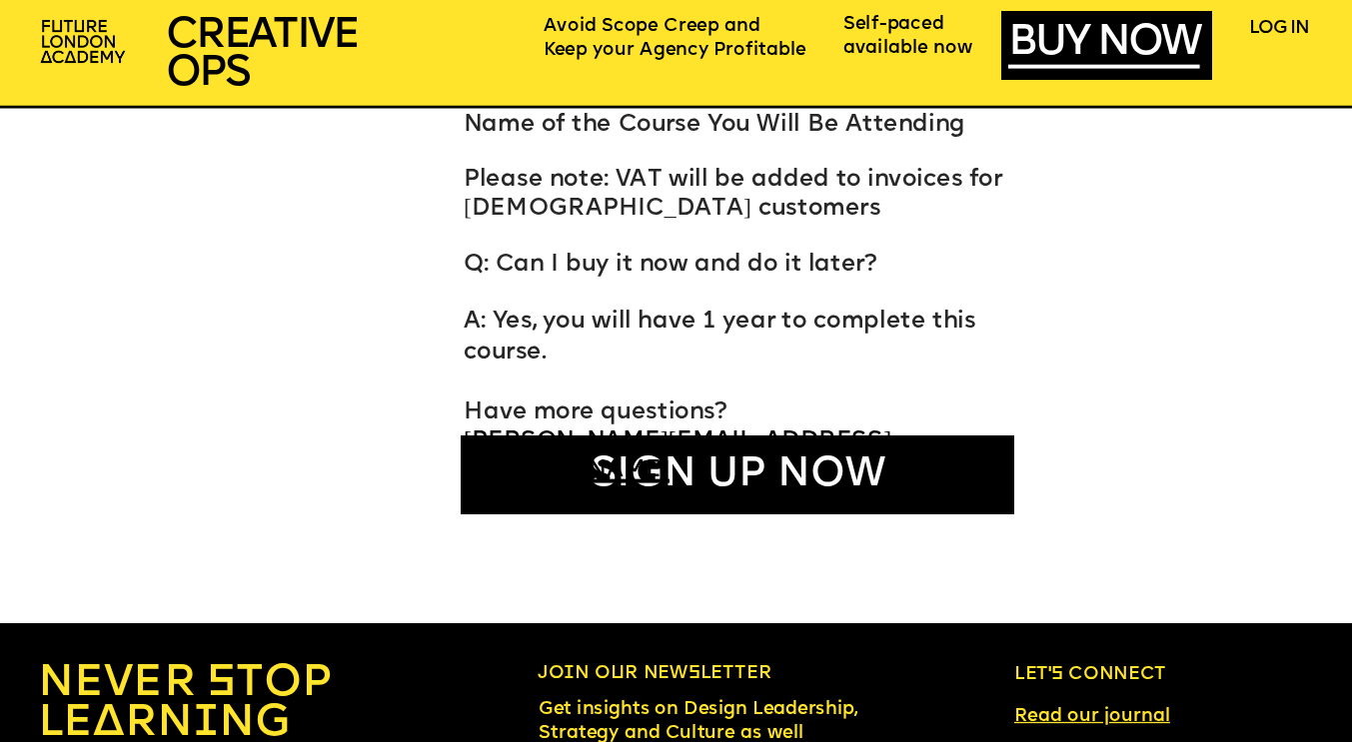
scroll to position [10713, 0]
click at [582, 310] on span "A: Yes, you will have 1 year to complete this course." at bounding box center [723, 337] width 518 height 55
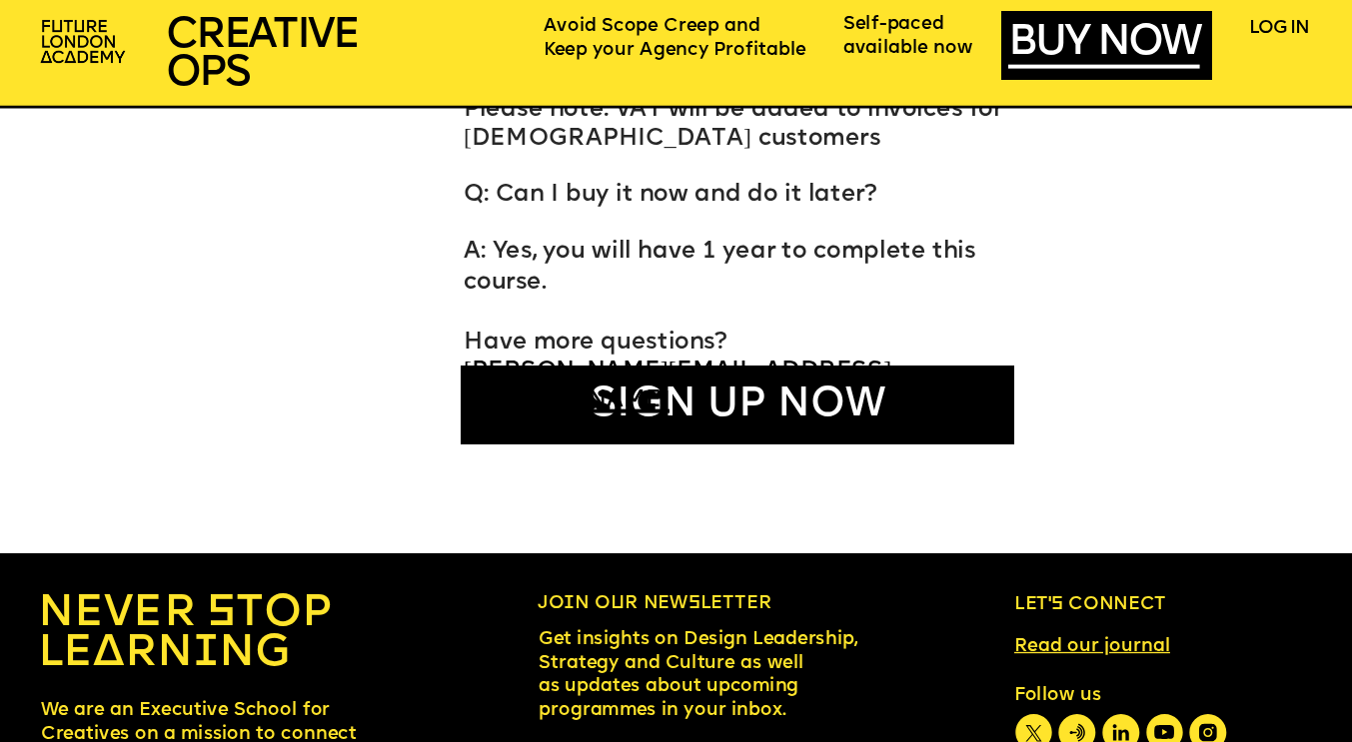
scroll to position [10786, 0]
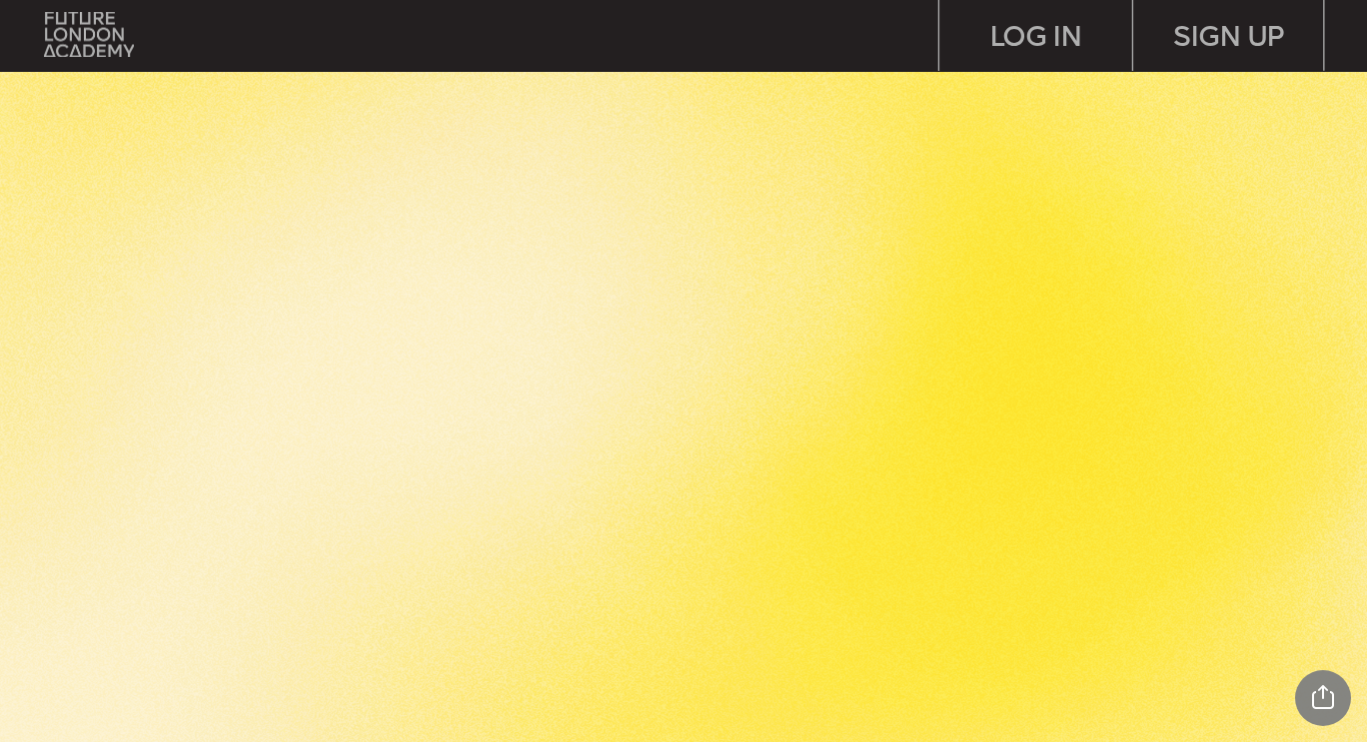
scroll to position [3282, 0]
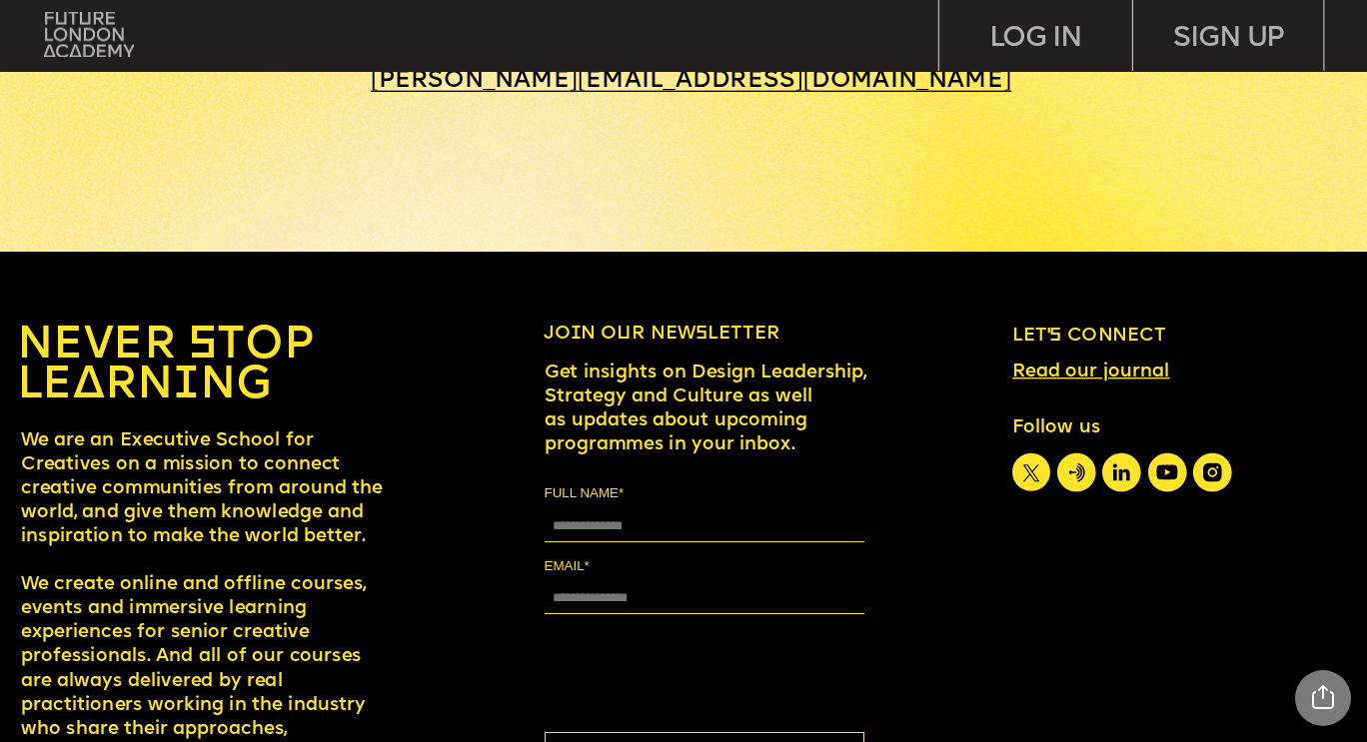
scroll to position [8444, 0]
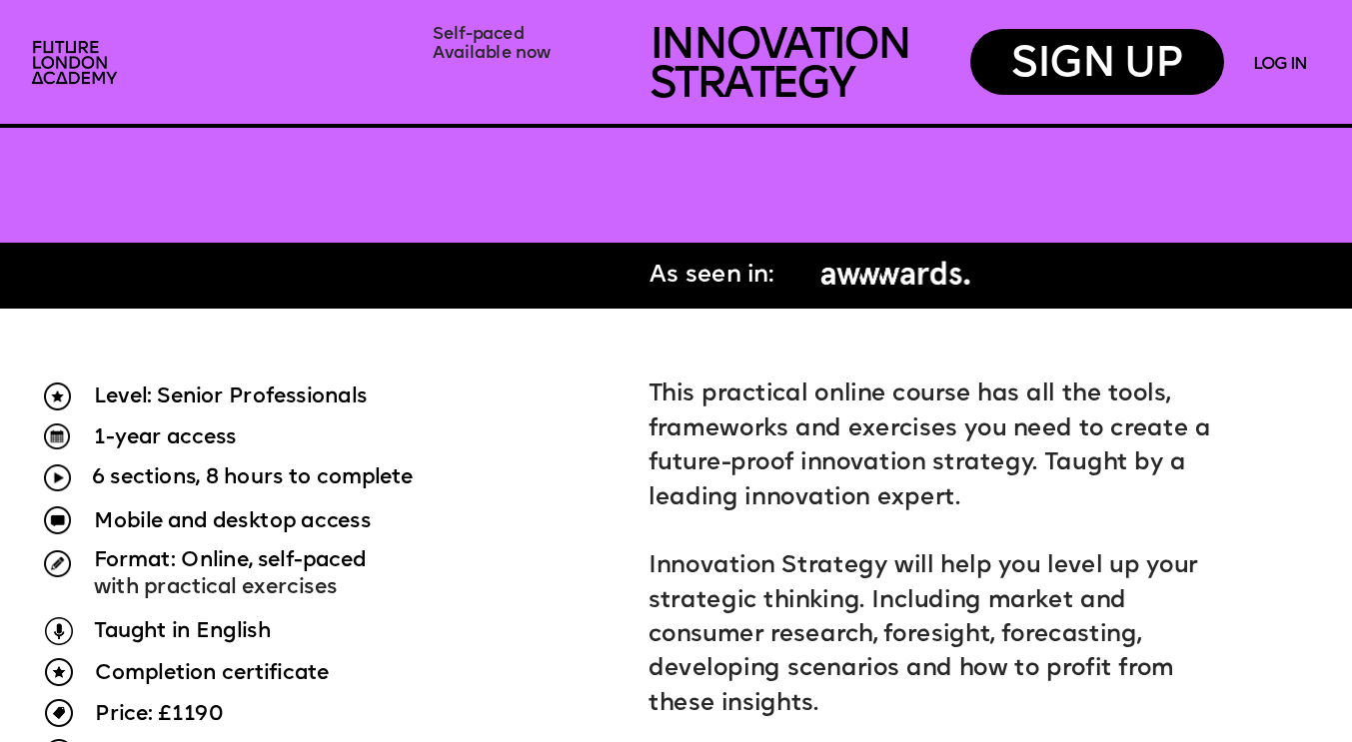
scroll to position [1028, 0]
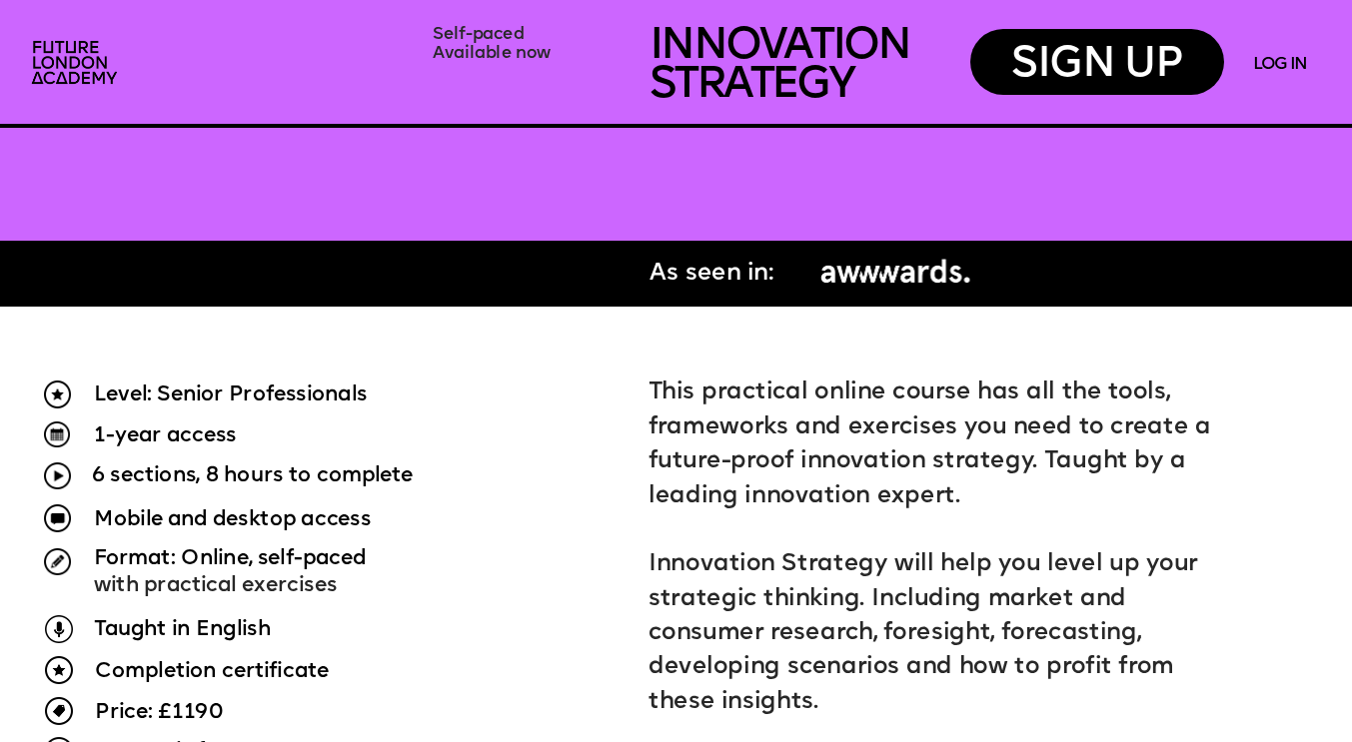
click at [844, 420] on span "This practical online course has all the tools, frameworks and exercises you ne…" at bounding box center [932, 445] width 568 height 127
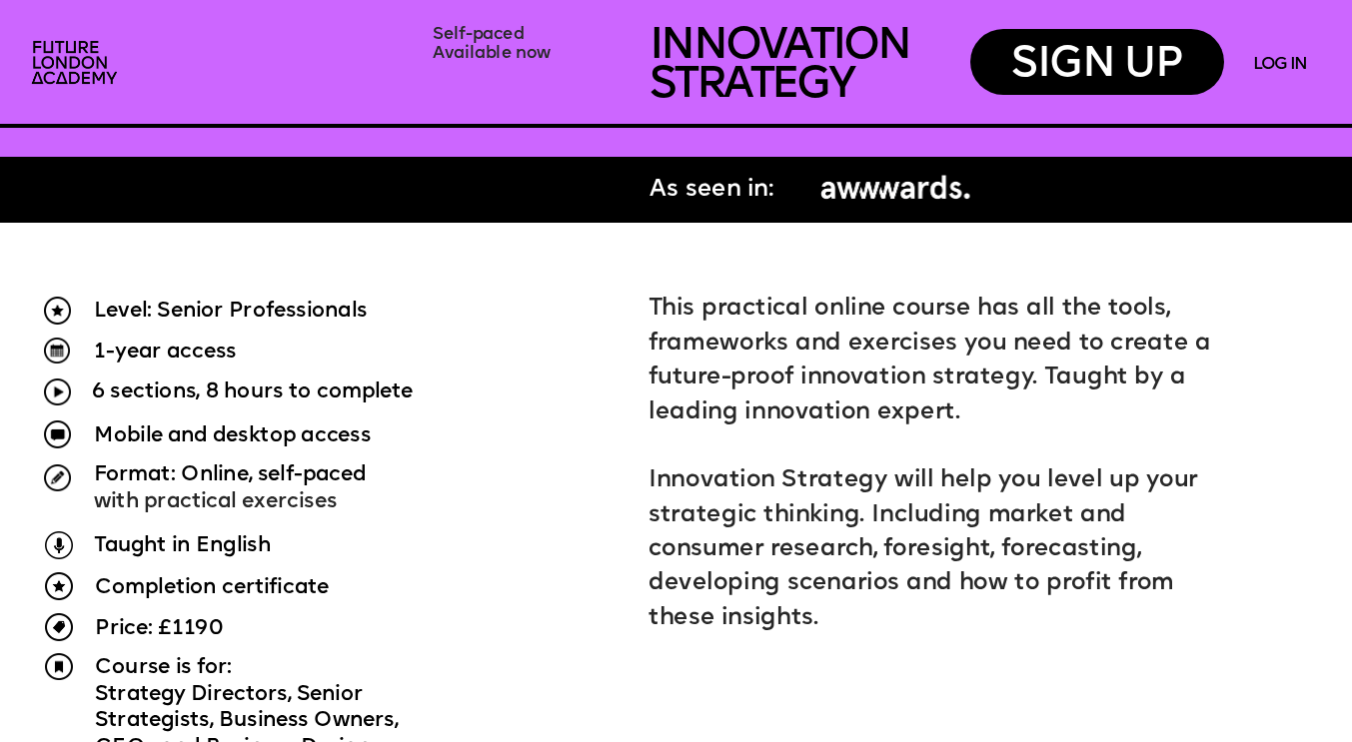
scroll to position [1114, 0]
